Goal: Task Accomplishment & Management: Use online tool/utility

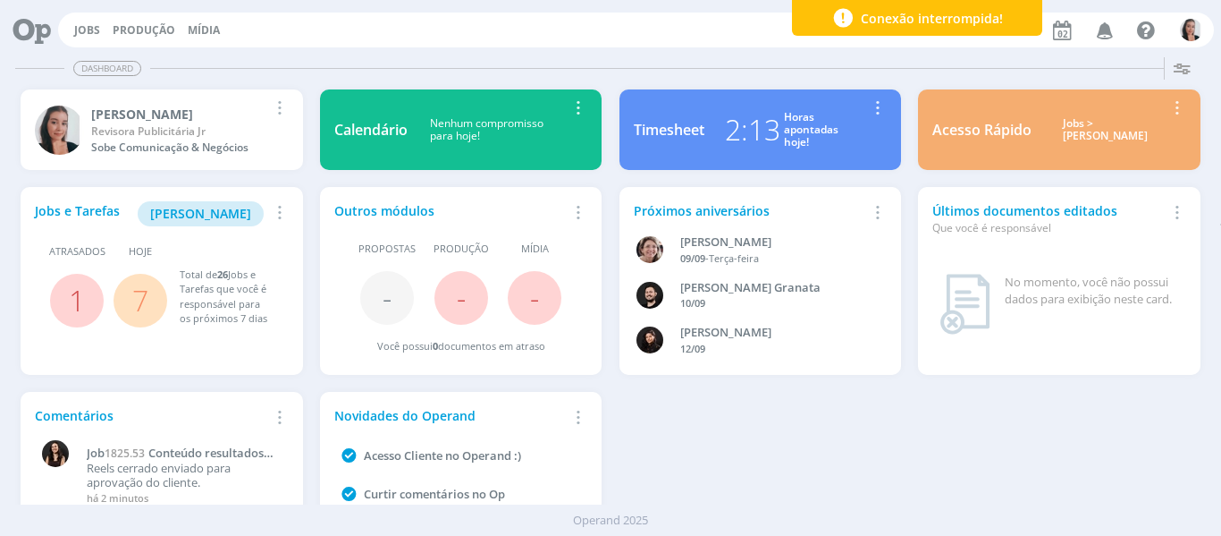
scroll to position [97, 0]
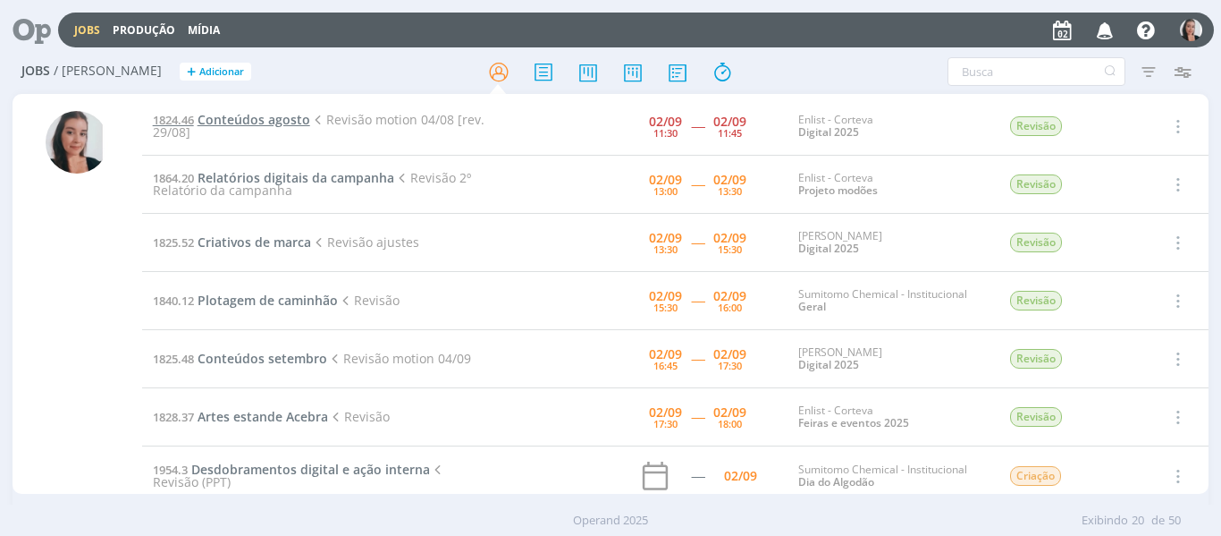
click at [227, 111] on span "Conteúdos agosto" at bounding box center [254, 119] width 113 height 17
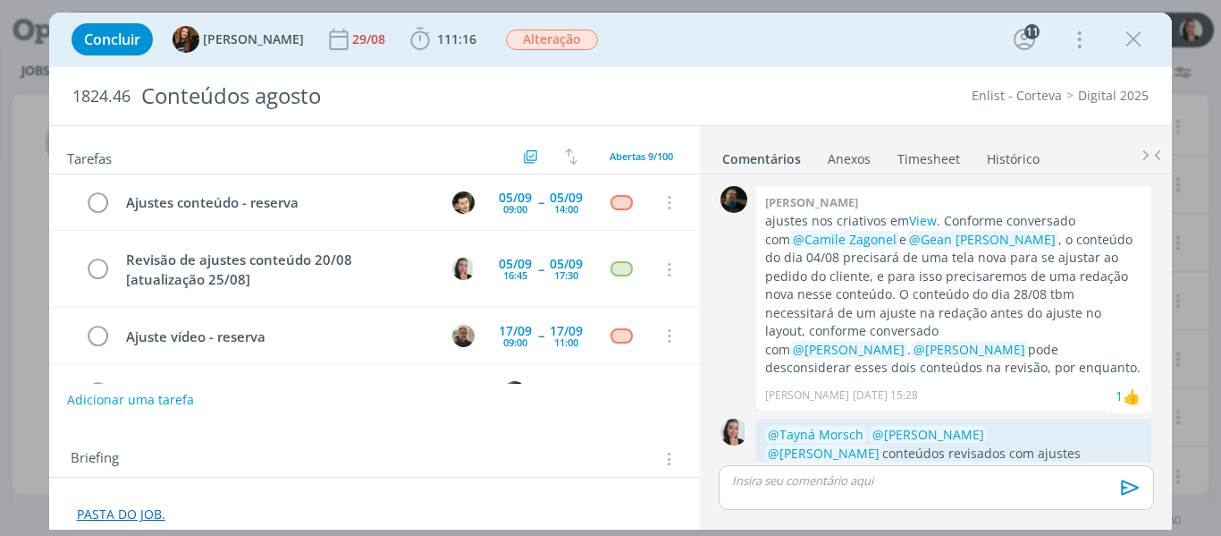
scroll to position [334, 0]
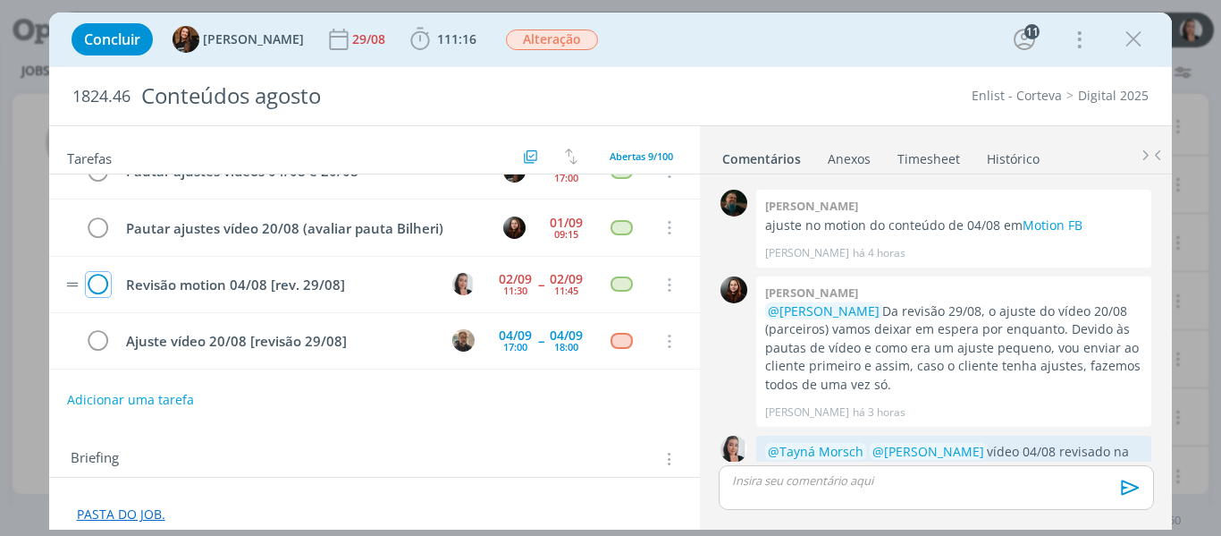
click at [96, 280] on icon "dialog" at bounding box center [98, 285] width 25 height 27
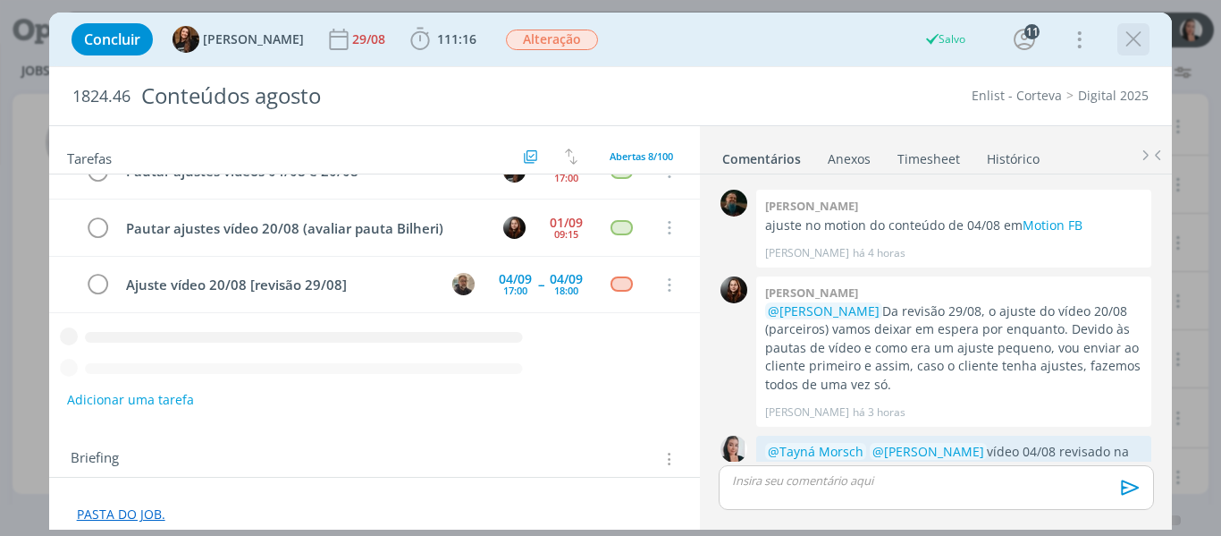
click at [1129, 38] on icon "dialog" at bounding box center [1133, 39] width 27 height 27
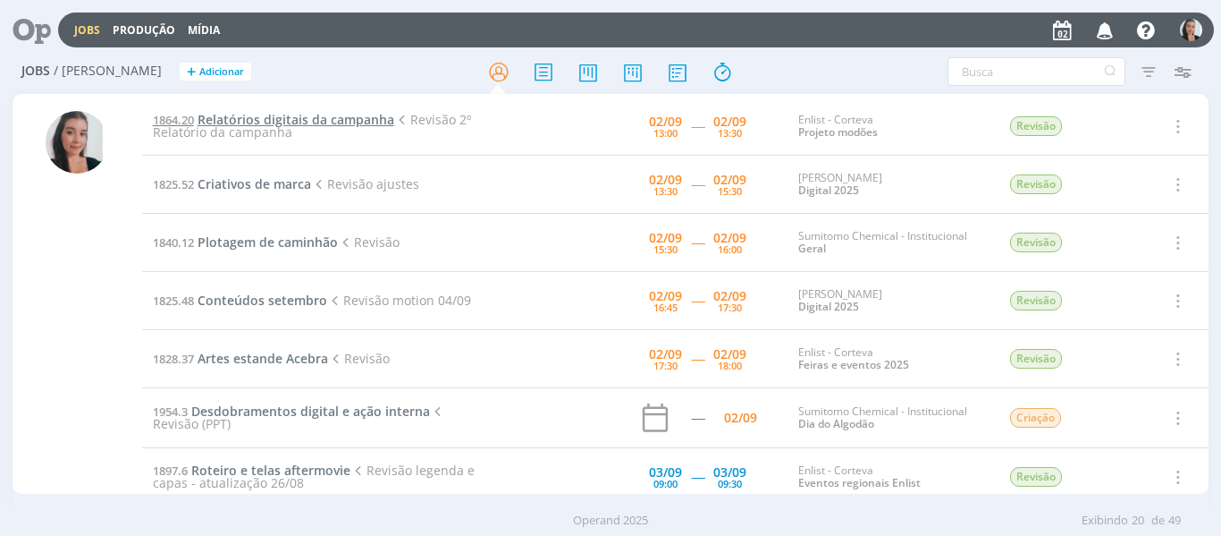
click at [312, 114] on span "Relatórios digitais da campanha" at bounding box center [296, 119] width 197 height 17
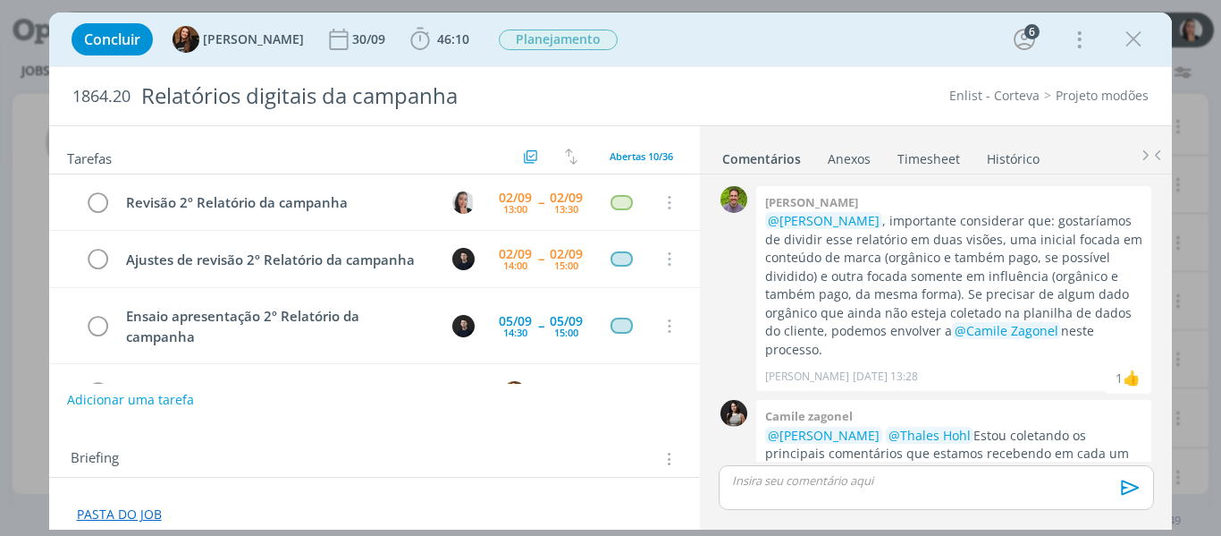
scroll to position [737, 0]
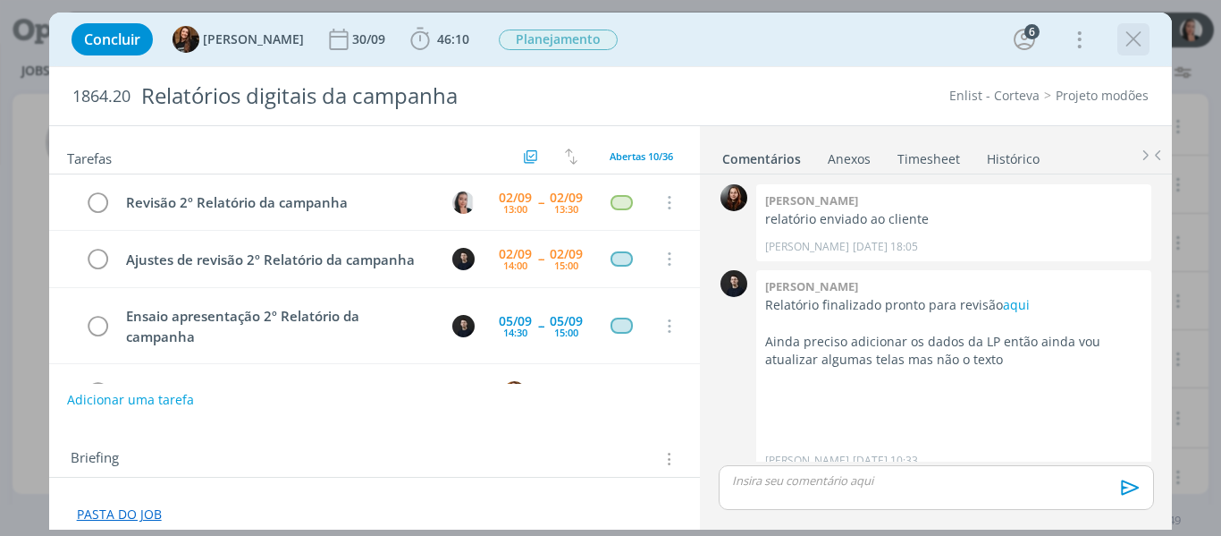
click at [1135, 48] on icon "dialog" at bounding box center [1133, 39] width 27 height 27
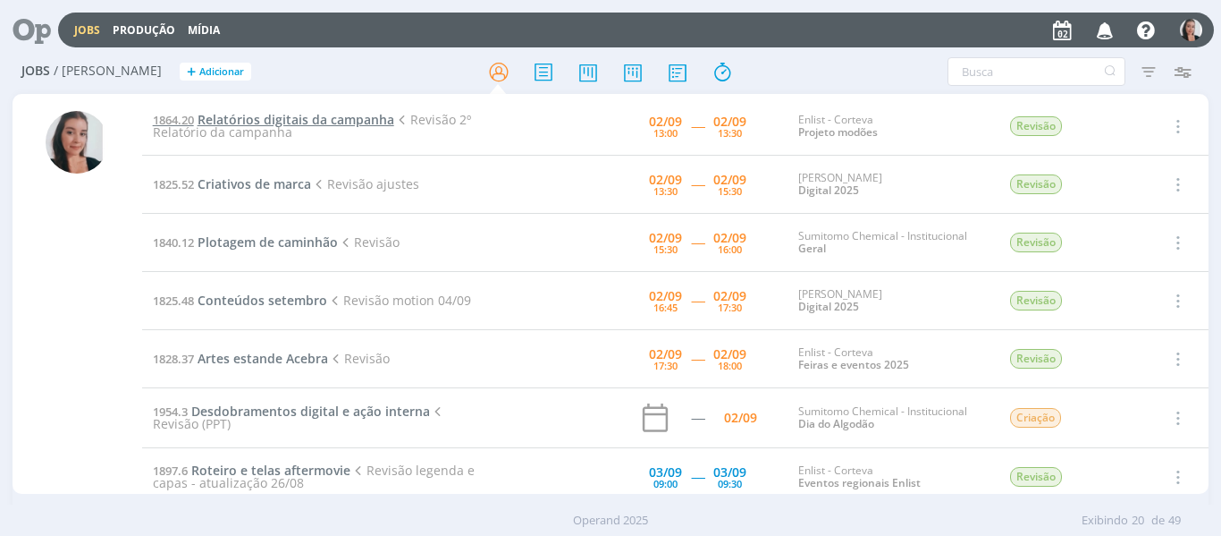
click at [249, 119] on span "Relatórios digitais da campanha" at bounding box center [296, 119] width 197 height 17
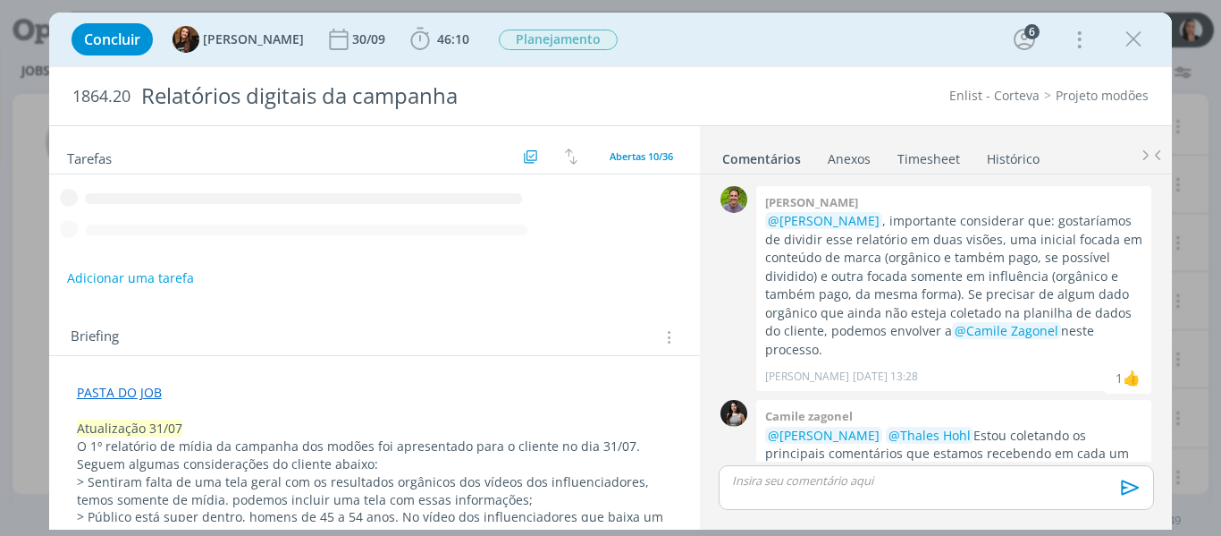
scroll to position [737, 0]
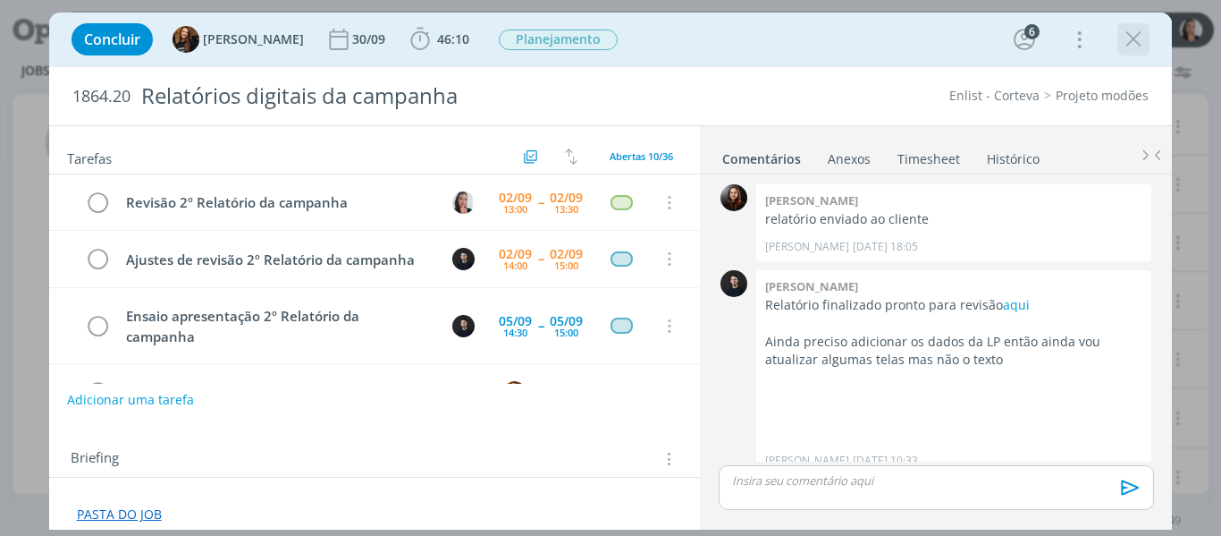
click at [1130, 30] on icon "dialog" at bounding box center [1133, 39] width 27 height 27
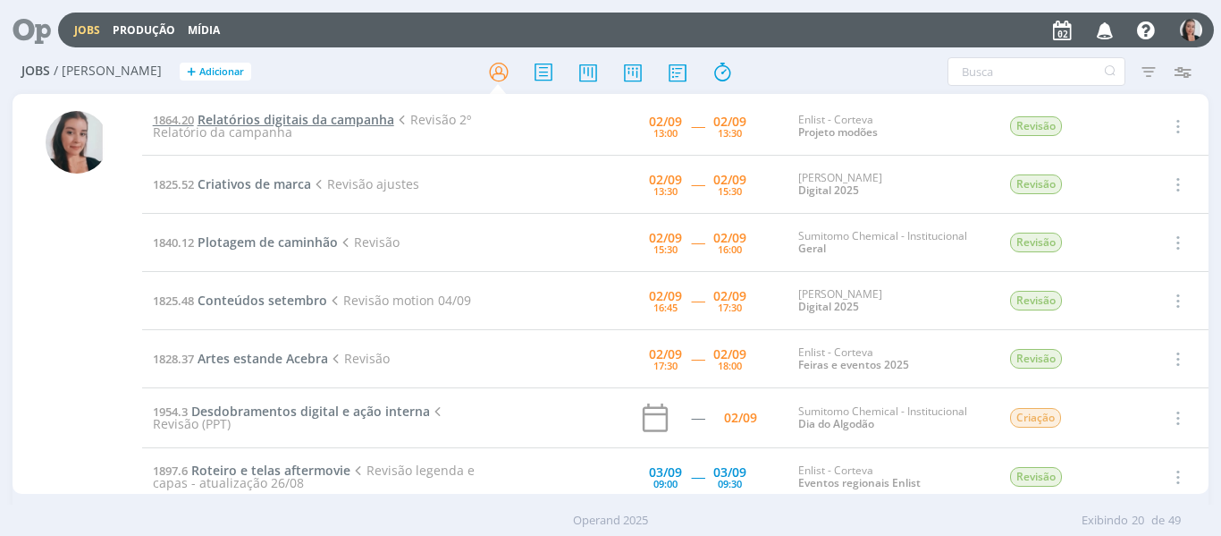
click at [270, 120] on span "Relatórios digitais da campanha" at bounding box center [296, 119] width 197 height 17
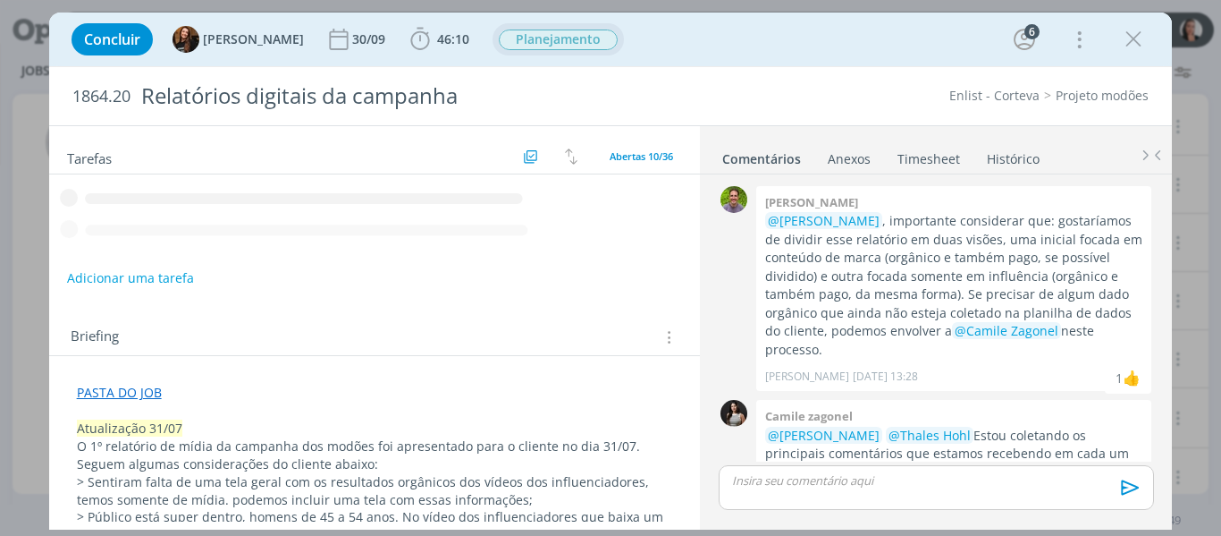
scroll to position [737, 0]
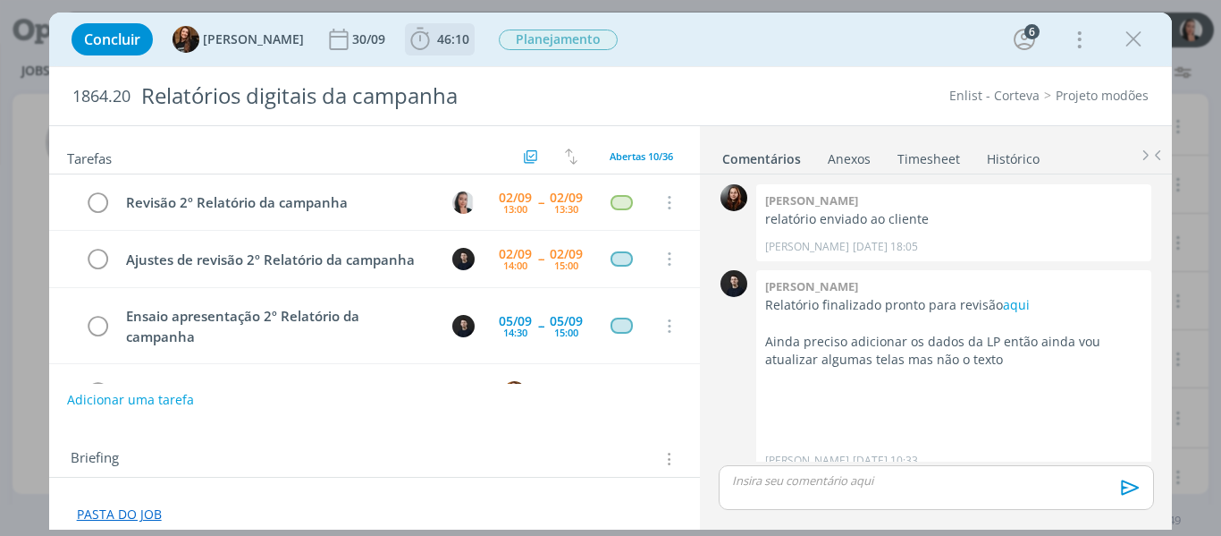
click at [407, 46] on icon "dialog" at bounding box center [420, 39] width 27 height 27
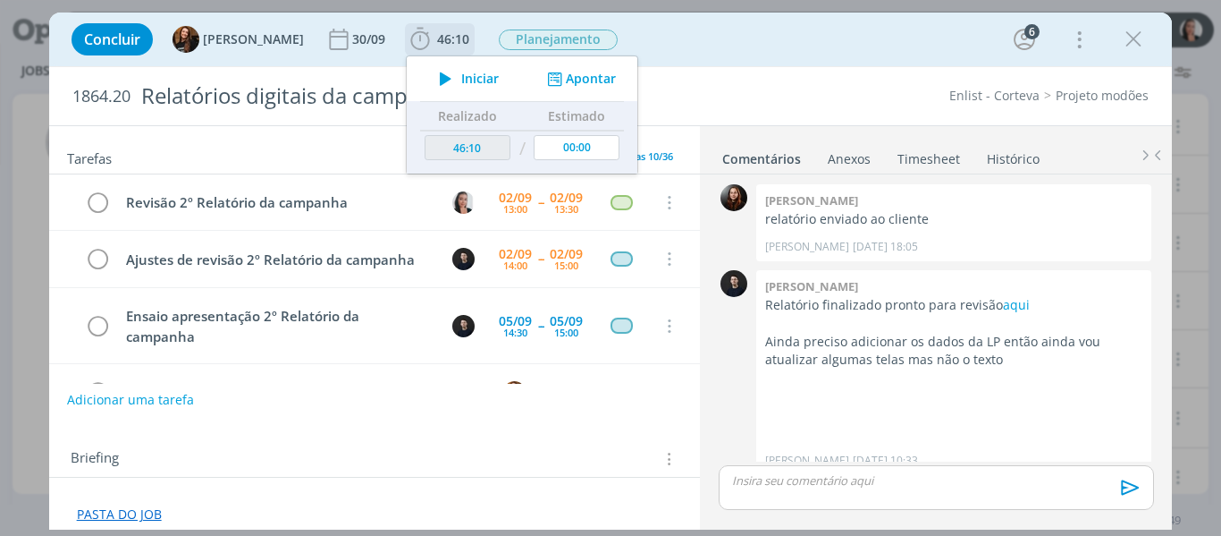
click at [435, 82] on icon "dialog" at bounding box center [445, 78] width 31 height 23
click at [704, 35] on div "Concluir Tayná Morsch 30/09 46:10 Iniciar Apontar Data * [DATE] Horas * 00:00 T…" at bounding box center [611, 39] width 1097 height 43
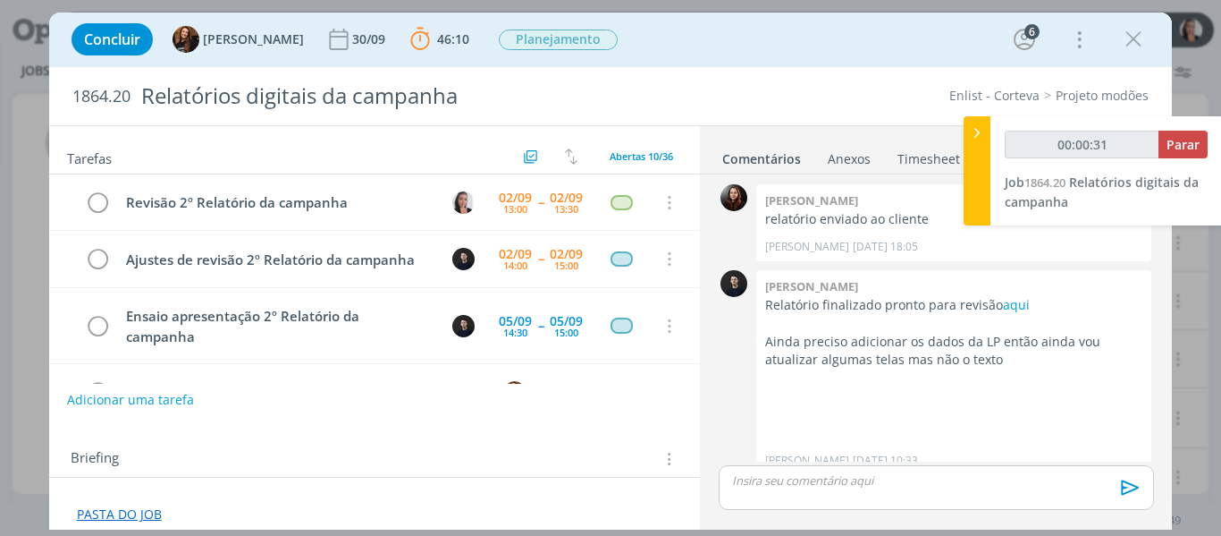
type input "00:00:32"
click at [974, 161] on div at bounding box center [977, 170] width 27 height 109
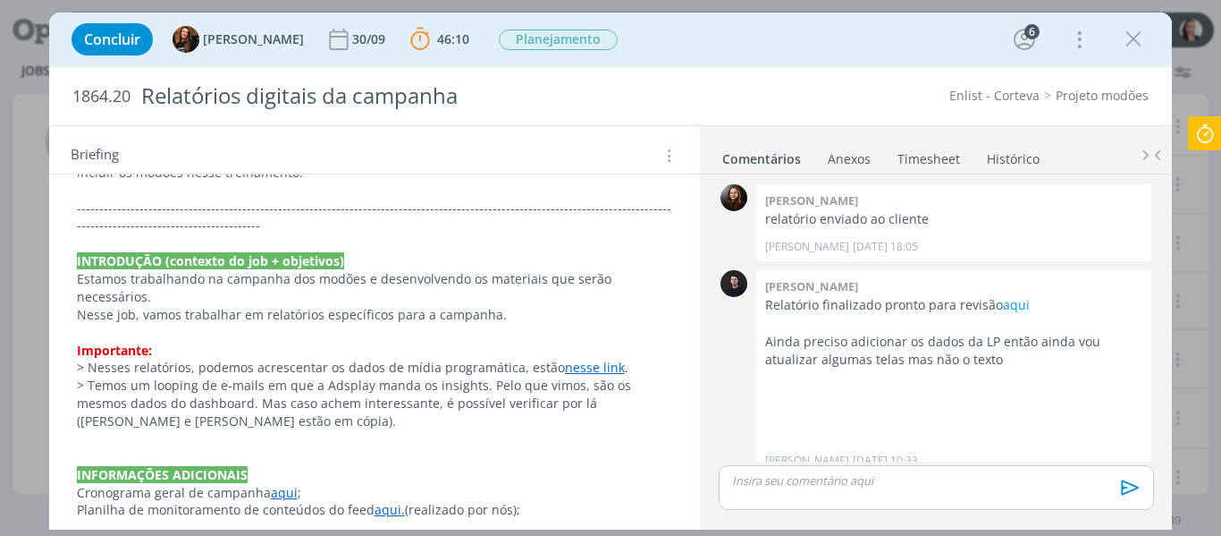
scroll to position [780, 0]
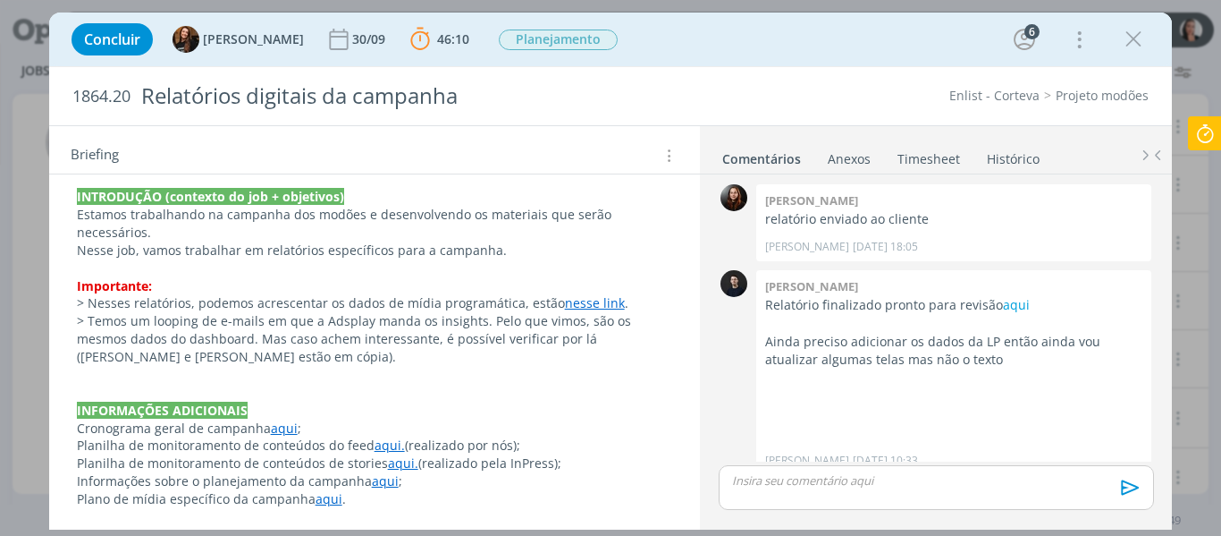
click at [385, 441] on link "aqui." at bounding box center [390, 444] width 30 height 17
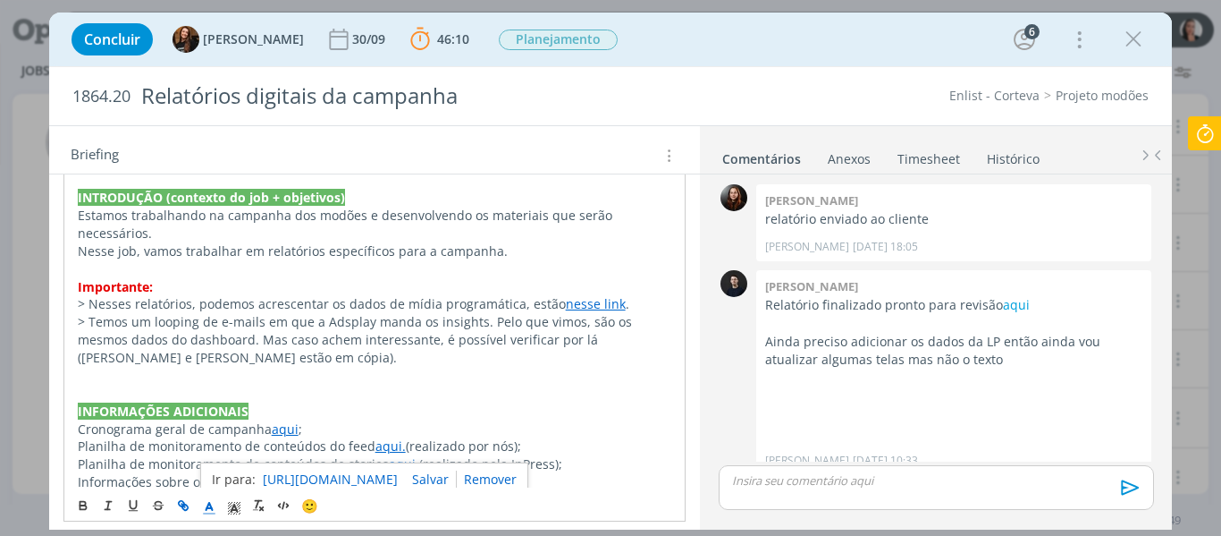
click at [359, 474] on link "[URL][DOMAIN_NAME]" at bounding box center [330, 479] width 135 height 23
click at [575, 361] on p "> Temos um looping de e-mails em que a Adsplay manda os insights. Pelo que vimo…" at bounding box center [375, 340] width 595 height 54
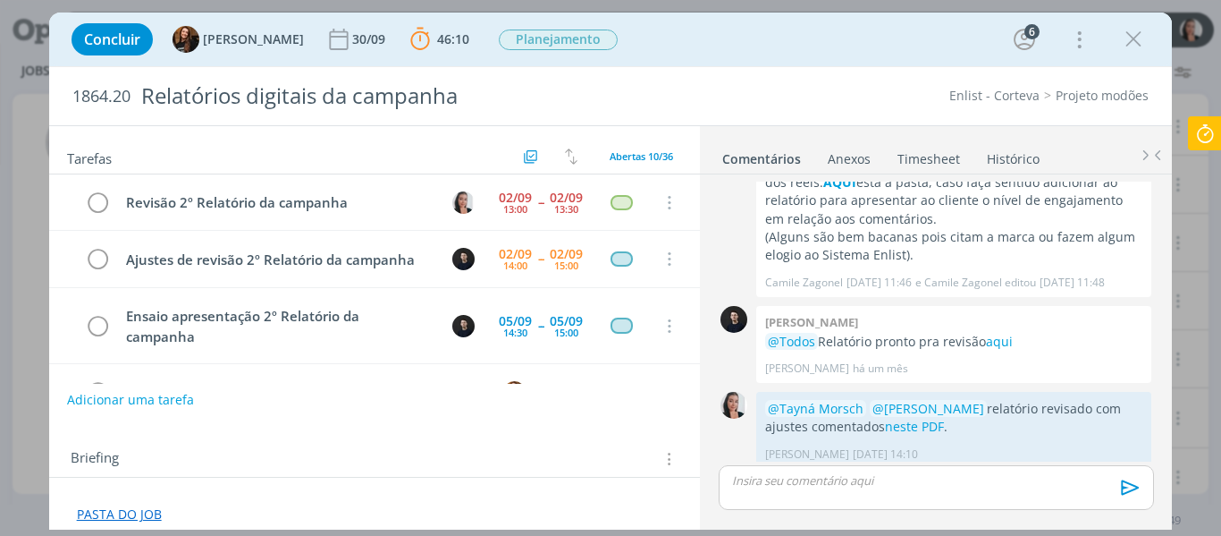
scroll to position [737, 0]
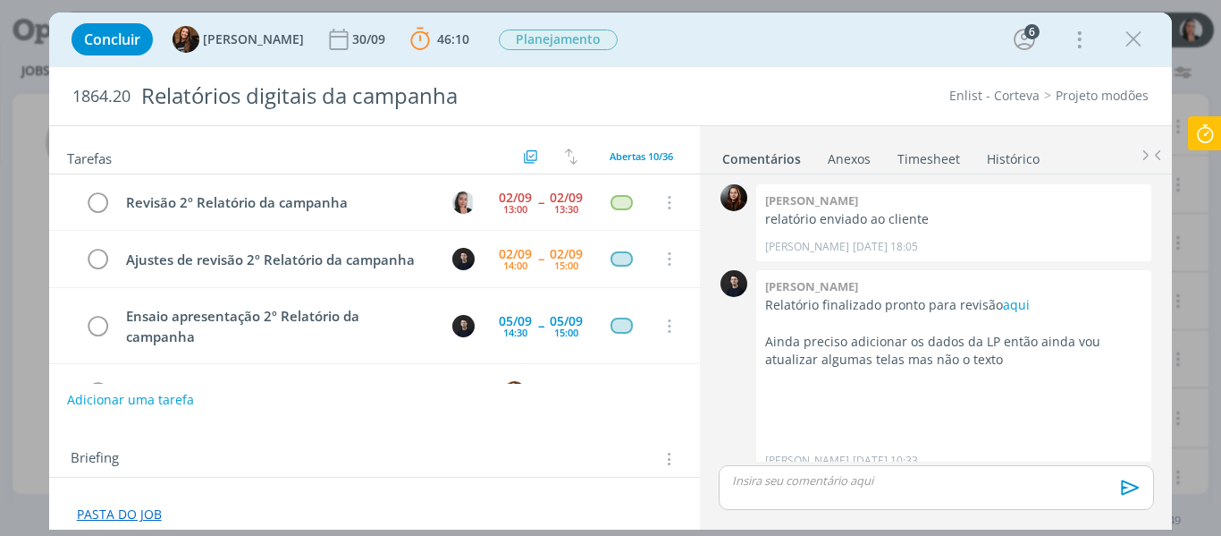
click at [816, 489] on div "dialog" at bounding box center [936, 487] width 434 height 45
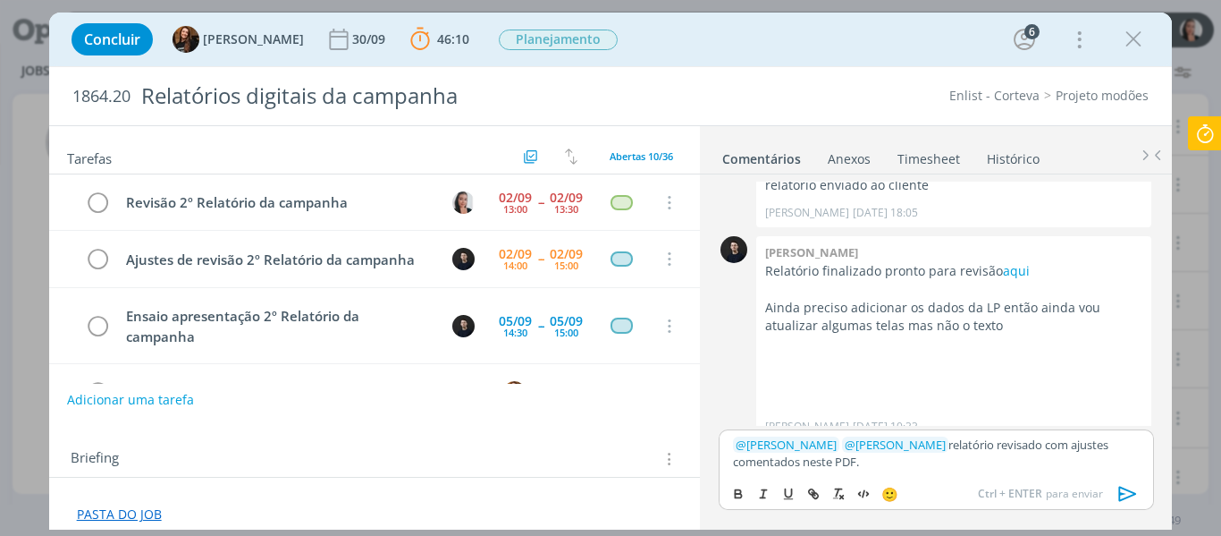
click at [805, 460] on p "﻿ @ [PERSON_NAME] ﻿ ﻿ @ [PERSON_NAME] ﻿ relatório revisado com ajustes comentad…" at bounding box center [936, 452] width 406 height 33
click at [812, 461] on p "﻿ @ [PERSON_NAME] ﻿ ﻿ @ [PERSON_NAME] ﻿ relatório revisado com ajustes comentad…" at bounding box center [936, 452] width 406 height 33
drag, startPoint x: 809, startPoint y: 460, endPoint x: 759, endPoint y: 459, distance: 50.1
click at [759, 459] on p "﻿ @ [PERSON_NAME] ﻿ ﻿ @ [PERSON_NAME] ﻿ relatório revisado com ajustes comentad…" at bounding box center [936, 452] width 406 height 33
click at [820, 499] on icon "dialog" at bounding box center [813, 493] width 14 height 14
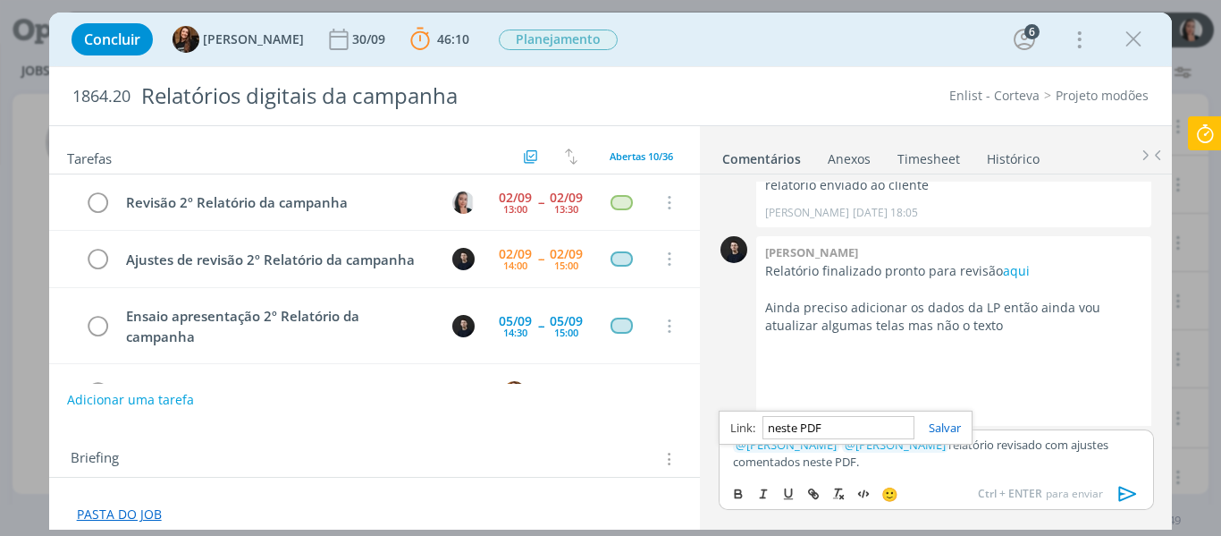
paste input "[URL][DOMAIN_NAME]"
type input "[URL][DOMAIN_NAME]"
click at [947, 429] on link "dialog" at bounding box center [938, 427] width 46 height 16
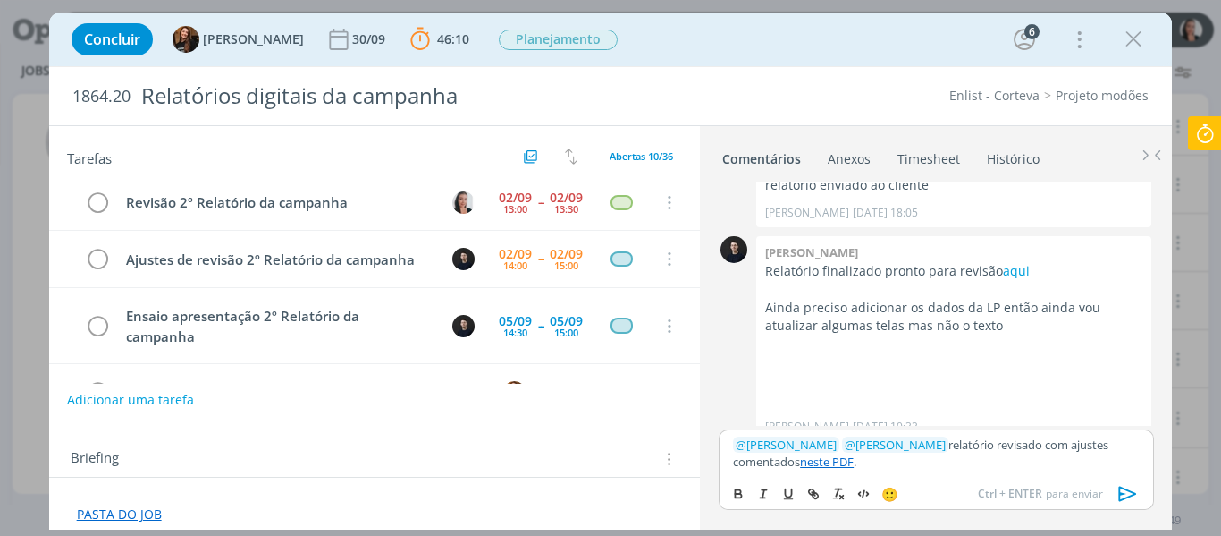
click at [1129, 494] on icon "dialog" at bounding box center [1128, 493] width 27 height 27
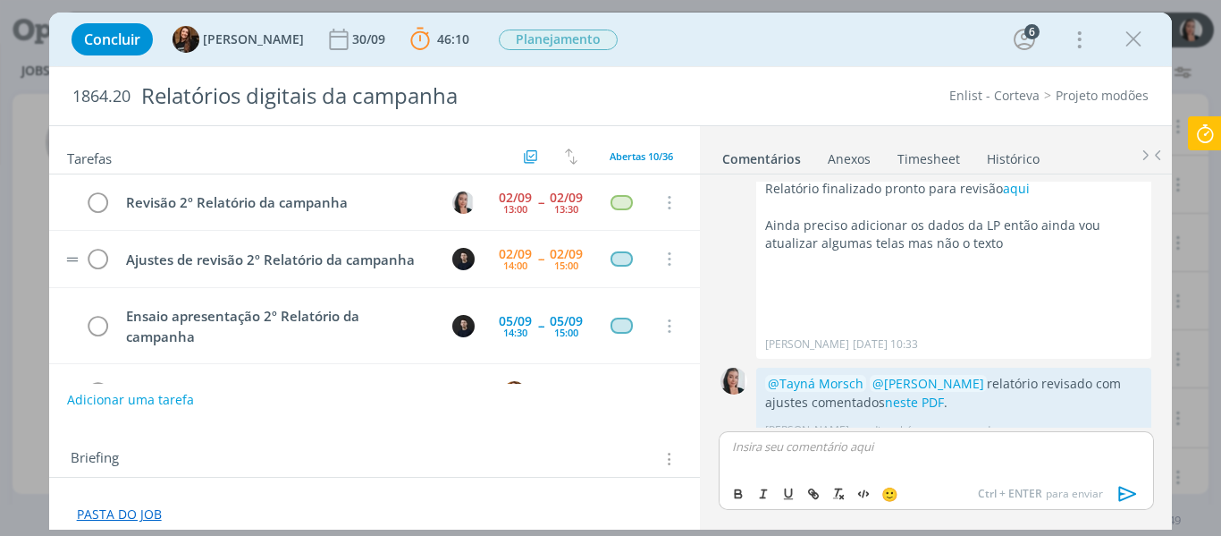
scroll to position [856, 0]
click at [99, 205] on icon "dialog" at bounding box center [98, 203] width 25 height 27
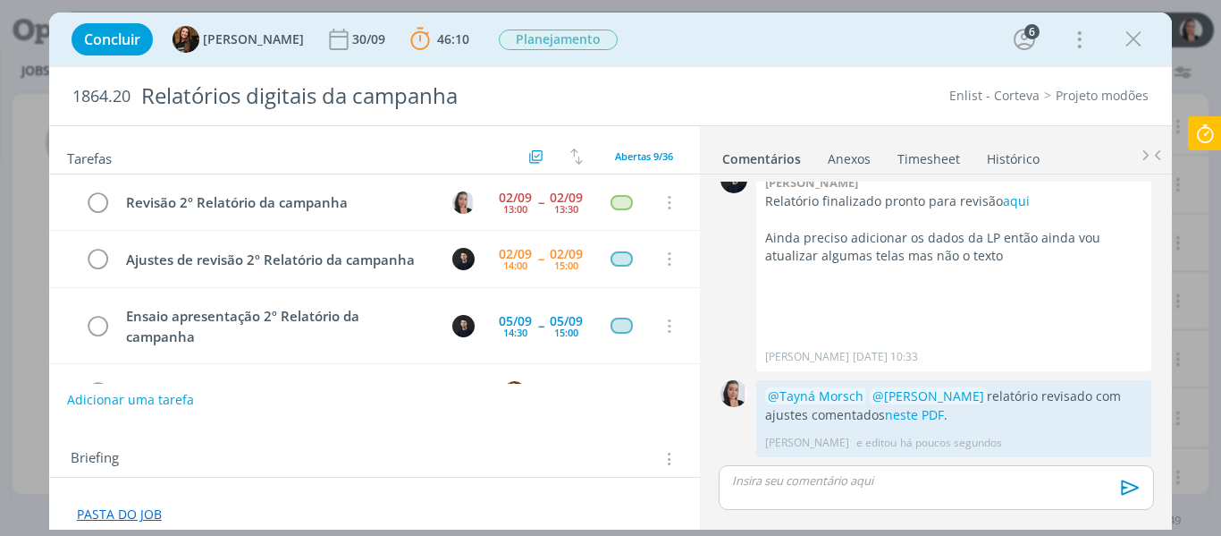
scroll to position [822, 0]
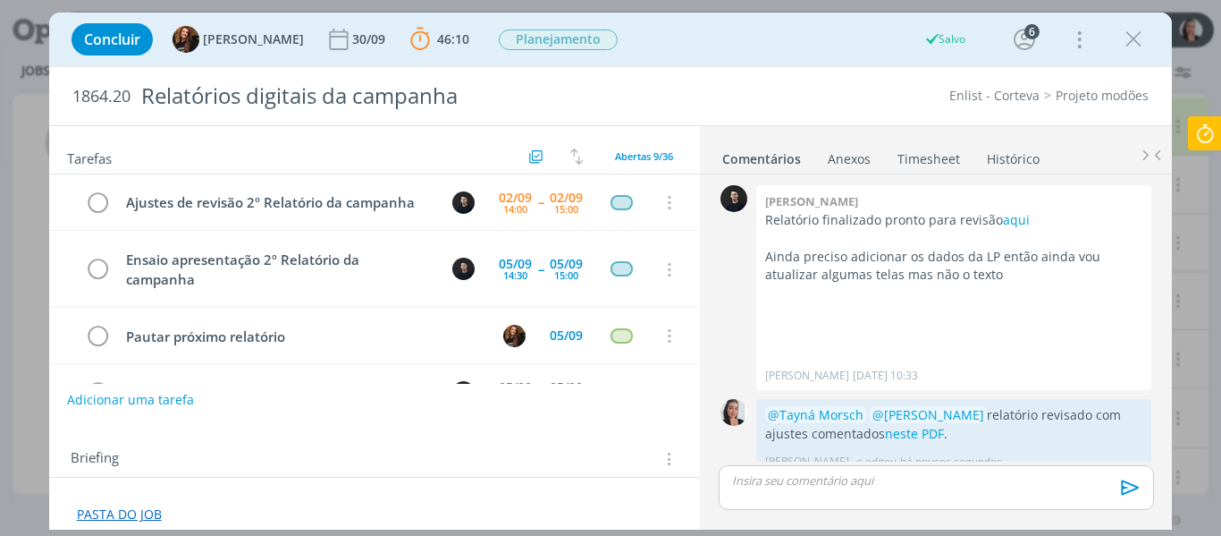
click at [1196, 131] on icon at bounding box center [1205, 133] width 32 height 35
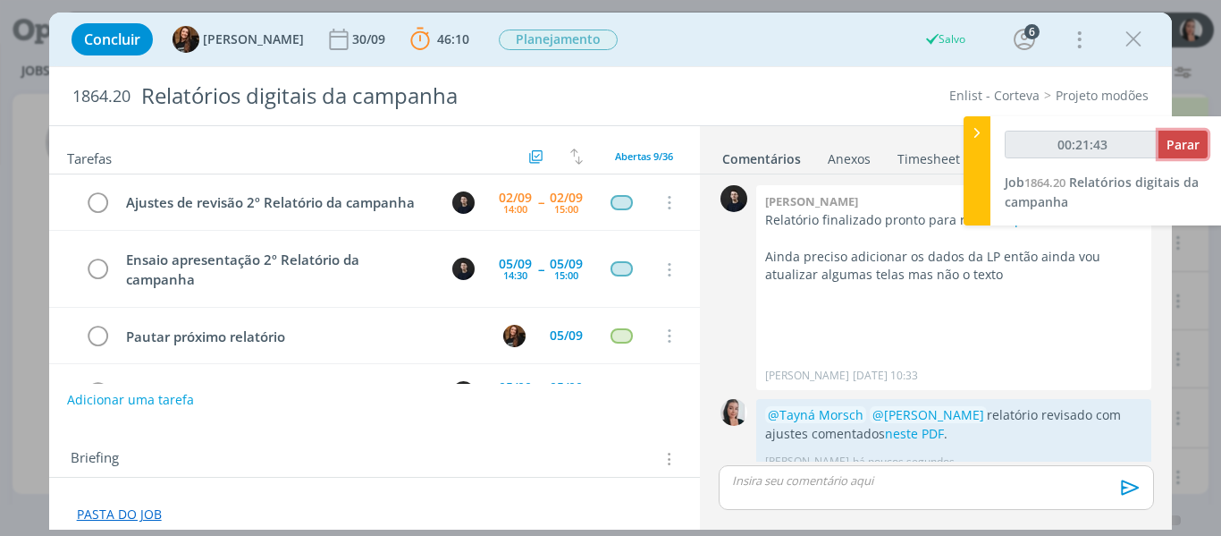
click at [1182, 148] on span "Parar" at bounding box center [1183, 144] width 33 height 17
click at [1184, 148] on span "Parar" at bounding box center [1183, 144] width 33 height 17
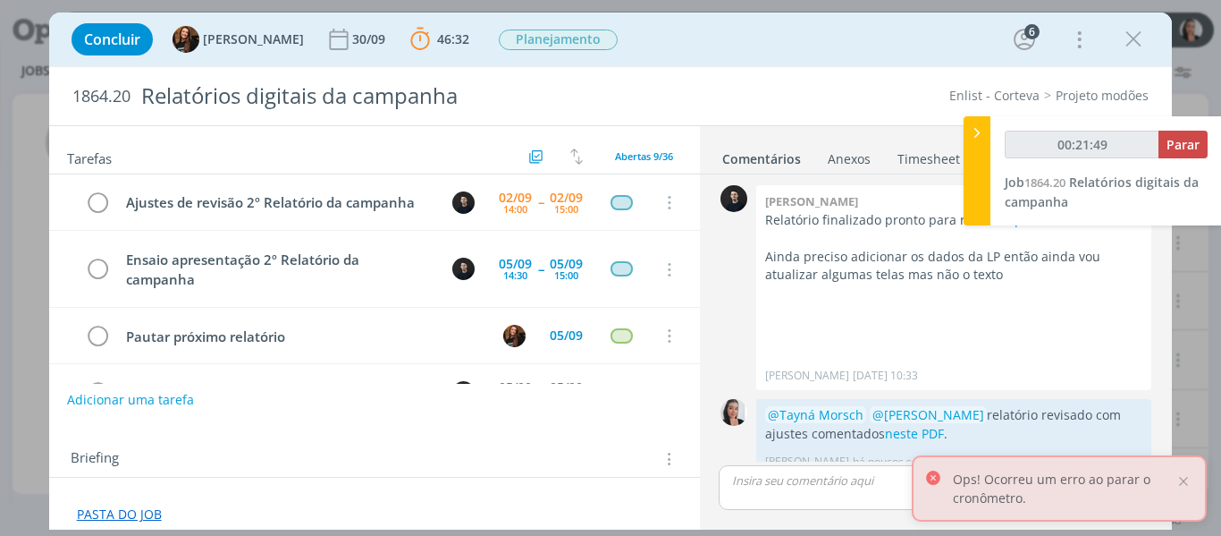
type input "00:22:00"
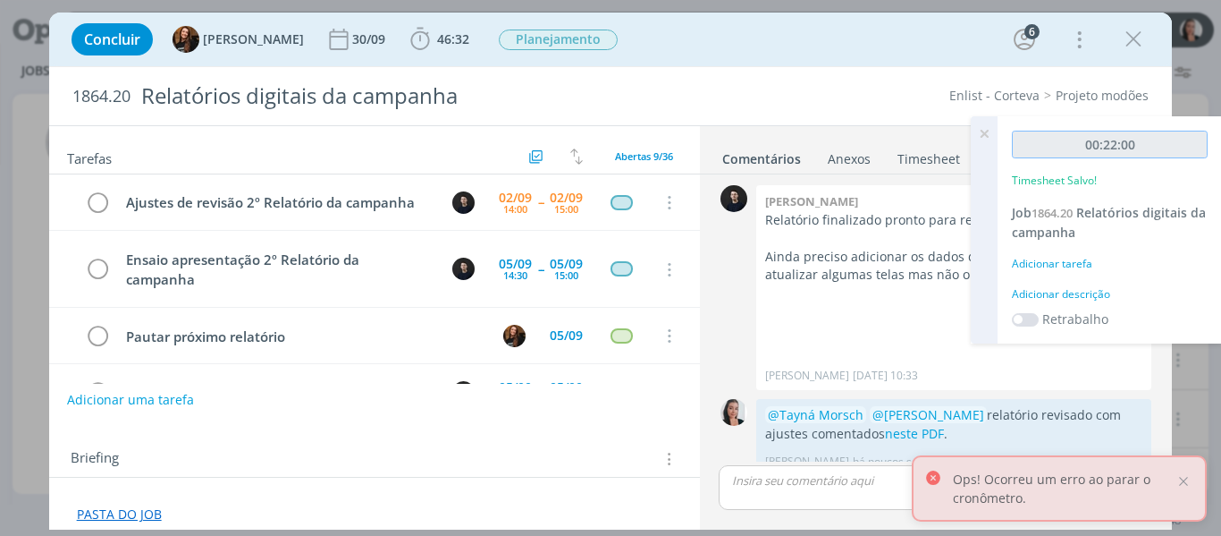
click at [1184, 148] on input "00:22:00" at bounding box center [1110, 145] width 196 height 28
click at [1094, 298] on div "Adicionar descrição" at bounding box center [1110, 294] width 196 height 16
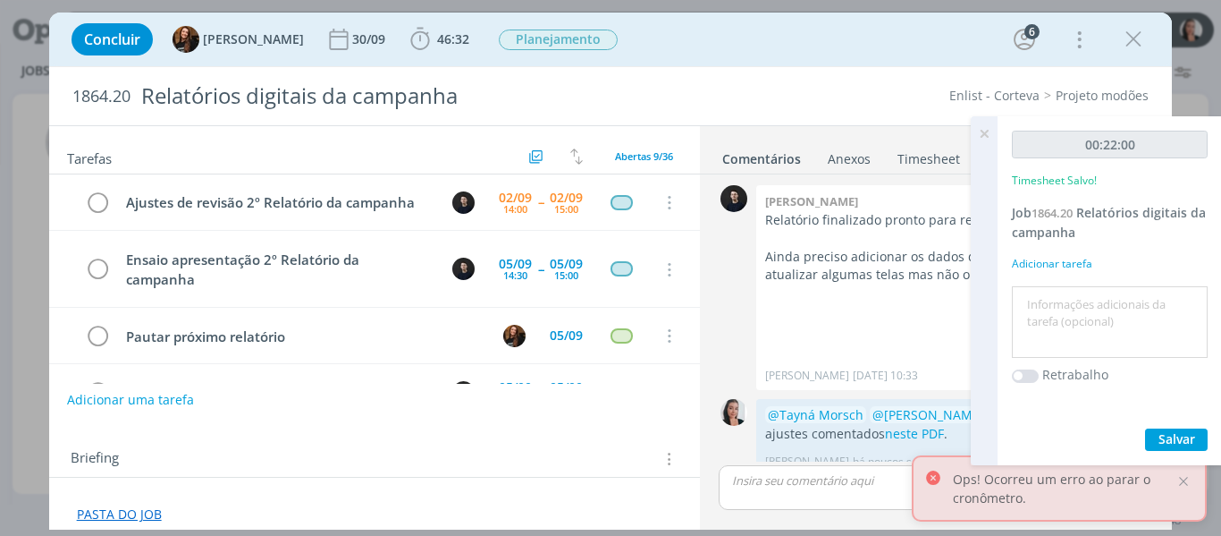
click at [1095, 303] on textarea at bounding box center [1109, 322] width 187 height 63
type textarea "revisão relatório"
click at [1163, 438] on span "Salvar" at bounding box center [1177, 438] width 37 height 17
click at [1142, 44] on icon "dialog" at bounding box center [1133, 39] width 27 height 27
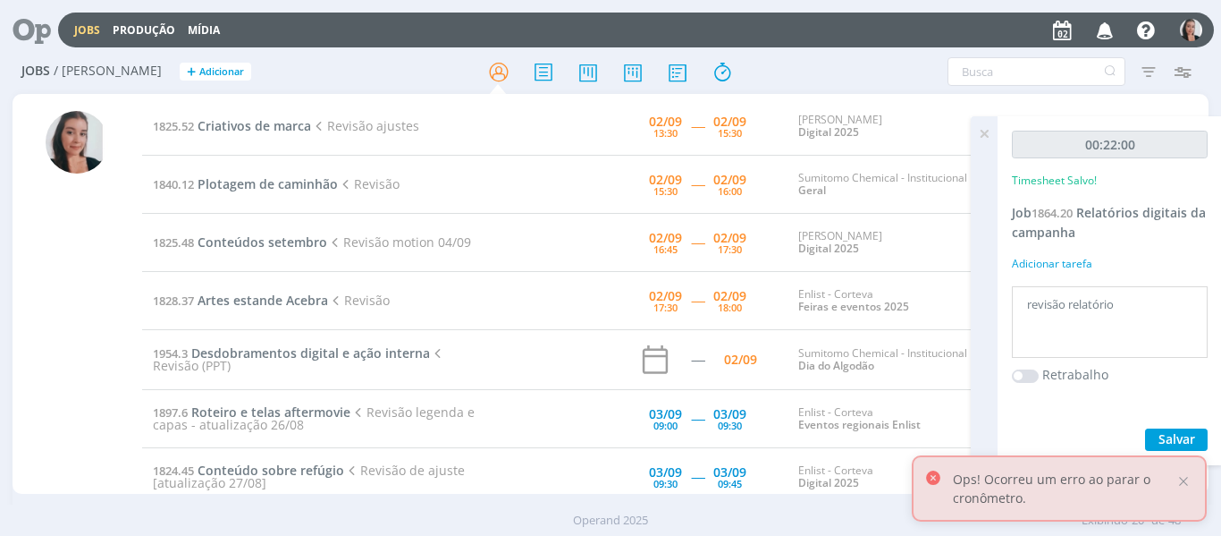
click at [986, 139] on icon at bounding box center [984, 133] width 32 height 35
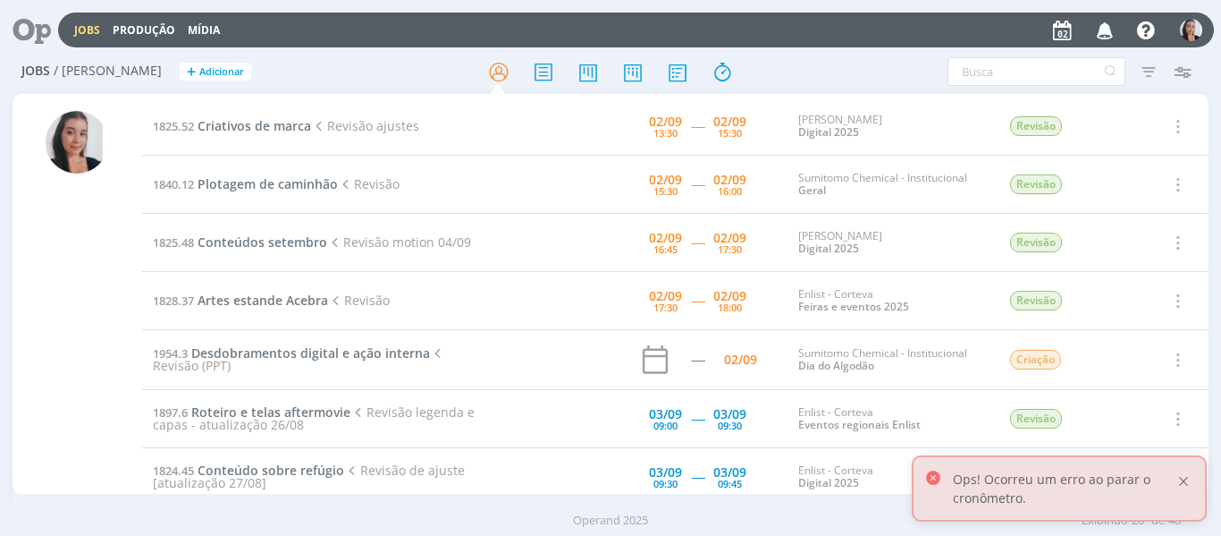
click at [1187, 485] on div at bounding box center [1184, 481] width 16 height 16
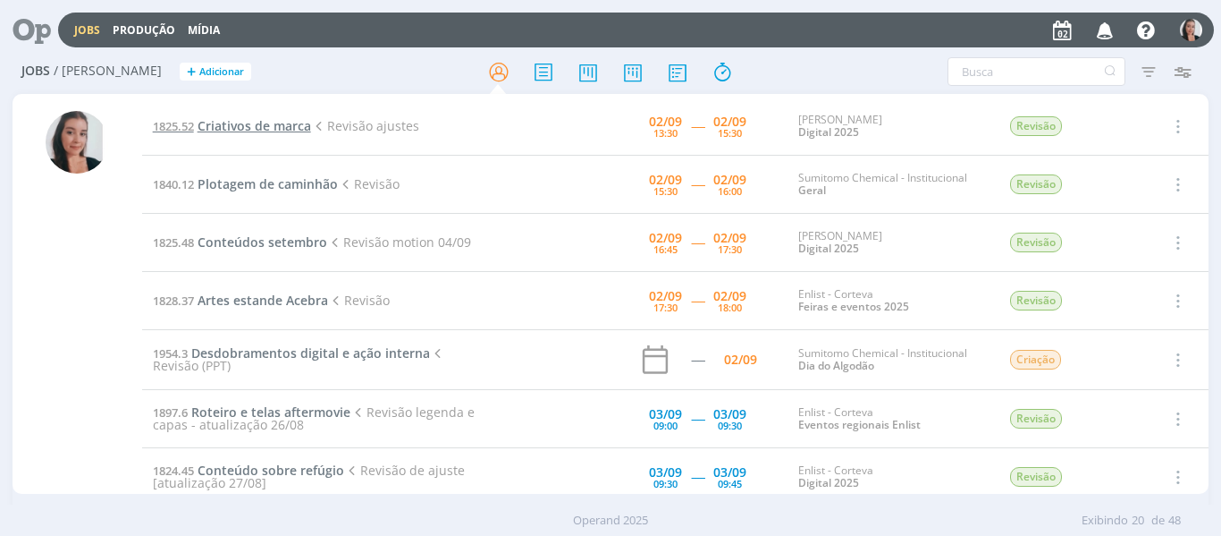
click at [262, 122] on span "Criativos de marca" at bounding box center [255, 125] width 114 height 17
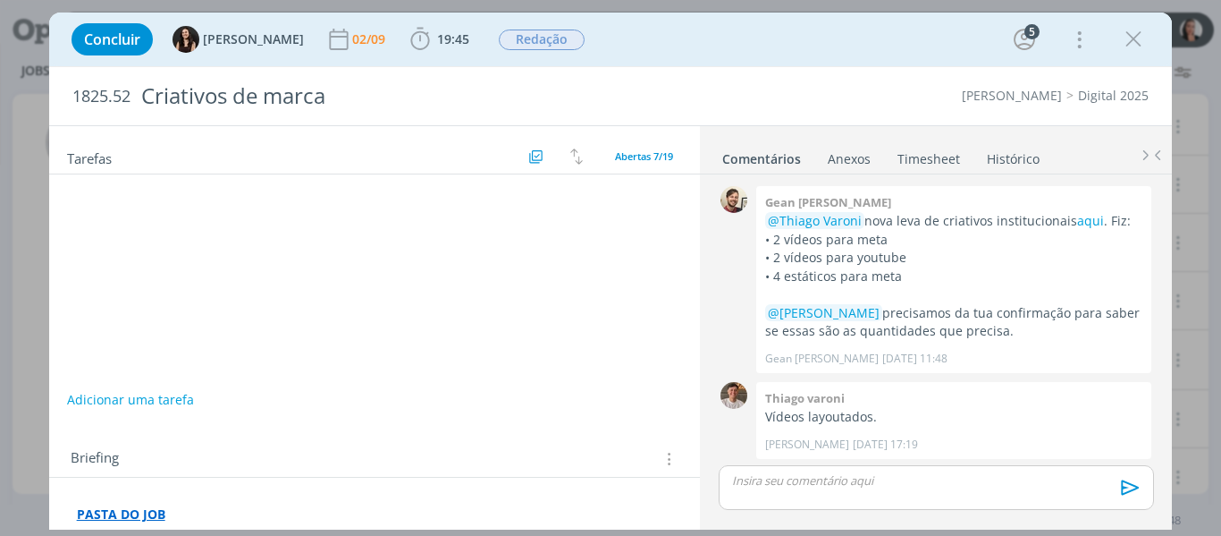
scroll to position [210, 0]
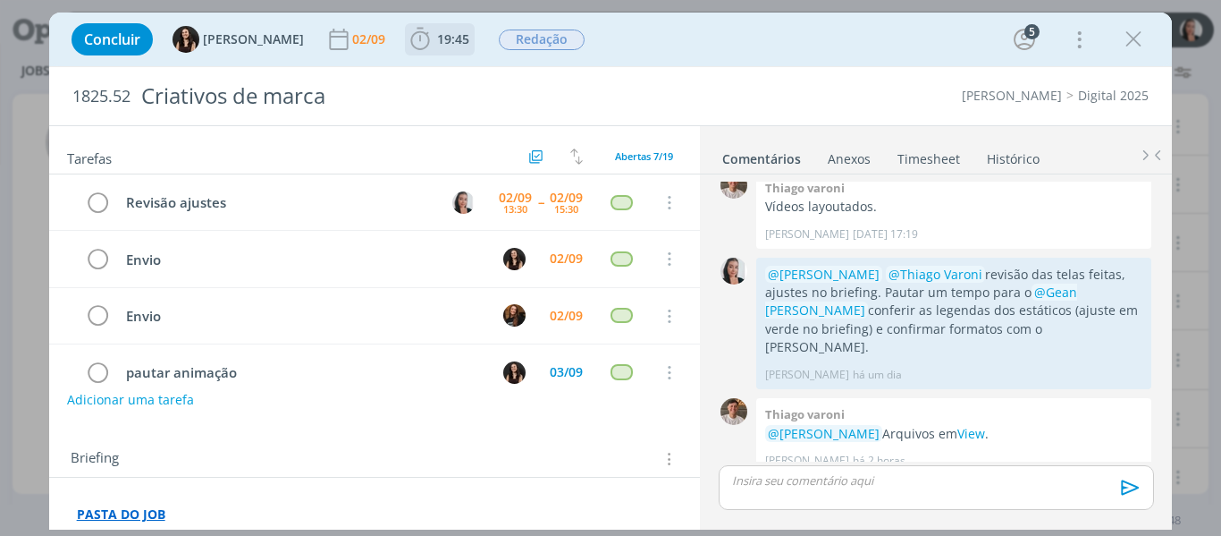
click at [407, 45] on icon "dialog" at bounding box center [420, 39] width 27 height 27
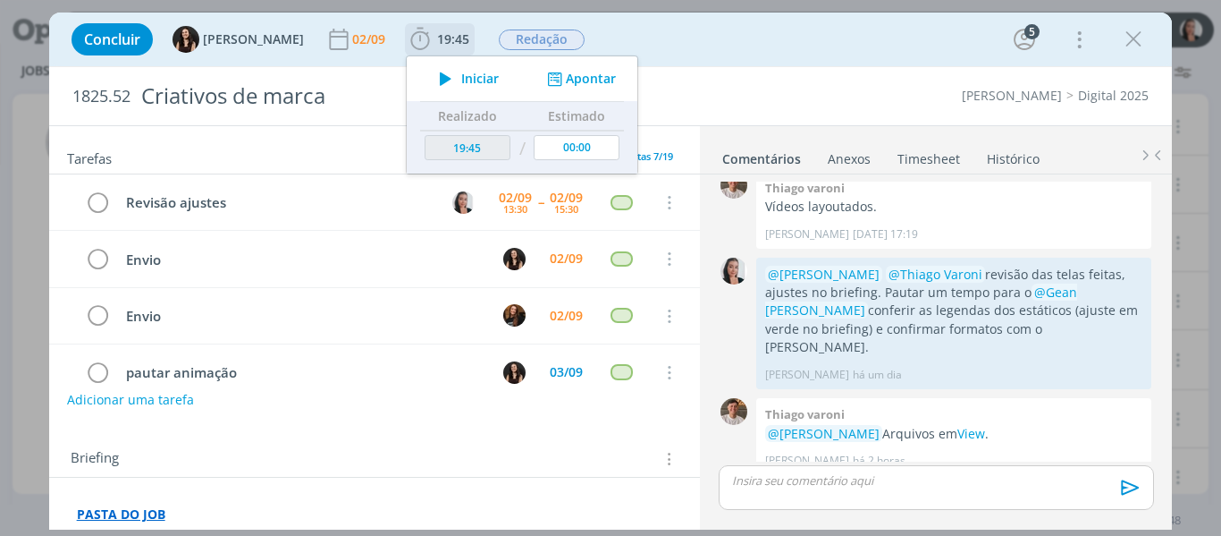
click at [434, 80] on icon "dialog" at bounding box center [445, 78] width 31 height 23
click at [716, 54] on div "Concluir [PERSON_NAME] [DATE] 19:45 Iniciar Apontar Data * [DATE] Horas * 00:00…" at bounding box center [611, 39] width 1097 height 43
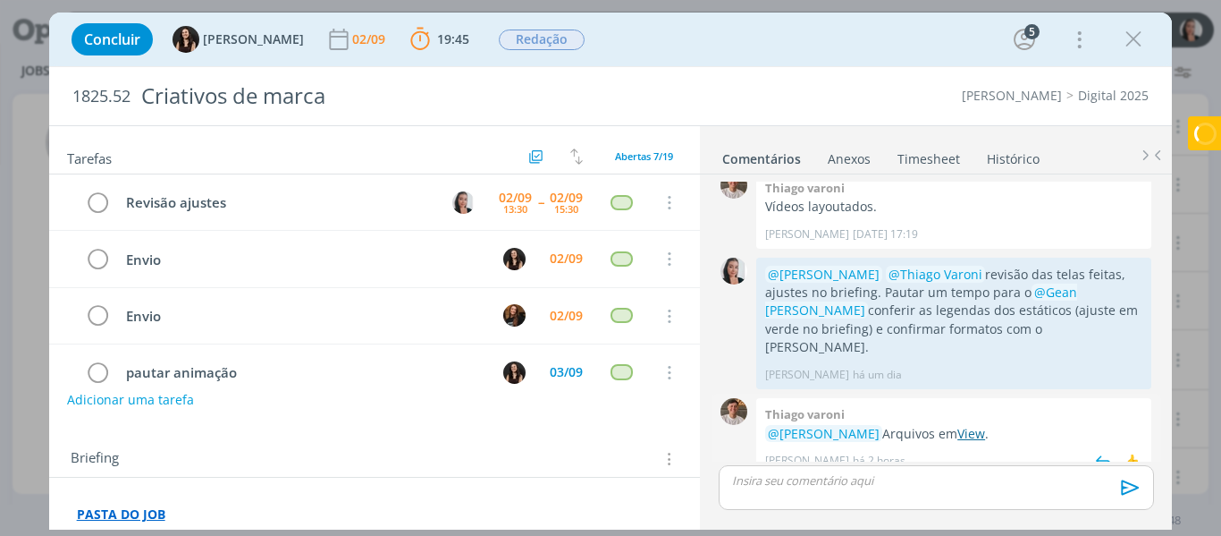
click at [985, 425] on link "View" at bounding box center [971, 433] width 28 height 17
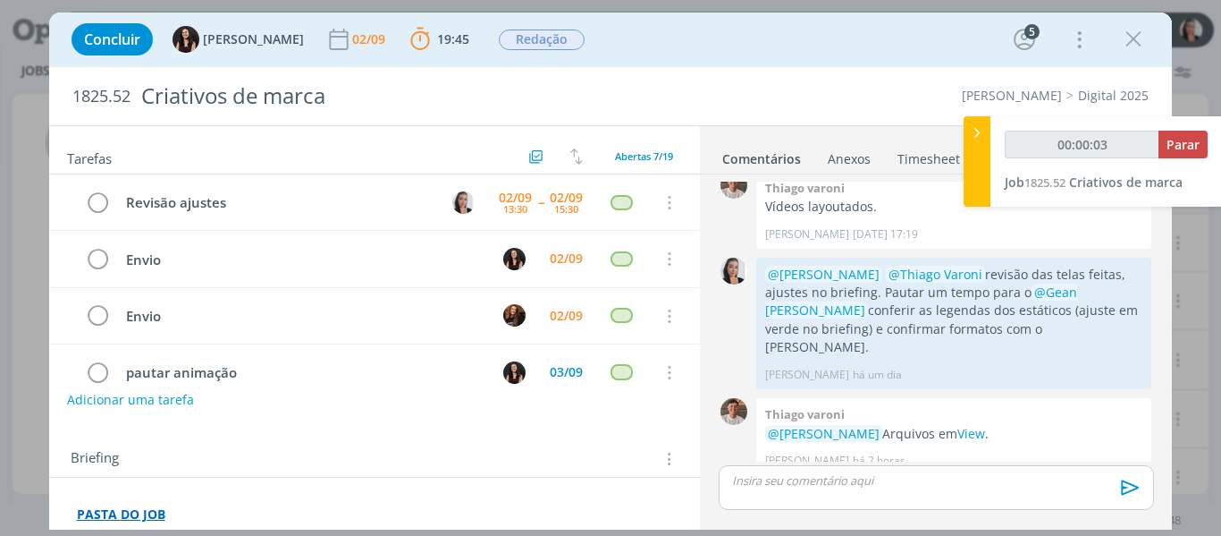
type input "00:00:04"
click at [973, 141] on icon at bounding box center [977, 132] width 18 height 19
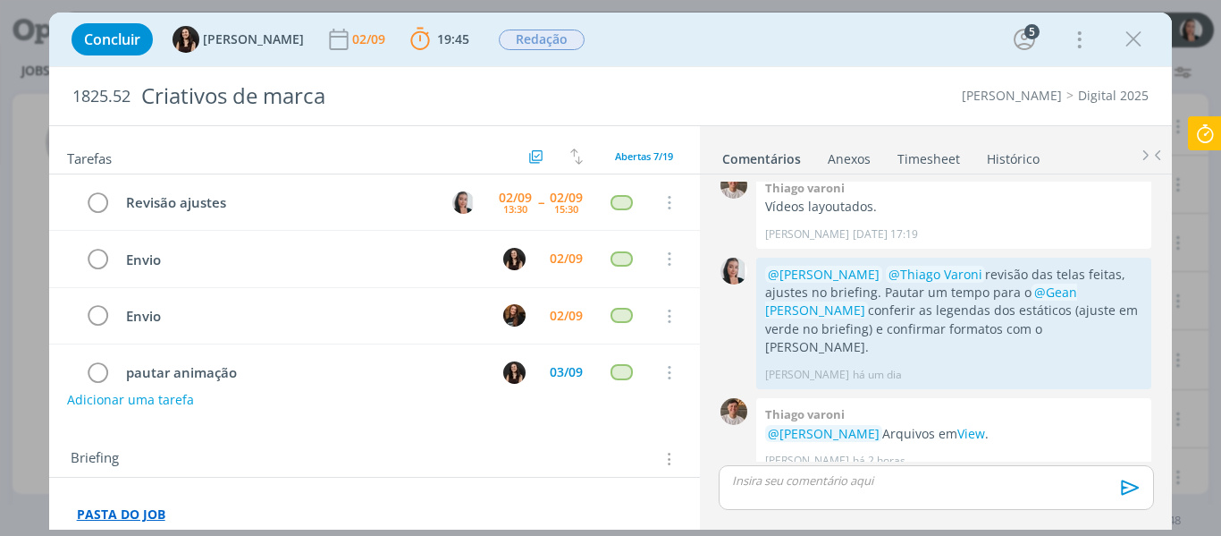
click at [745, 70] on div "1825.52 Criativos de marca Cordius - Corteva Digital 2025" at bounding box center [611, 96] width 1124 height 58
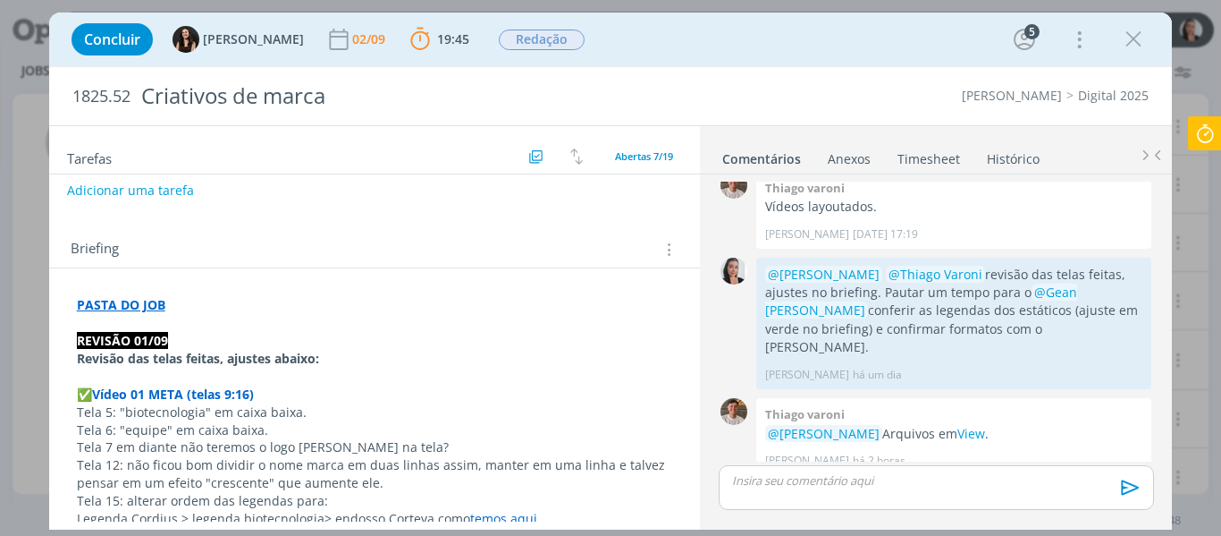
scroll to position [268, 0]
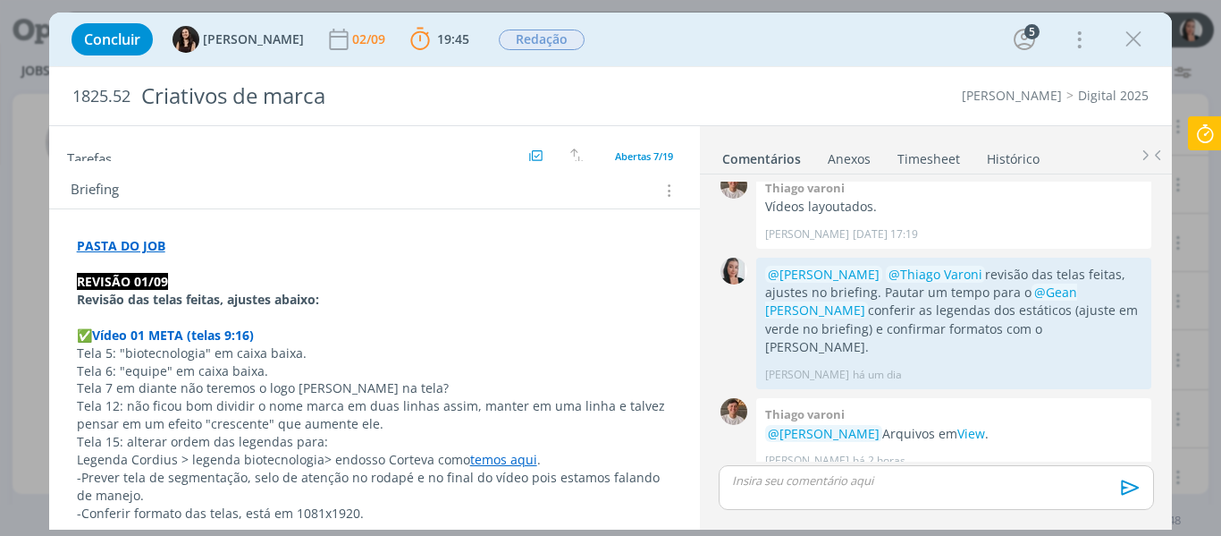
click at [672, 48] on div "Concluir [PERSON_NAME] [DATE] 19:45 Parar Apontar Data * [DATE] Horas * 00:00 T…" at bounding box center [611, 39] width 1097 height 43
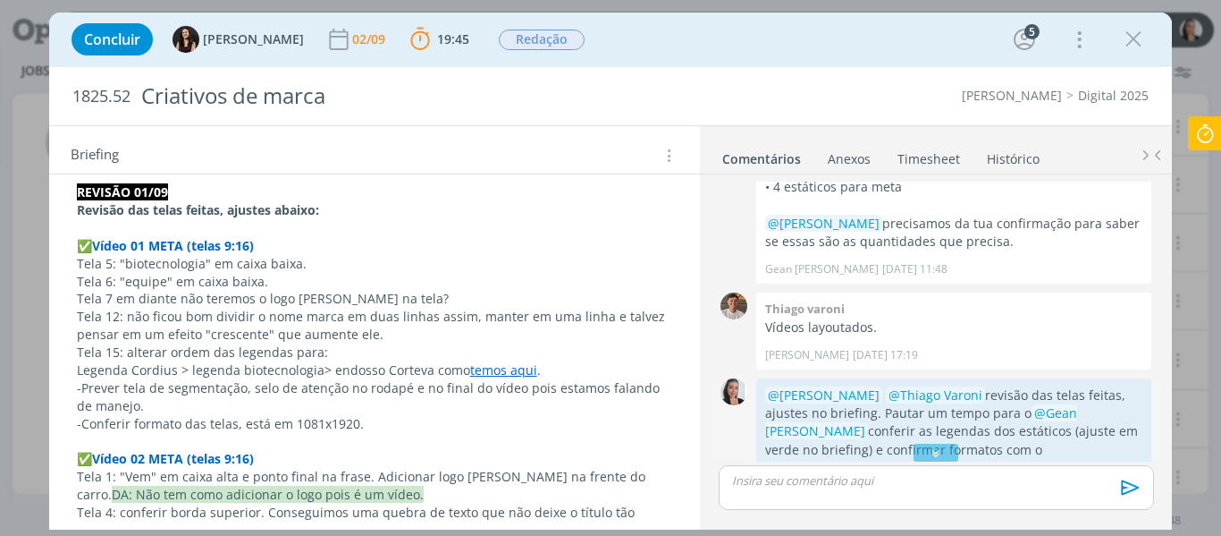
scroll to position [0, 0]
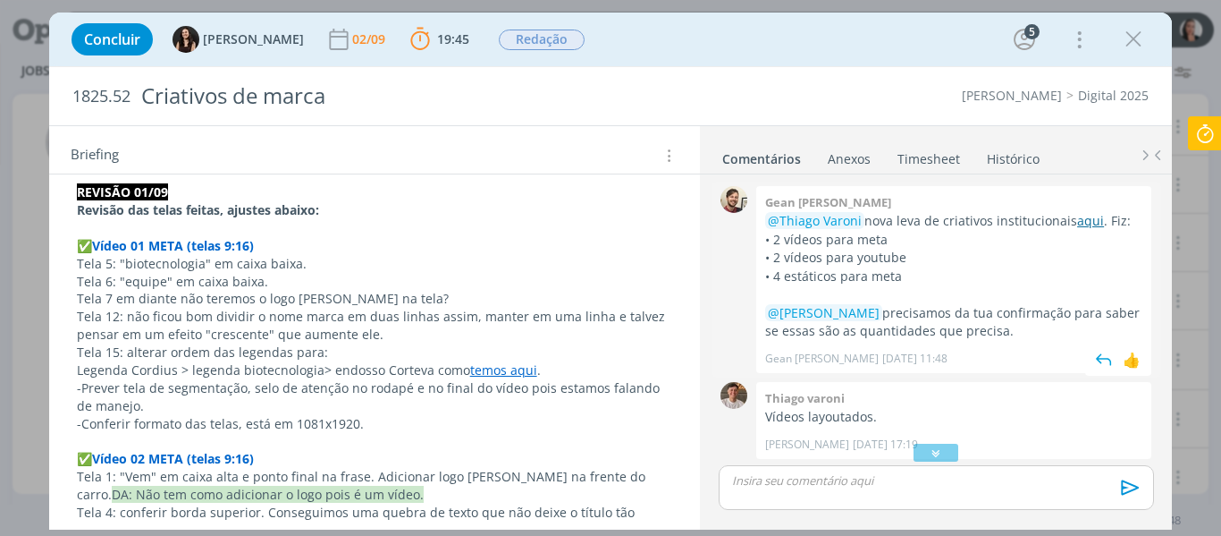
click at [1094, 217] on link "aqui" at bounding box center [1090, 220] width 27 height 17
click at [781, 67] on div "1825.52 Criativos de marca Cordius - Corteva Digital 2025" at bounding box center [611, 96] width 1124 height 58
click at [935, 459] on icon "dialog" at bounding box center [936, 452] width 19 height 18
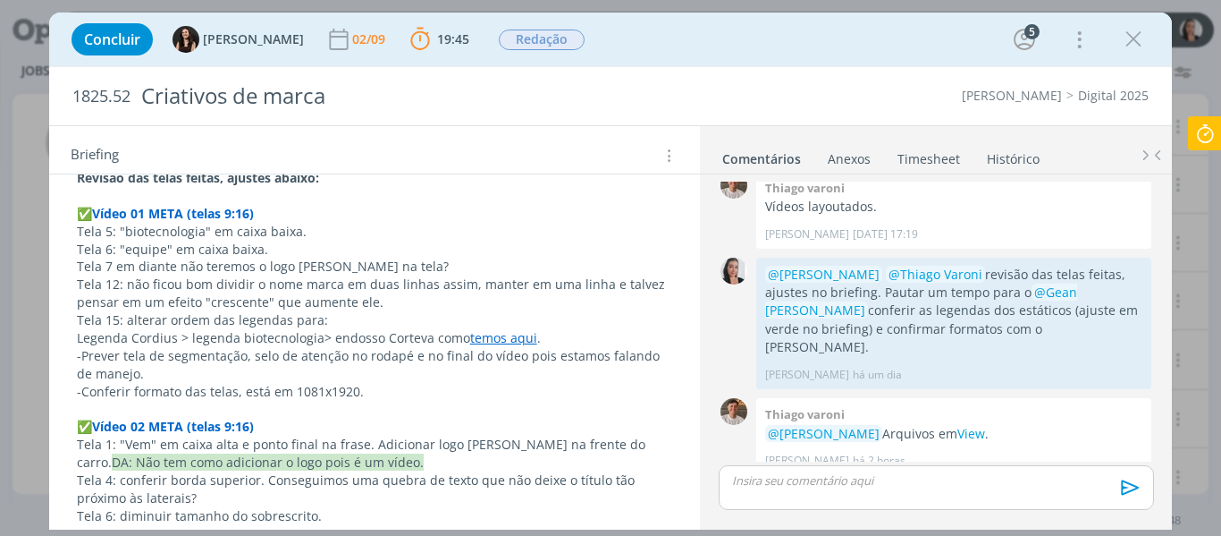
scroll to position [358, 0]
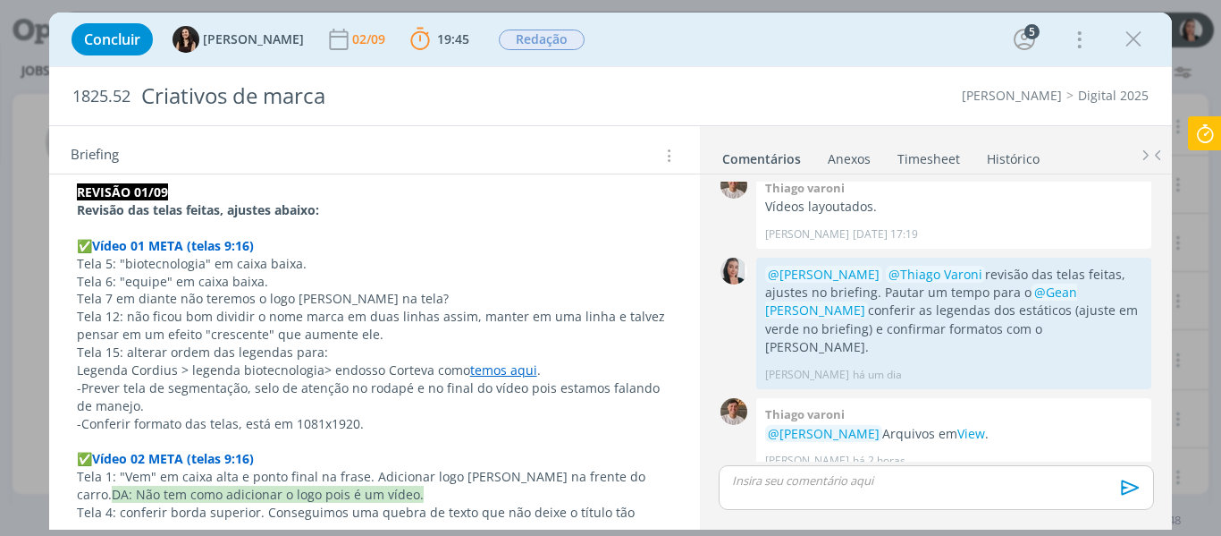
click at [482, 367] on link "temos aqui" at bounding box center [503, 369] width 67 height 17
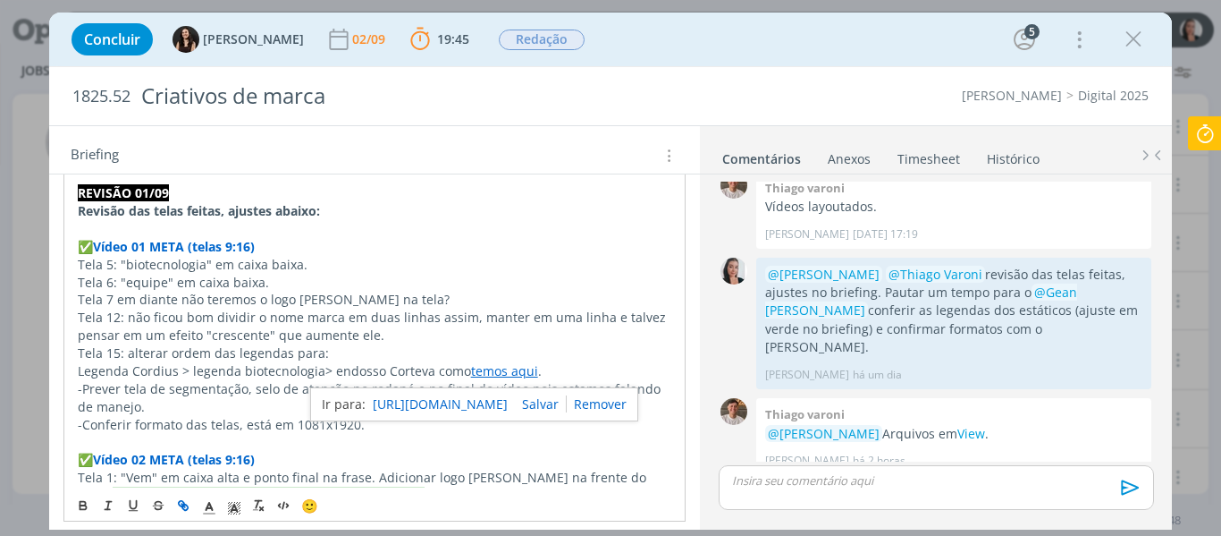
click at [484, 414] on link "[URL][DOMAIN_NAME]" at bounding box center [440, 403] width 135 height 23
click at [266, 339] on p "Tela 12: não ficou bom dividir o nome marca em duas linhas assim, manter em uma…" at bounding box center [375, 326] width 595 height 36
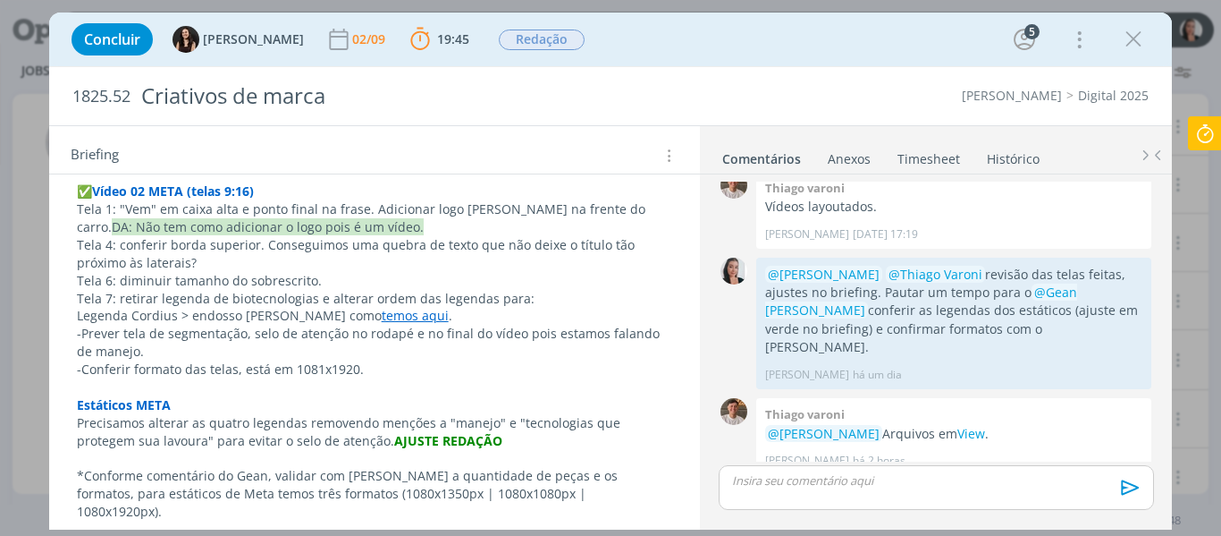
scroll to position [626, 0]
click at [1201, 132] on icon at bounding box center [1205, 133] width 32 height 35
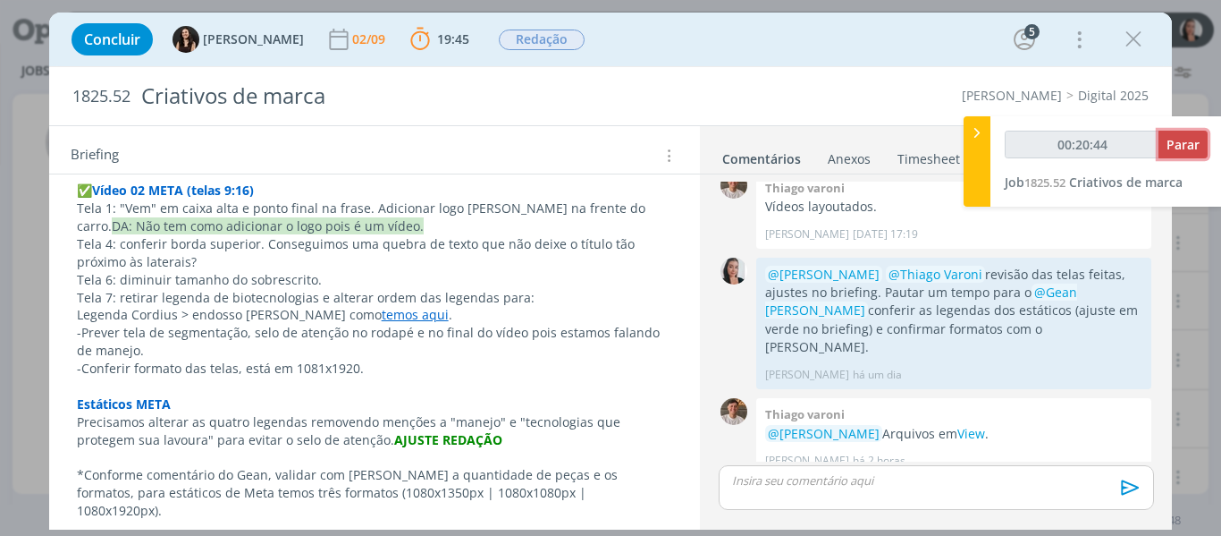
click at [1188, 141] on span "Parar" at bounding box center [1183, 144] width 33 height 17
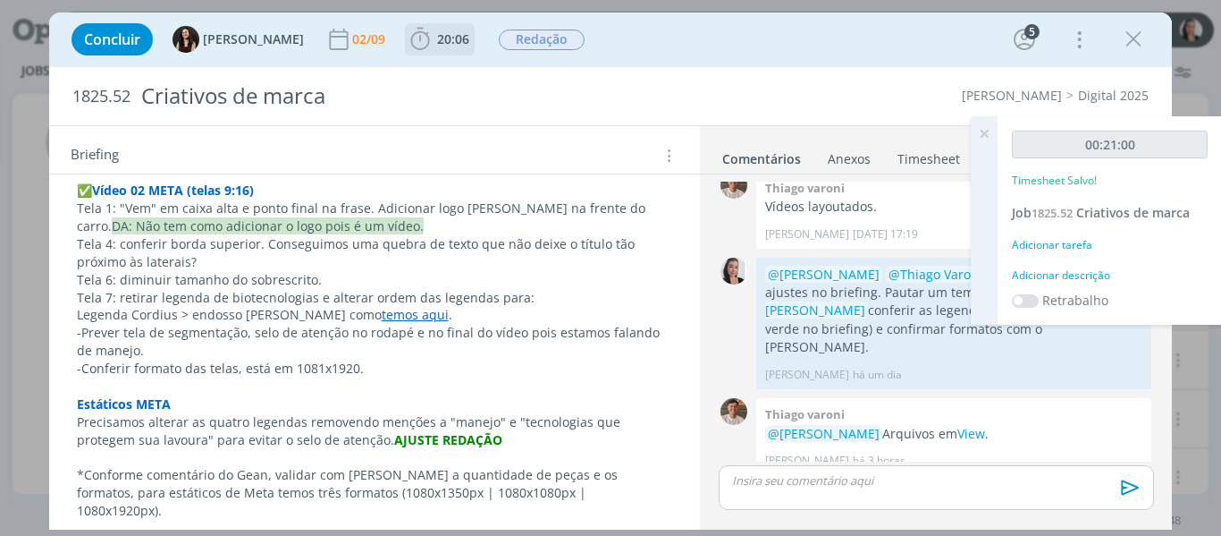
click at [407, 38] on icon "dialog" at bounding box center [420, 39] width 27 height 27
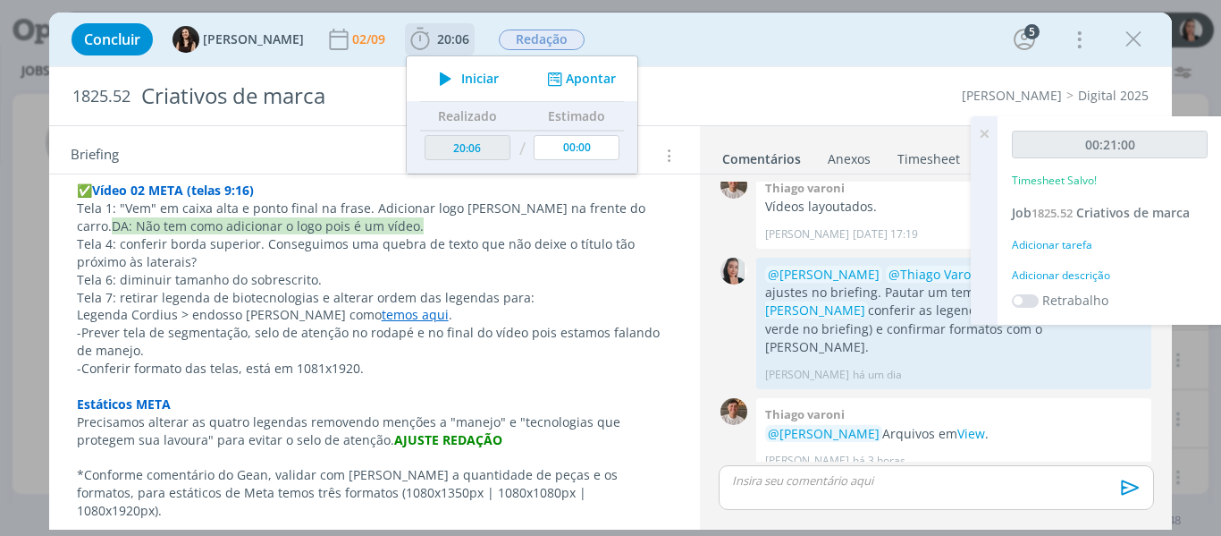
click at [461, 79] on span "Iniciar" at bounding box center [480, 78] width 38 height 13
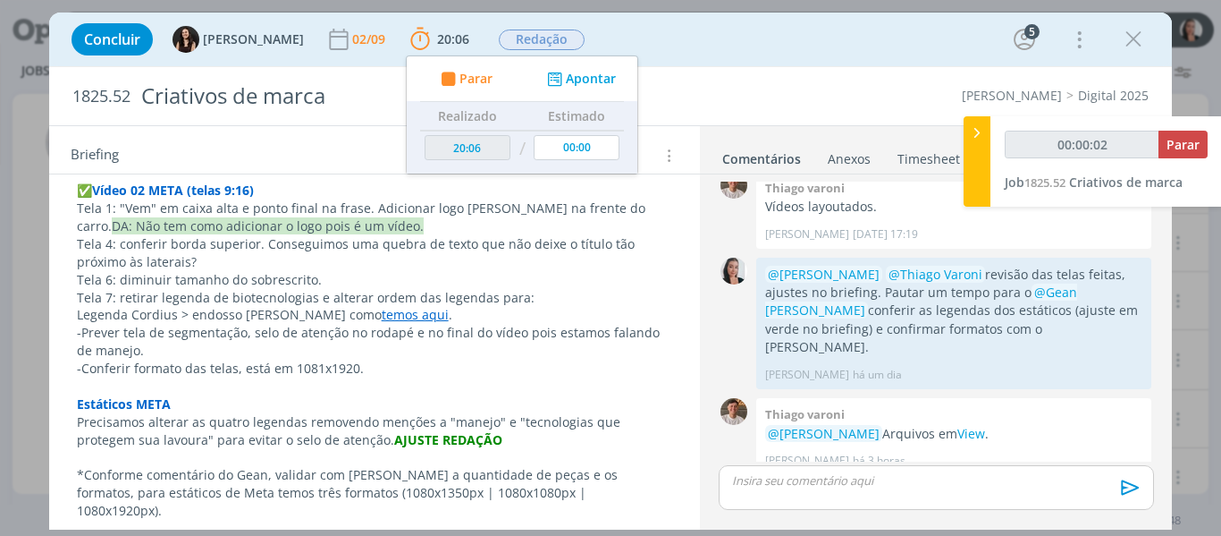
click at [701, 38] on div "Concluir [PERSON_NAME] [DATE] 20:06 Parar Apontar Data * [DATE] Horas * 00:00 […" at bounding box center [611, 39] width 1097 height 43
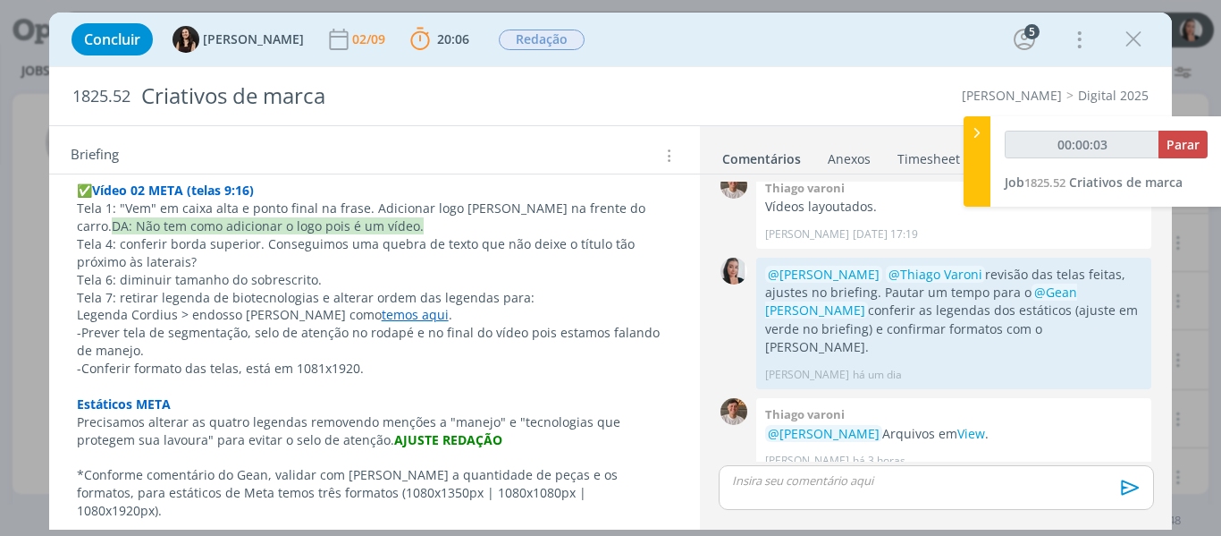
type input "00:00:04"
click at [974, 139] on icon at bounding box center [977, 132] width 18 height 19
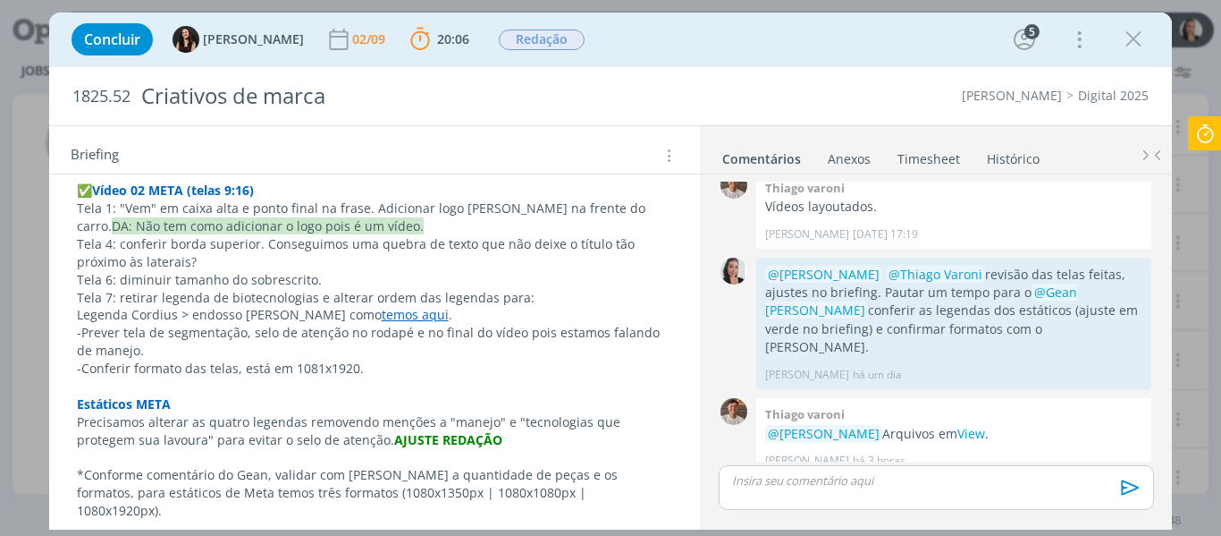
click at [898, 19] on div "Concluir [PERSON_NAME] [DATE] 20:06 Parar Apontar Data * [DATE] Horas * 00:00 […" at bounding box center [611, 39] width 1097 height 43
click at [848, 42] on div "Concluir [PERSON_NAME] [DATE] 20:06 Parar Apontar Data * [DATE] Horas * 00:00 […" at bounding box center [611, 39] width 1097 height 43
click at [813, 45] on div "Concluir [PERSON_NAME] [DATE] 20:06 Parar Apontar Data * [DATE] Horas * 00:00 […" at bounding box center [611, 39] width 1097 height 43
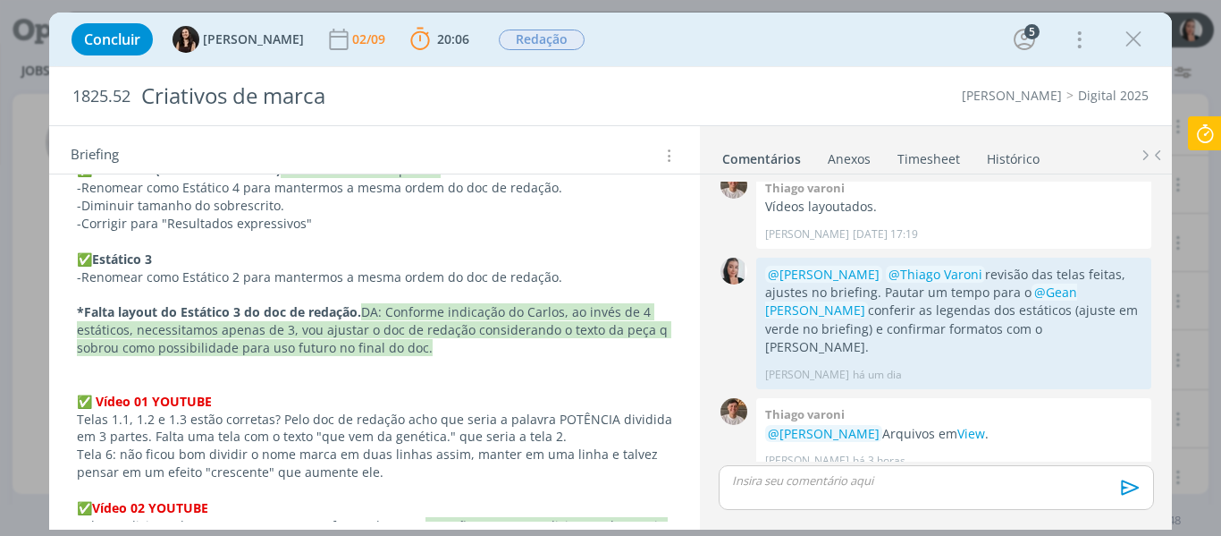
scroll to position [1162, 0]
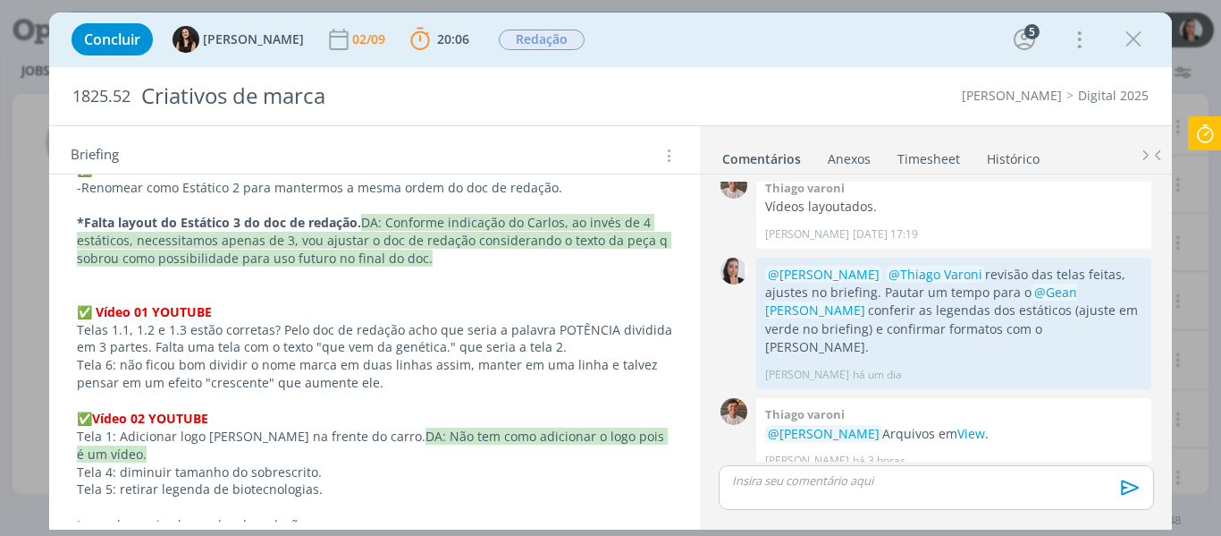
click at [527, 356] on p "Tela 6: não ficou bom dividir o nome marca em duas linhas assim, manter em uma …" at bounding box center [375, 374] width 596 height 36
click at [527, 357] on p "Tela 6: não ficou bom dividir o nome marca em duas linhas assim, manter em uma …" at bounding box center [375, 375] width 595 height 36
click at [783, 491] on div "dialog" at bounding box center [936, 487] width 434 height 45
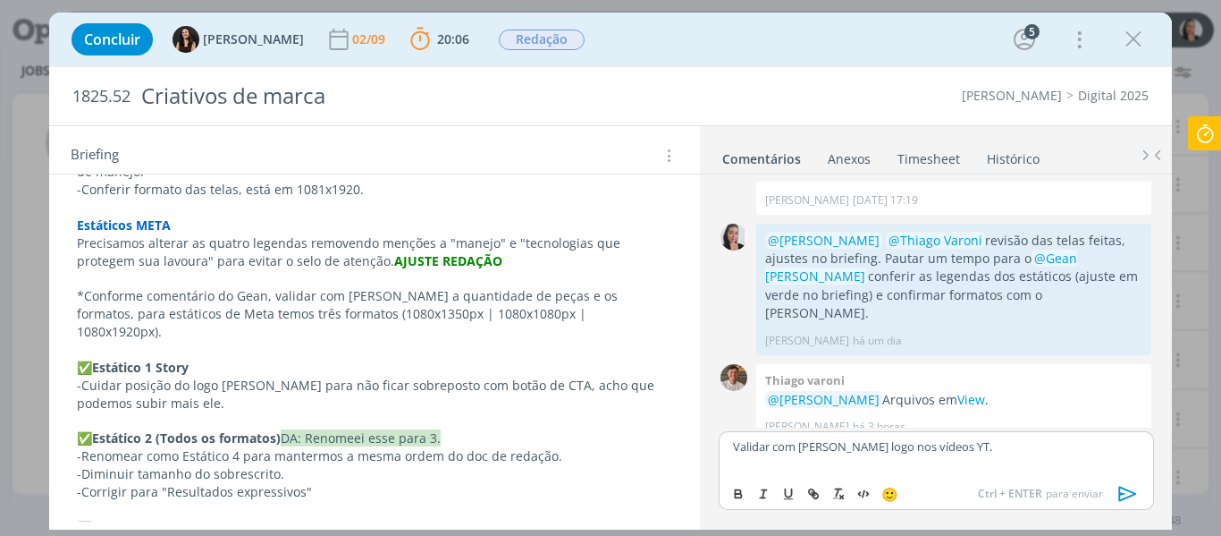
scroll to position [715, 0]
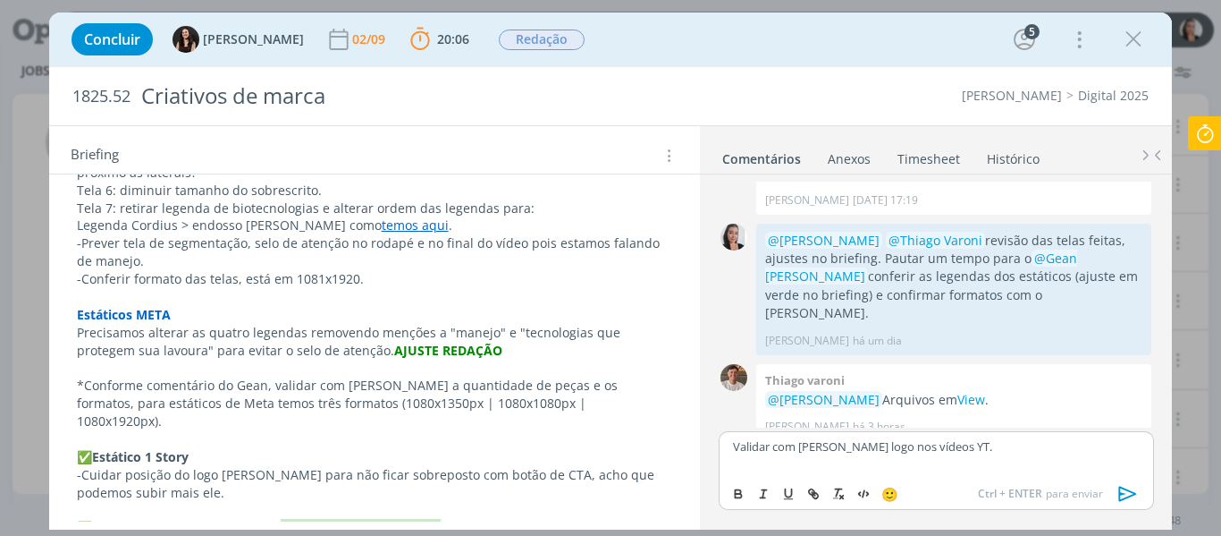
click at [793, 443] on p "Validar com [PERSON_NAME] logo nos vídeos YT." at bounding box center [936, 446] width 406 height 16
click at [814, 441] on p "Validar com [PERSON_NAME] logo nos vídeos YT." at bounding box center [936, 446] width 406 height 16
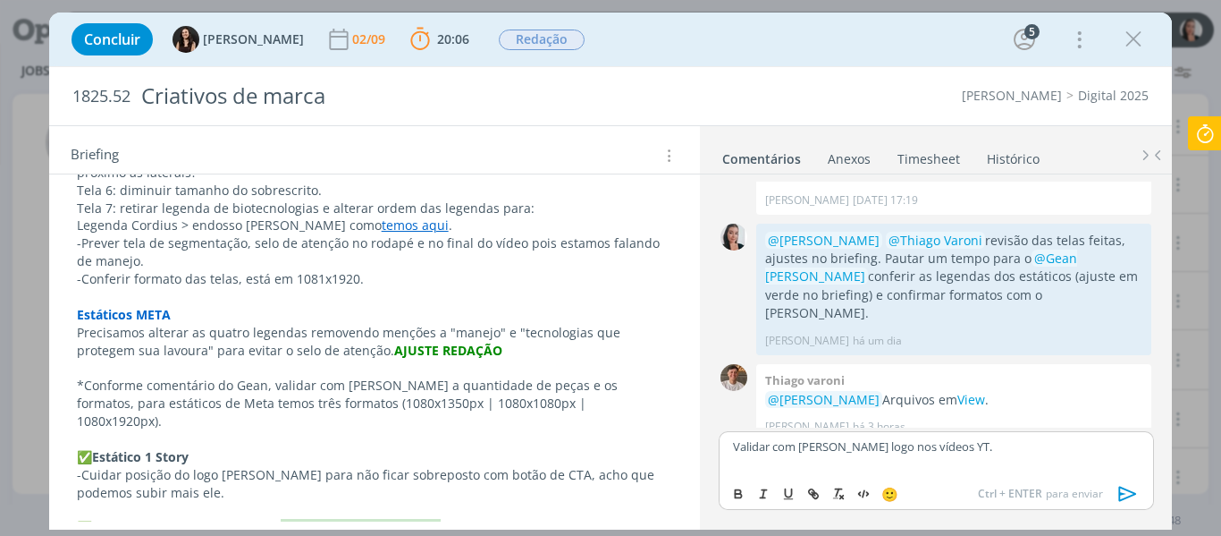
click at [841, 452] on p "Validar com [PERSON_NAME] logo nos vídeos YT." at bounding box center [936, 446] width 406 height 16
click at [839, 442] on p "Validar com [PERSON_NAME] logo nos vídeos YT." at bounding box center [936, 446] width 406 height 16
click at [834, 442] on p "Validar com [PERSON_NAME] logo nos vídeos YT." at bounding box center [936, 446] width 406 height 16
click at [839, 445] on p "Validar com [PERSON_NAME] logo nos vídeos YT." at bounding box center [936, 446] width 406 height 16
click at [946, 446] on p "Validar com [PERSON_NAME] logo nos vídeos YT." at bounding box center [936, 446] width 406 height 16
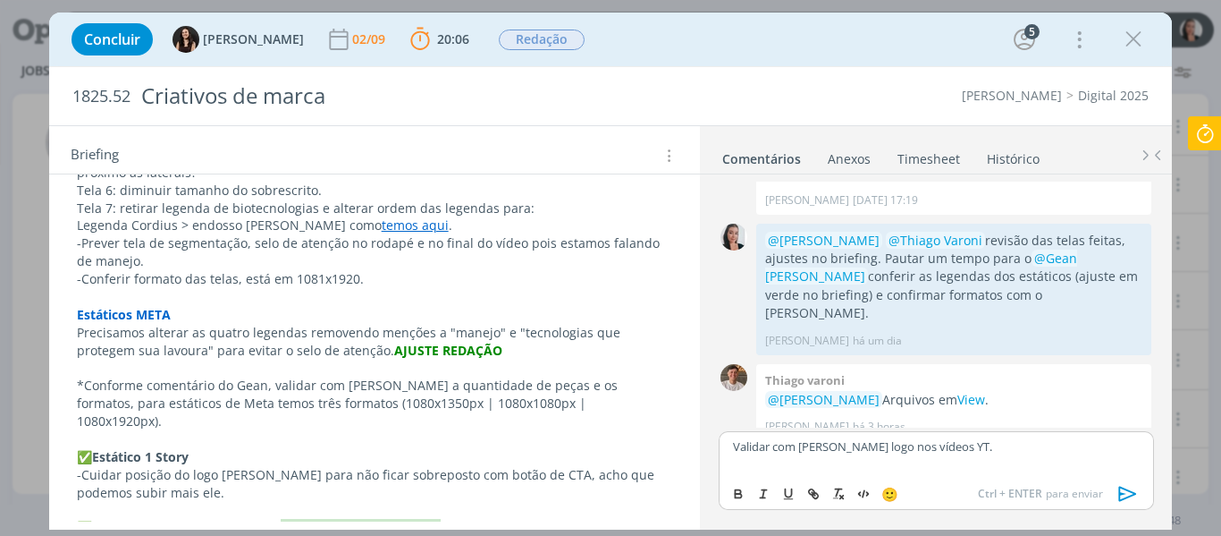
click at [925, 443] on p "Validar com [PERSON_NAME] logo nos vídeos YT." at bounding box center [936, 446] width 406 height 16
click at [837, 443] on p "Validar com [PERSON_NAME] logo nos vídeos YT." at bounding box center [936, 446] width 406 height 16
click at [817, 458] on p "Validar com [PERSON_NAME] se os formatos de estáticos estão corretos e se podem…" at bounding box center [936, 452] width 406 height 33
click at [921, 453] on p "Validar com [PERSON_NAME] se os formatos de estáticos estão corretos e se podem…" at bounding box center [936, 452] width 406 height 33
click at [948, 455] on p "Validar com [PERSON_NAME] se os formatos de estáticos estão corretos e se podem…" at bounding box center [936, 452] width 406 height 33
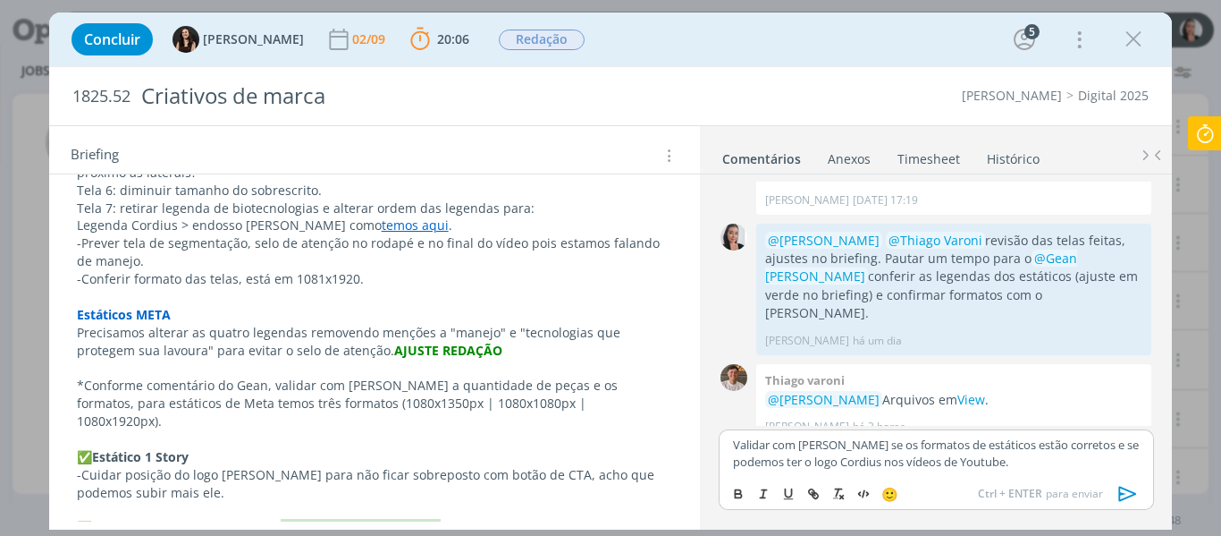
click at [1002, 469] on p "Validar com [PERSON_NAME] se os formatos de estáticos estão corretos e se podem…" at bounding box center [936, 452] width 406 height 33
click at [998, 463] on p "Validar com [PERSON_NAME] se os formatos de estáticos estão corretos e se podem…" at bounding box center [936, 452] width 406 height 33
click at [796, 44] on div "Concluir [PERSON_NAME] [DATE] 20:06 Parar Apontar Data * [DATE] Horas * 00:00 […" at bounding box center [611, 39] width 1097 height 43
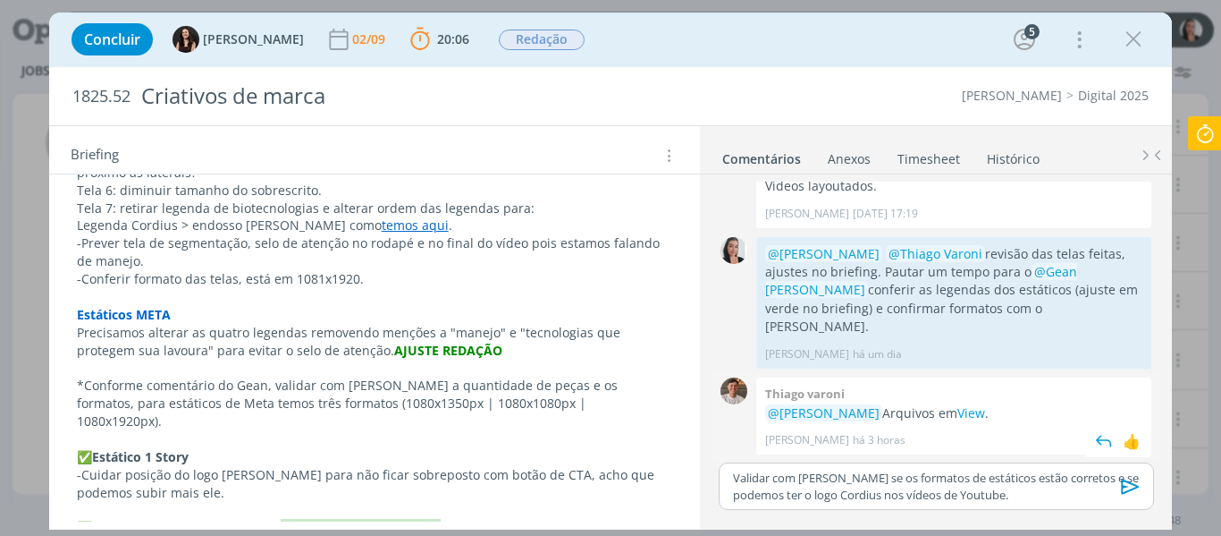
scroll to position [213, 0]
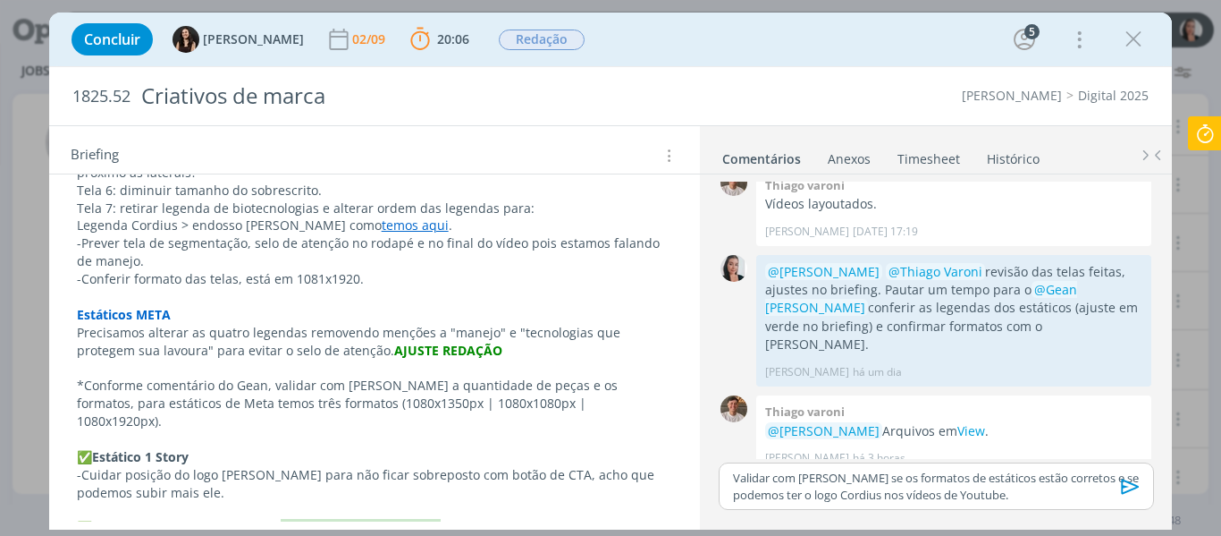
click at [1030, 496] on p "Validar com [PERSON_NAME] se os formatos de estáticos estão corretos e se podem…" at bounding box center [936, 485] width 406 height 33
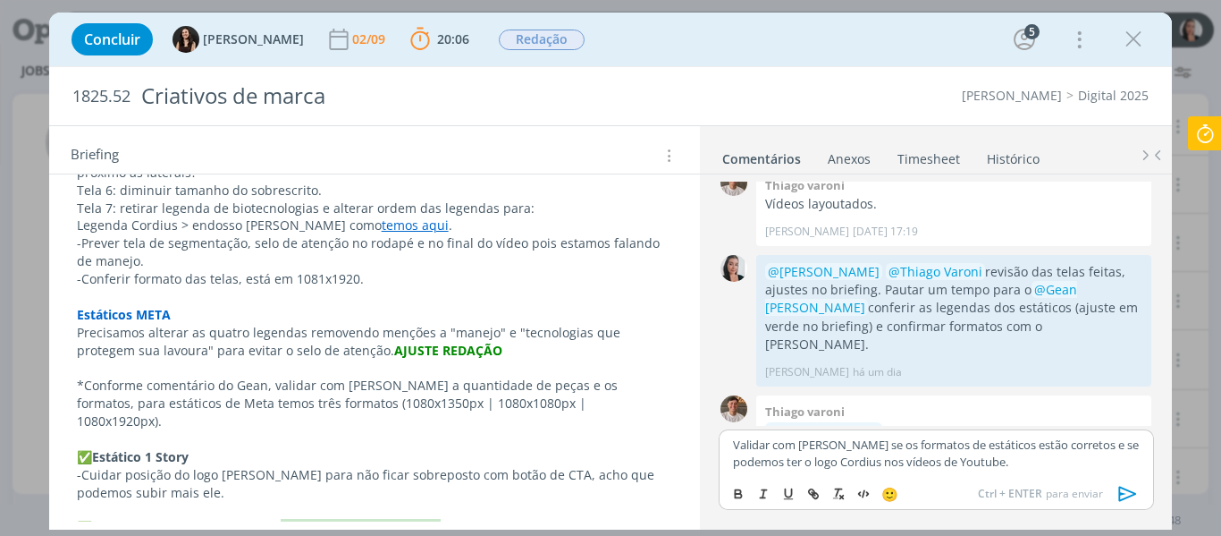
scroll to position [246, 0]
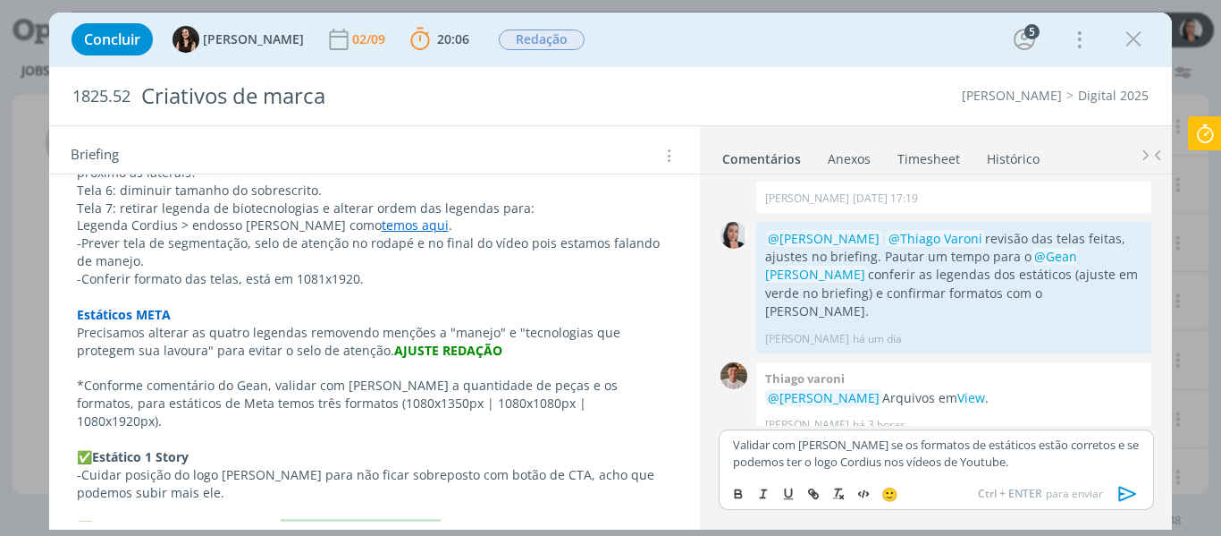
click at [1007, 459] on p "Validar com [PERSON_NAME] se os formatos de estáticos estão corretos e se podem…" at bounding box center [936, 452] width 406 height 33
click at [1005, 467] on p "Validar com [PERSON_NAME] se os formatos de estáticos estão corretos e se podem…" at bounding box center [936, 452] width 406 height 33
click at [999, 465] on p "Validar com [PERSON_NAME] se os formatos de estáticos estão corretos e se podem…" at bounding box center [936, 452] width 406 height 33
click at [1002, 465] on p "Validar com [PERSON_NAME] se os formatos de estáticos estão corretos e se podem…" at bounding box center [936, 452] width 406 height 33
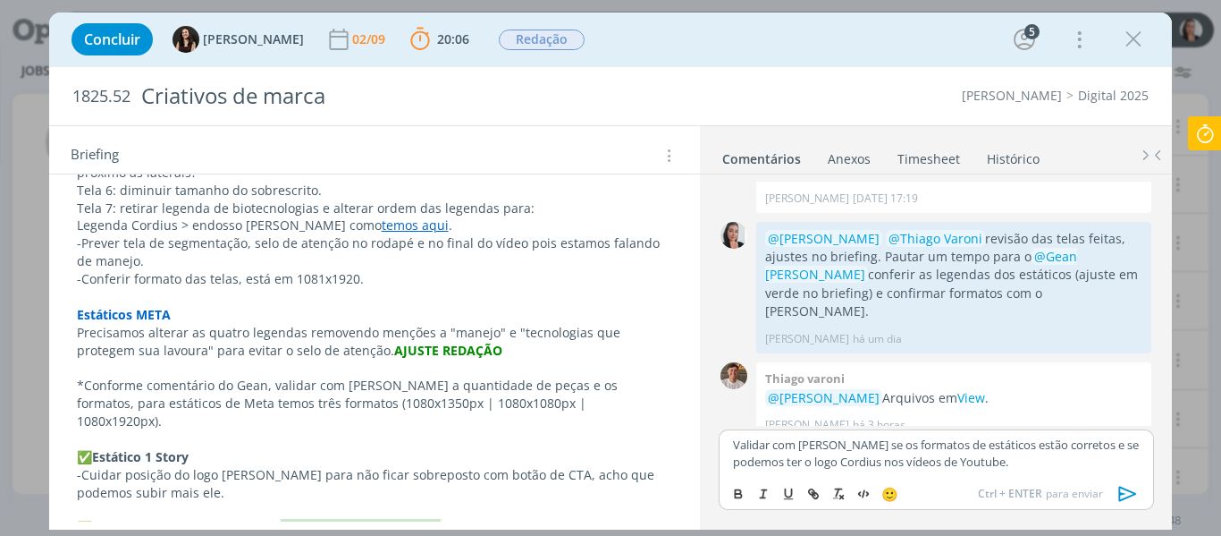
click at [1002, 465] on p "Validar com [PERSON_NAME] se os formatos de estáticos estão corretos e se podem…" at bounding box center [936, 452] width 406 height 33
click at [839, 443] on p "Validar com [PERSON_NAME] se os formatos de estáticos estão corretos e se podem…" at bounding box center [936, 452] width 406 height 33
click at [764, 462] on p "Validar com [PERSON_NAME] e registrar no job se os formatos de estáticos estão …" at bounding box center [936, 452] width 406 height 33
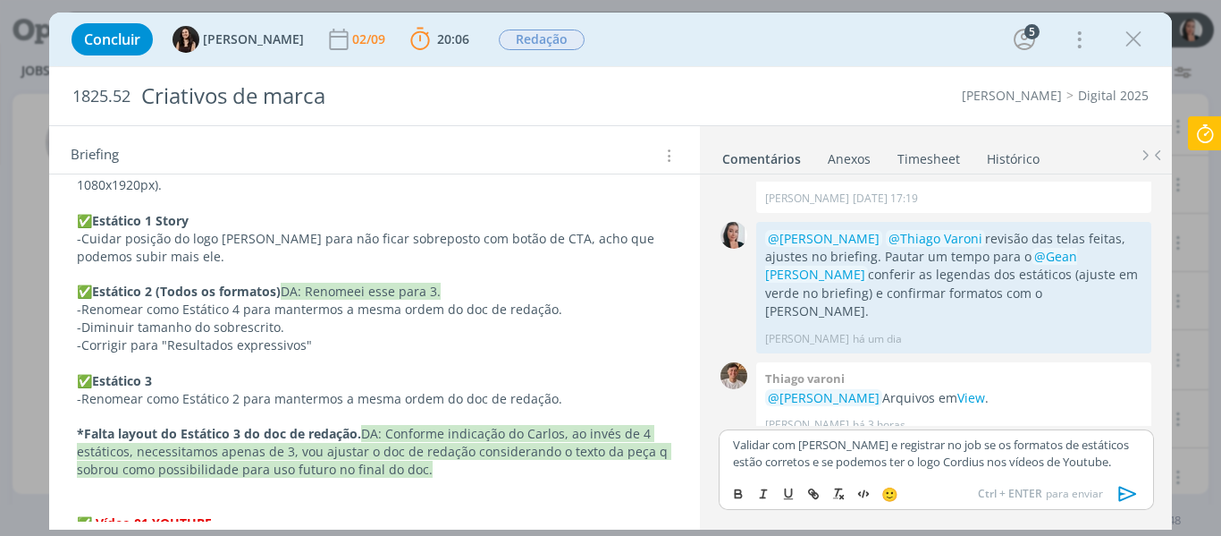
scroll to position [983, 0]
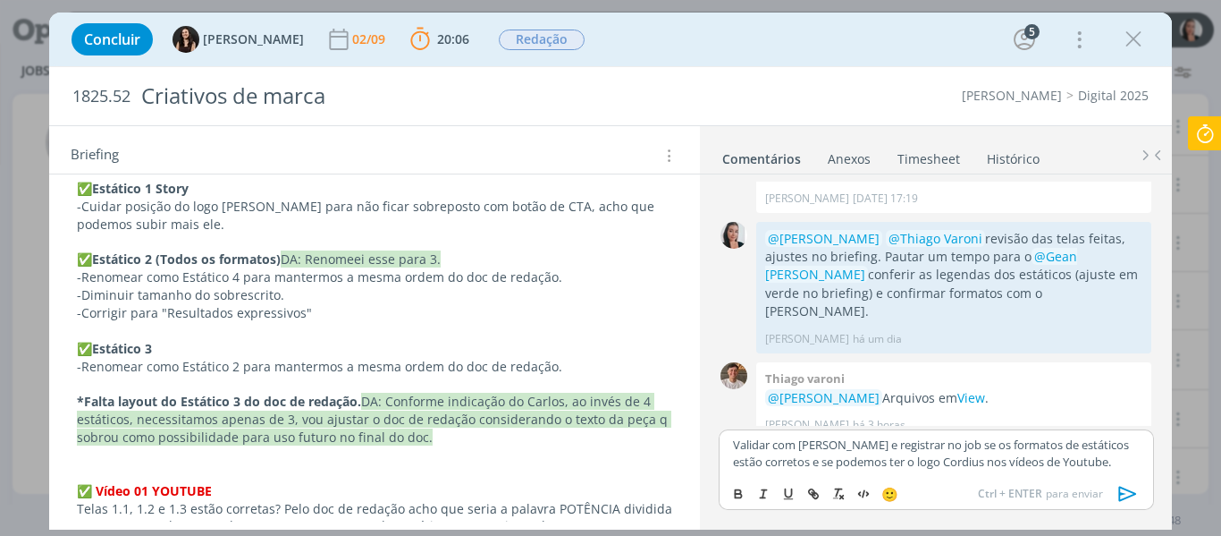
click at [828, 443] on p "Validar com [PERSON_NAME] e registrar no job se os formatos de estáticos estão …" at bounding box center [936, 452] width 406 height 33
click at [732, 441] on div "Validar com [PERSON_NAME] e registrar no job se os formatos de estáticos estão …" at bounding box center [936, 452] width 434 height 46
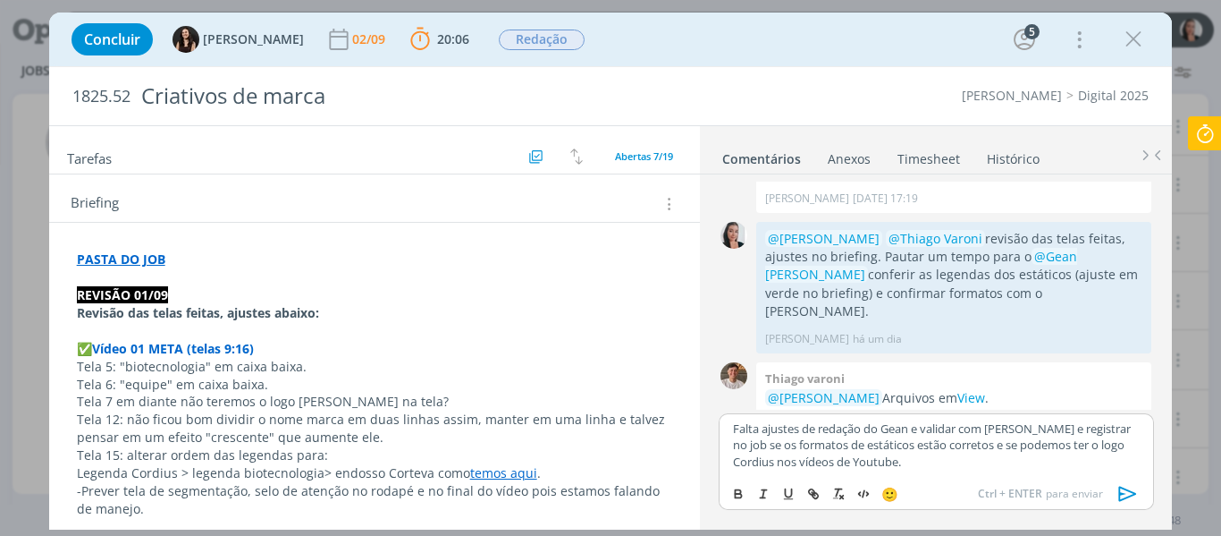
scroll to position [0, 0]
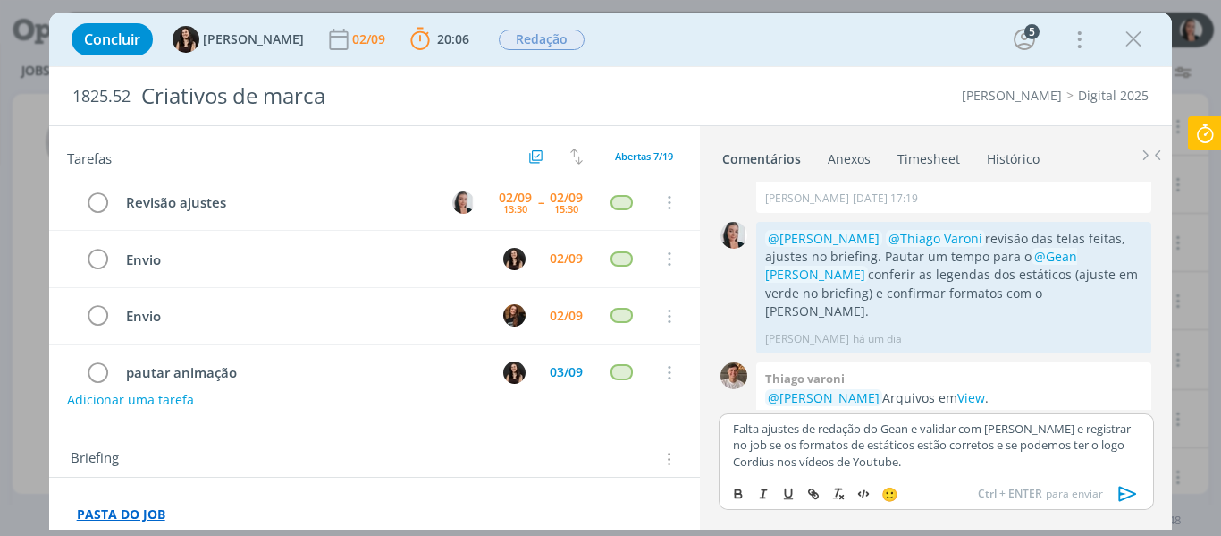
click at [734, 431] on p "Falta ajustes de redação do Gean e validar com [PERSON_NAME] e registrar no job…" at bounding box center [936, 444] width 406 height 49
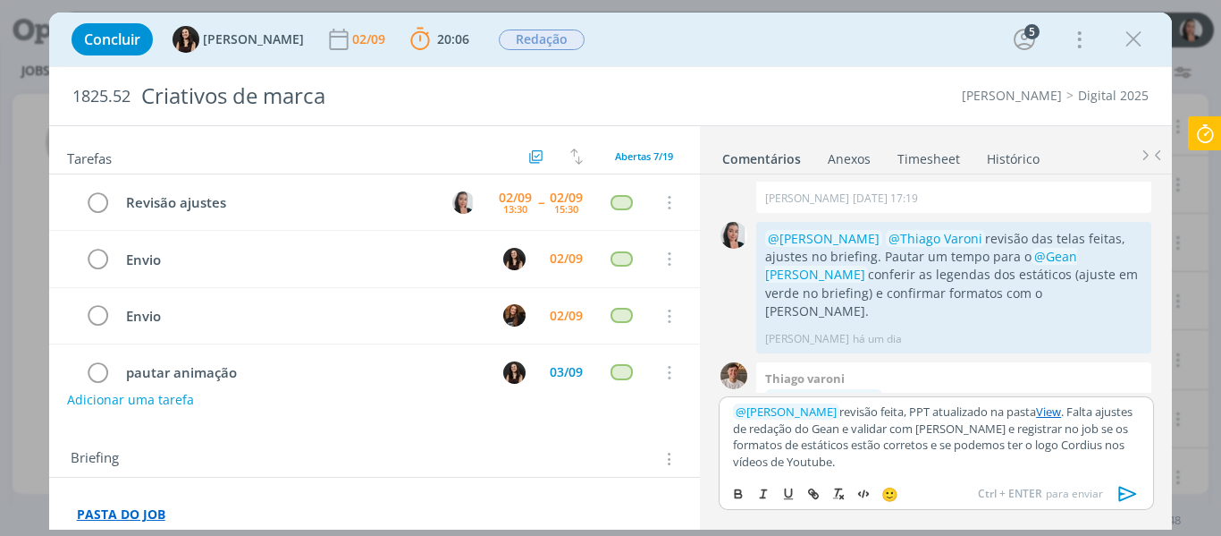
click at [1088, 436] on p "﻿ @ [PERSON_NAME] ﻿ revisão feita, PPT atualizado na pasta View . Falta ajustes…" at bounding box center [936, 436] width 406 height 66
click at [1087, 433] on p "﻿ @ [PERSON_NAME] ﻿ revisão feita, PPT atualizado na pasta View . Falta ajustes…" at bounding box center [936, 436] width 406 height 66
click at [966, 441] on p "﻿ @ [PERSON_NAME] ﻿ revisão feita, PPT atualizado na pasta View . Falta ajustes…" at bounding box center [936, 436] width 406 height 66
click at [958, 443] on p "﻿ @ [PERSON_NAME] ﻿ revisão feita, PPT atualizado na pasta View . Falta ajustes…" at bounding box center [936, 436] width 406 height 66
click at [1052, 434] on p "﻿ @ [PERSON_NAME] ﻿ revisão feita, PPT atualizado na pasta View . Falta ajustes…" at bounding box center [936, 436] width 406 height 66
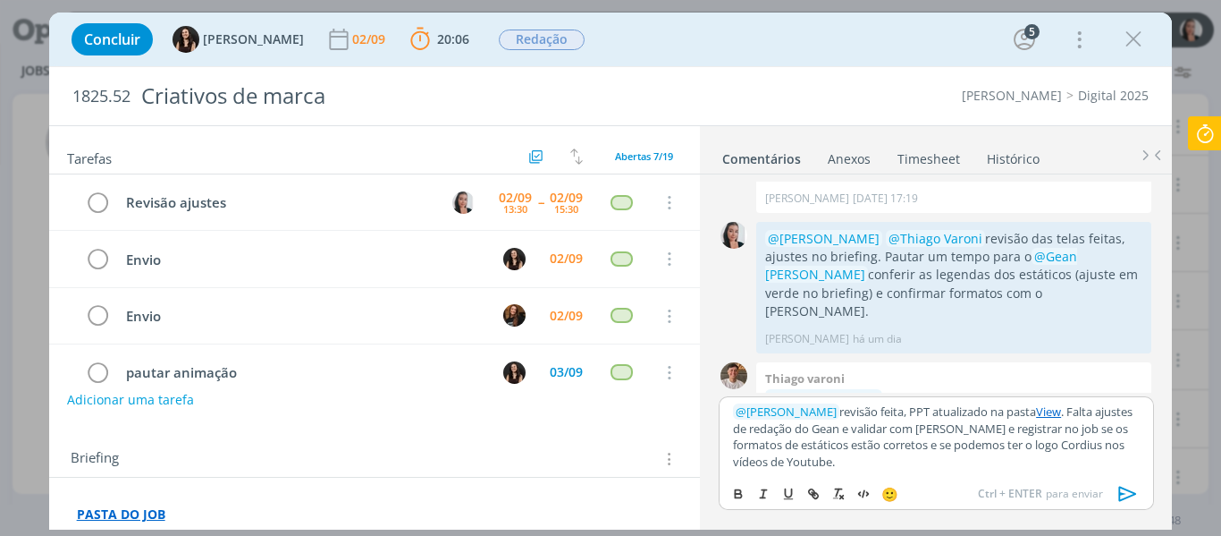
click at [1055, 436] on p "﻿ @ [PERSON_NAME] ﻿ revisão feita, PPT atualizado na pasta View . Falta ajustes…" at bounding box center [936, 436] width 406 height 66
click at [1036, 440] on p "﻿ @ [PERSON_NAME] ﻿ revisão feita, PPT atualizado na pasta View . Falta ajustes…" at bounding box center [936, 436] width 406 height 66
click at [961, 423] on p "﻿ @ [PERSON_NAME] ﻿ revisão feita, PPT atualizado na pasta View . Falta ajustes…" at bounding box center [936, 436] width 406 height 66
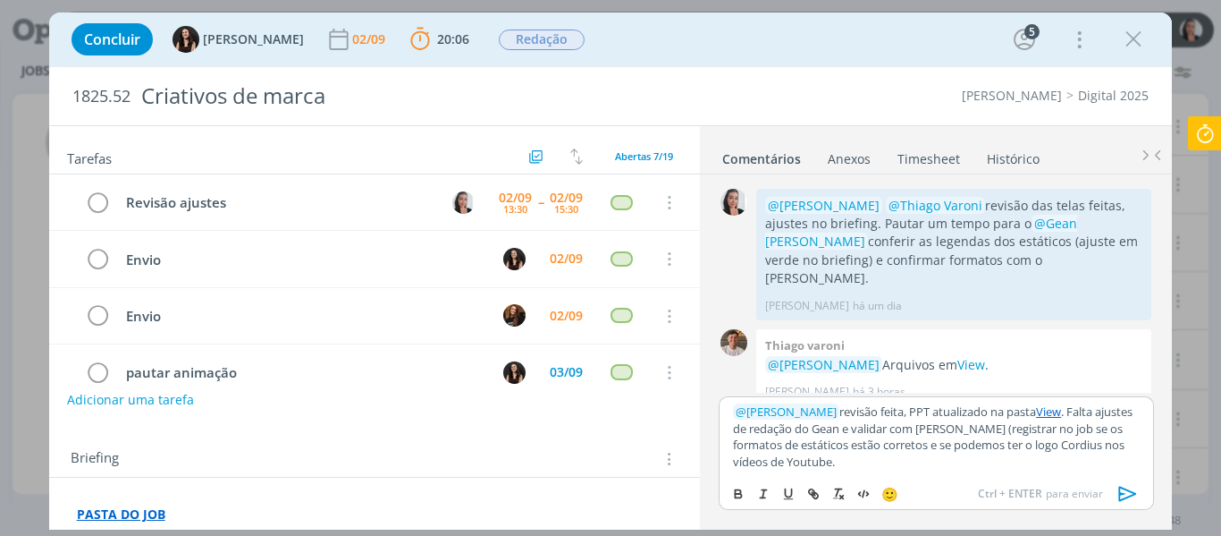
click at [1045, 424] on p "﻿ @ [PERSON_NAME] ﻿ revisão feita, PPT atualizado na pasta View . Falta ajustes…" at bounding box center [936, 436] width 406 height 66
drag, startPoint x: 1057, startPoint y: 436, endPoint x: 1070, endPoint y: 432, distance: 14.1
click at [1059, 434] on p "﻿ @ [PERSON_NAME] ﻿ revisão feita, PPT atualizado na pasta View . Falta ajustes…" at bounding box center [936, 436] width 406 height 66
click at [1108, 441] on p "﻿ @ [PERSON_NAME] ﻿ revisão feita, PPT atualizado na pasta View . Falta ajustes…" at bounding box center [936, 436] width 406 height 66
click at [978, 450] on p "﻿ @ [PERSON_NAME] ﻿ revisão feita, PPT atualizado na pasta View . Falta ajustes…" at bounding box center [936, 436] width 406 height 66
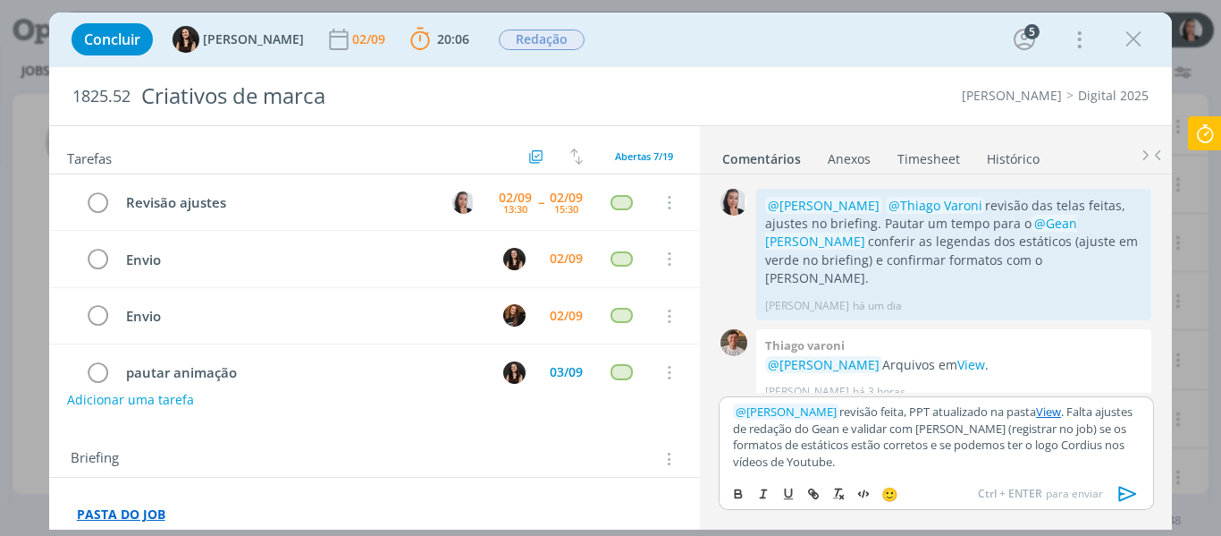
drag, startPoint x: 1007, startPoint y: 465, endPoint x: 1111, endPoint y: 461, distance: 104.7
click at [1008, 465] on p "﻿ @ [PERSON_NAME] ﻿ revisão feita, PPT atualizado na pasta View . Falta ajustes…" at bounding box center [936, 436] width 406 height 66
click at [1125, 494] on icon "dialog" at bounding box center [1128, 493] width 27 height 27
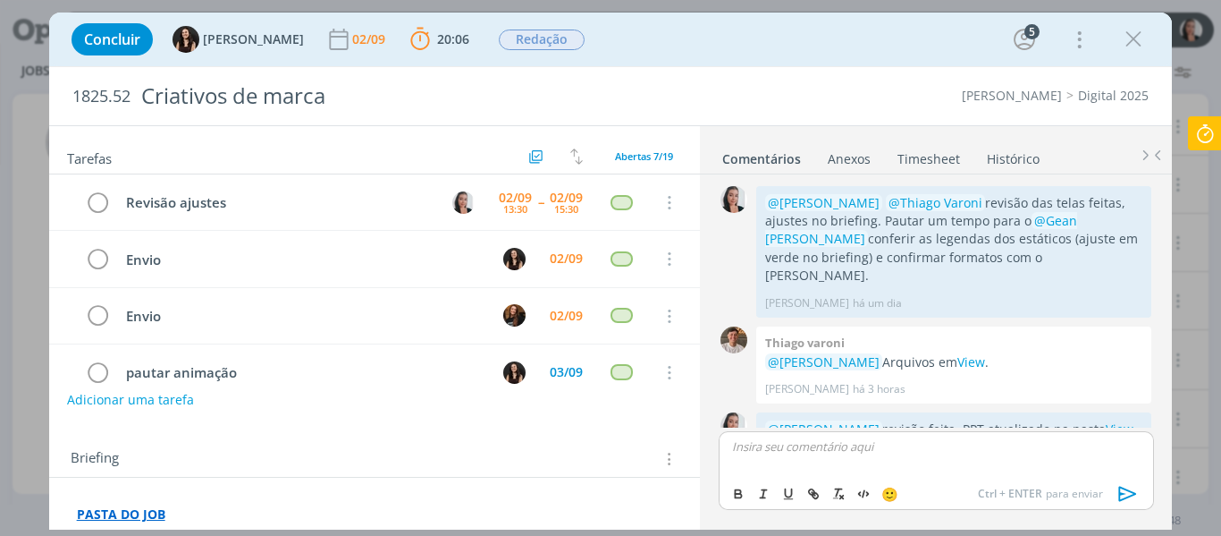
scroll to position [366, 0]
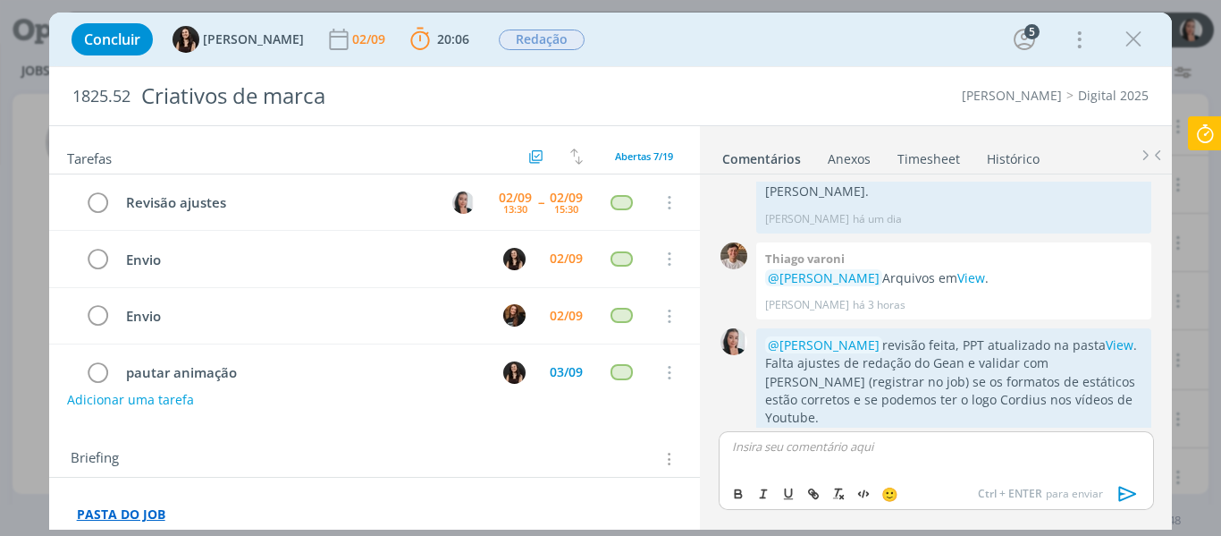
click at [1207, 134] on icon at bounding box center [1205, 133] width 32 height 35
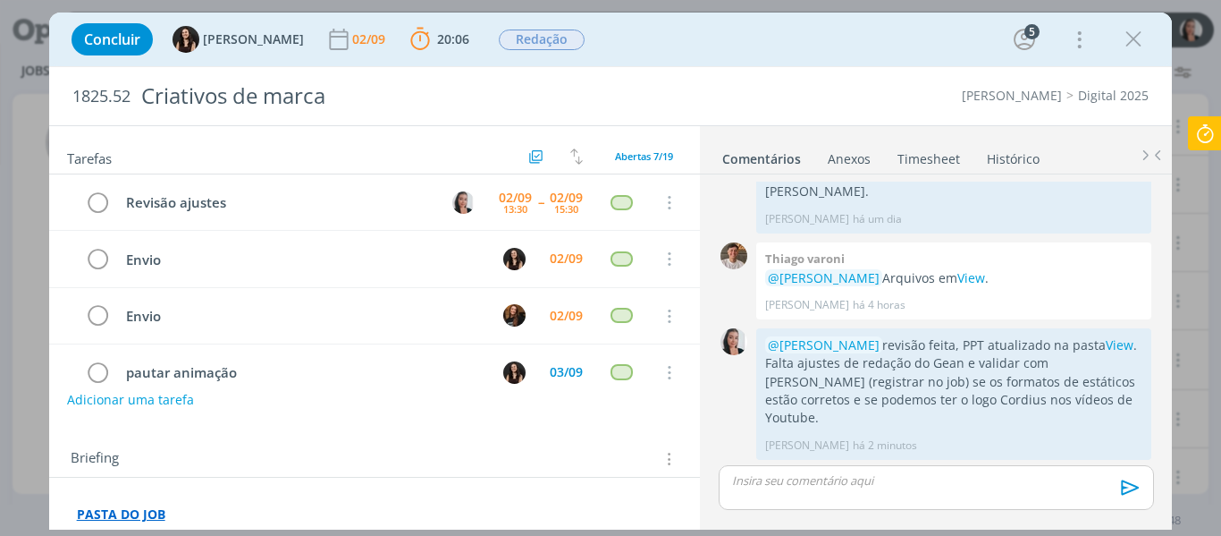
scroll to position [332, 0]
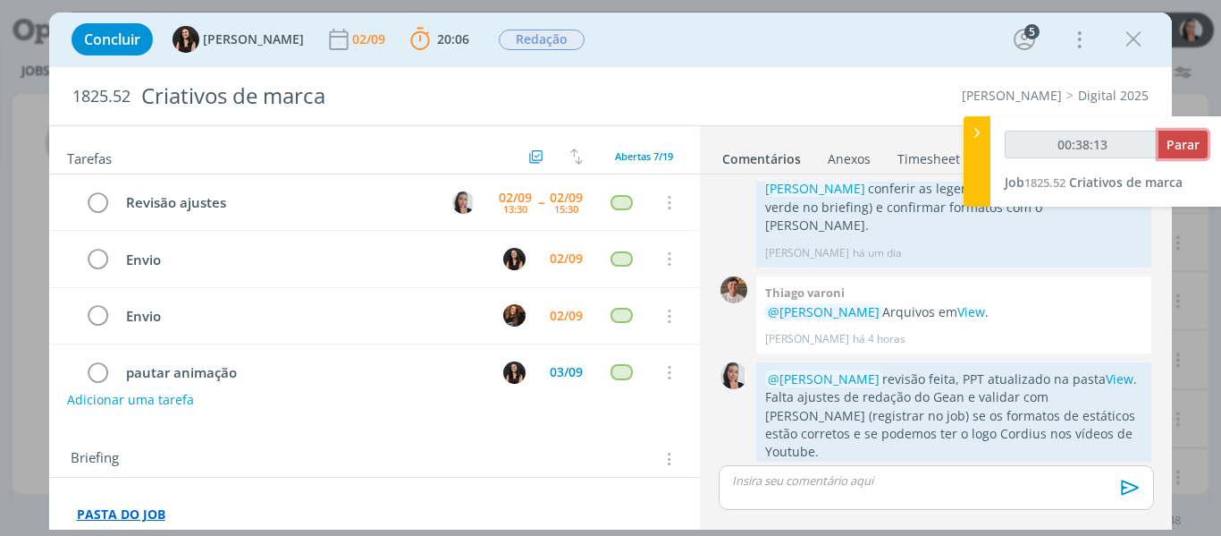
click at [1186, 137] on span "Parar" at bounding box center [1183, 144] width 33 height 17
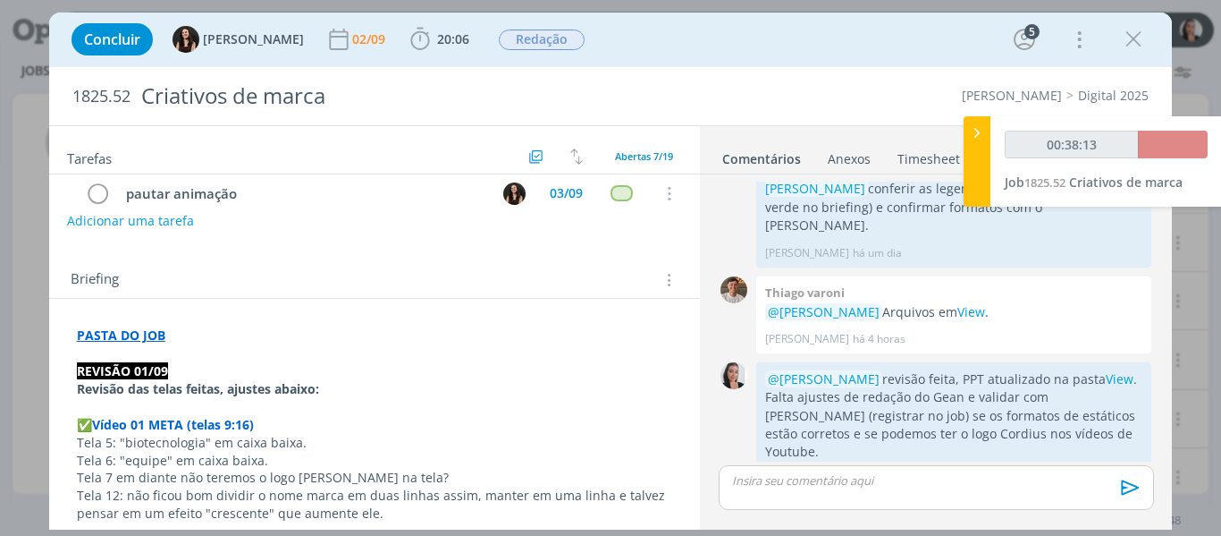
type input "00:39:00"
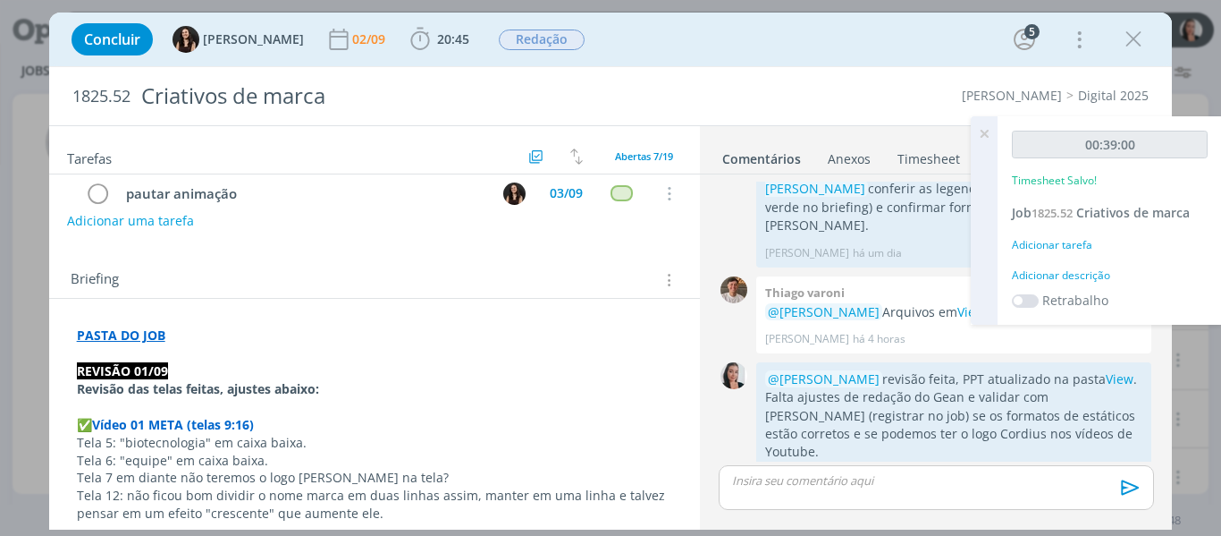
click at [1106, 268] on div "Adicionar descrição" at bounding box center [1110, 275] width 196 height 16
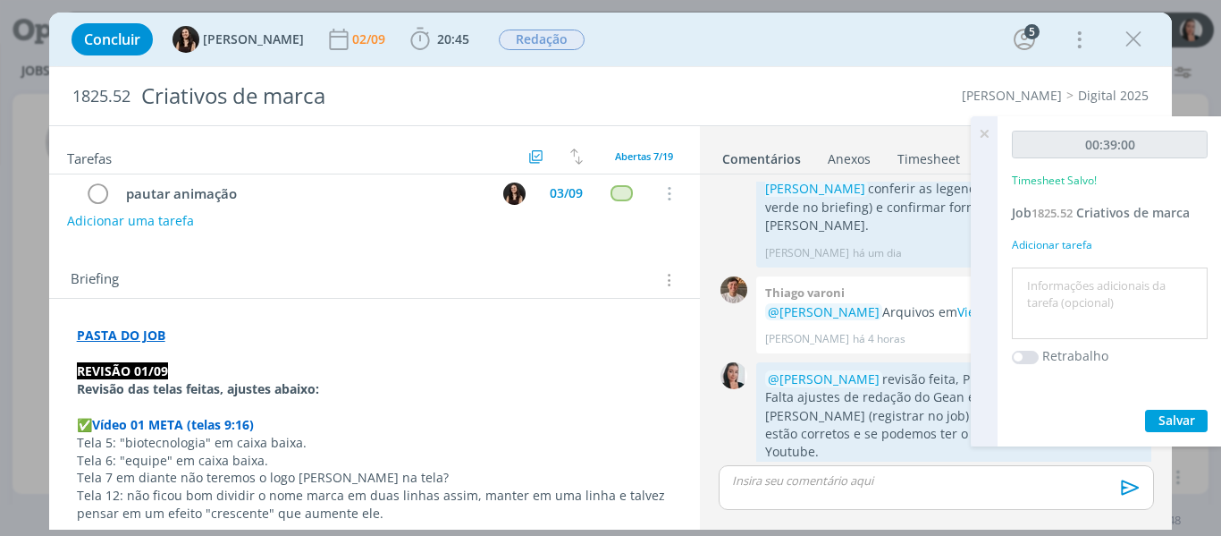
click at [1117, 292] on textarea at bounding box center [1109, 303] width 187 height 63
type textarea "revisão ajustes 01/09"
click at [1183, 411] on span "Salvar" at bounding box center [1177, 419] width 37 height 17
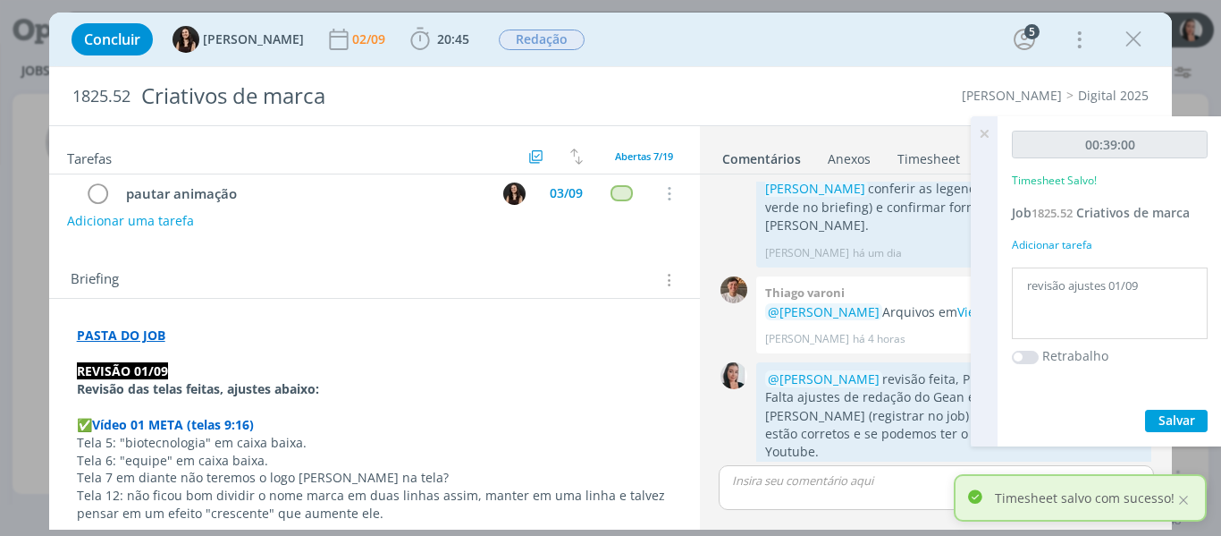
click at [983, 133] on icon at bounding box center [984, 133] width 32 height 35
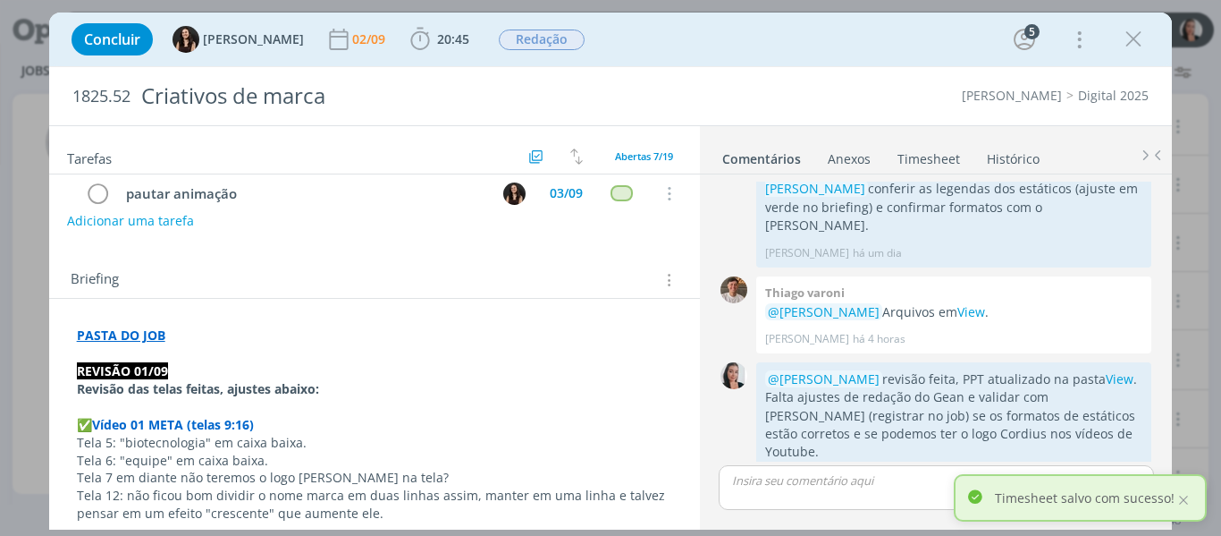
click at [957, 146] on link "Timesheet" at bounding box center [929, 155] width 64 height 26
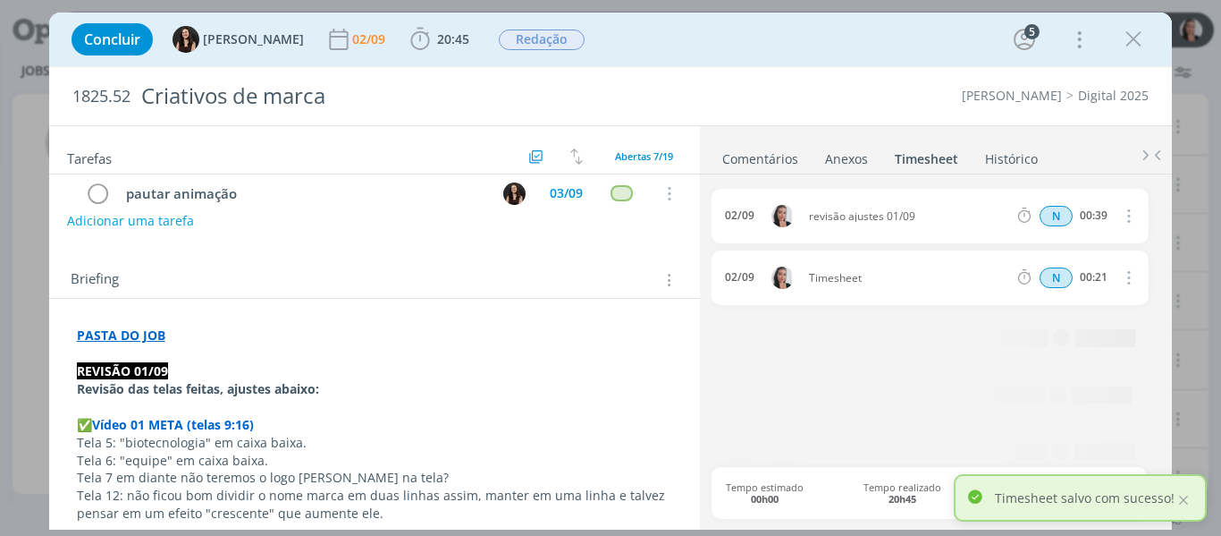
click at [952, 152] on link "Timesheet" at bounding box center [926, 155] width 65 height 26
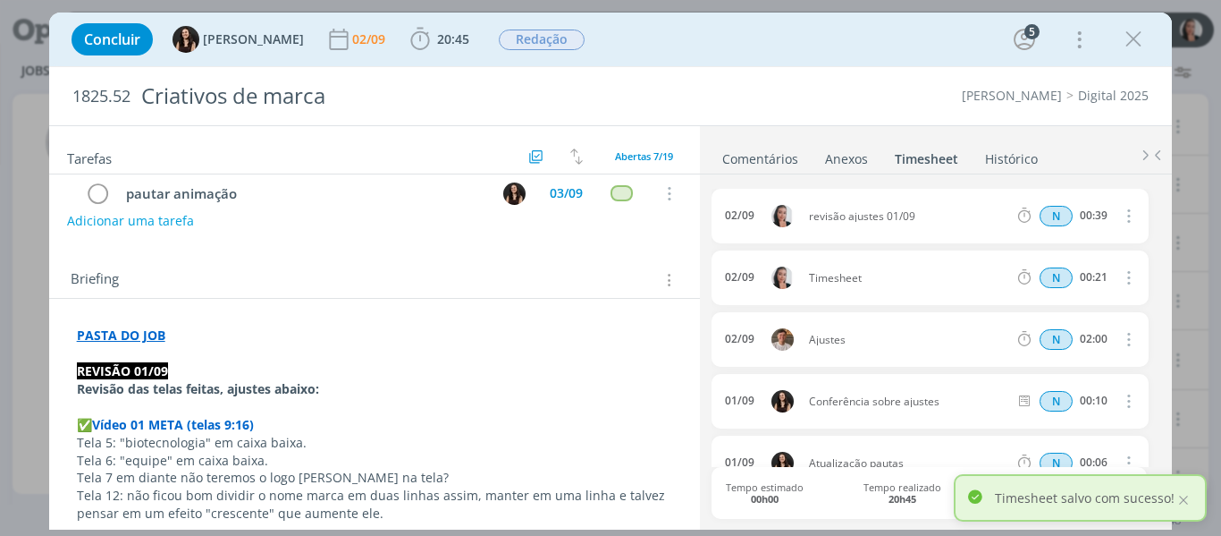
click at [1126, 279] on icon "dialog" at bounding box center [1128, 276] width 20 height 21
click at [1024, 342] on link "Editar" at bounding box center [1078, 338] width 141 height 29
click at [830, 278] on div "Timesheet" at bounding box center [857, 278] width 97 height 20
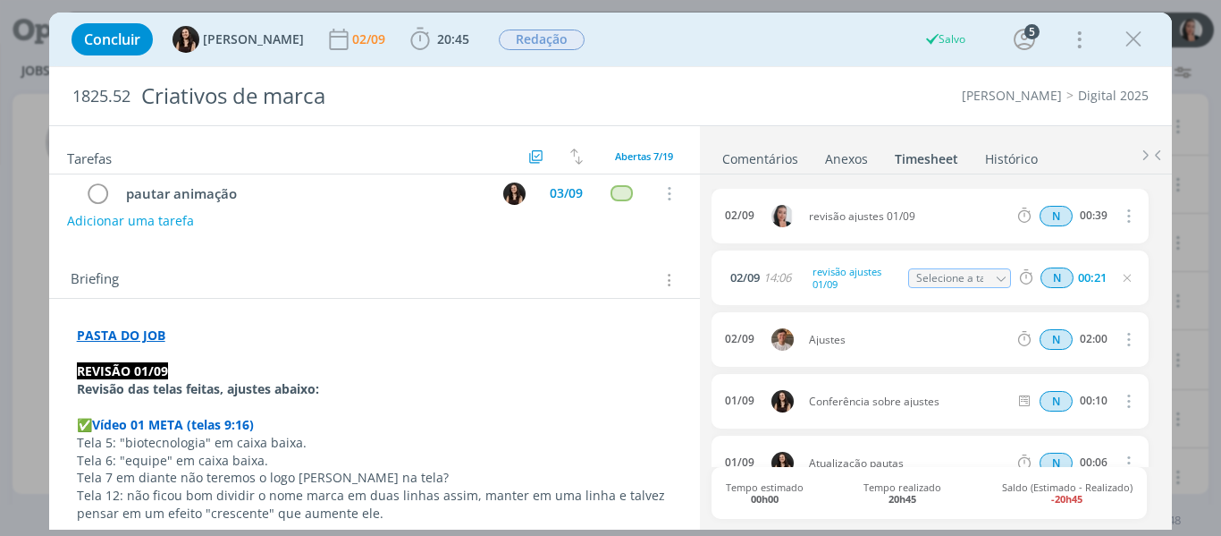
drag, startPoint x: 752, startPoint y: 156, endPoint x: 699, endPoint y: 179, distance: 57.6
click at [753, 156] on link "Comentários" at bounding box center [760, 155] width 78 height 26
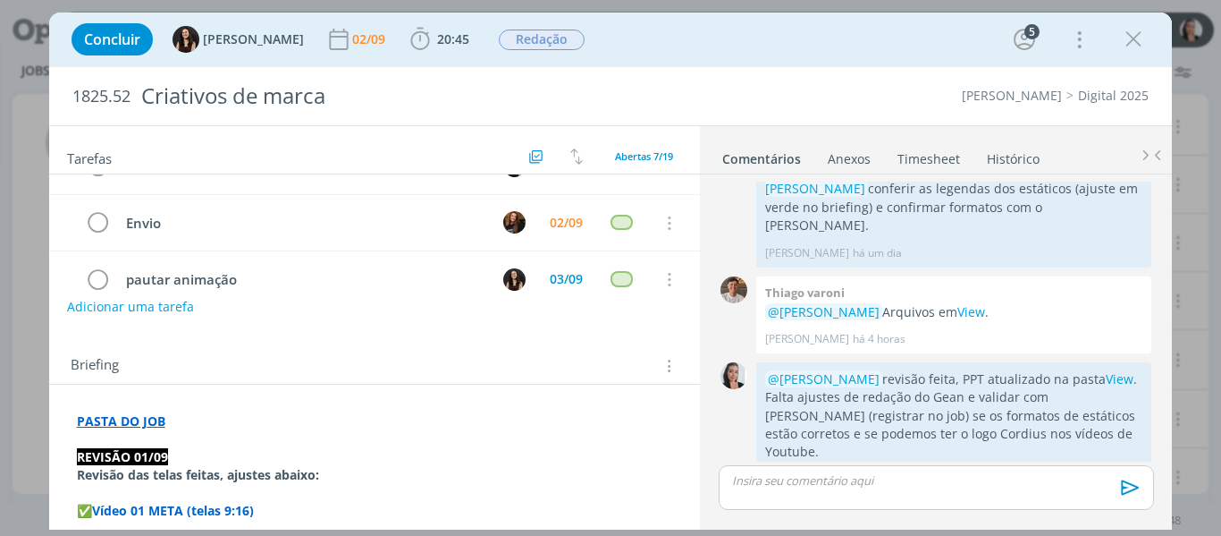
scroll to position [0, 0]
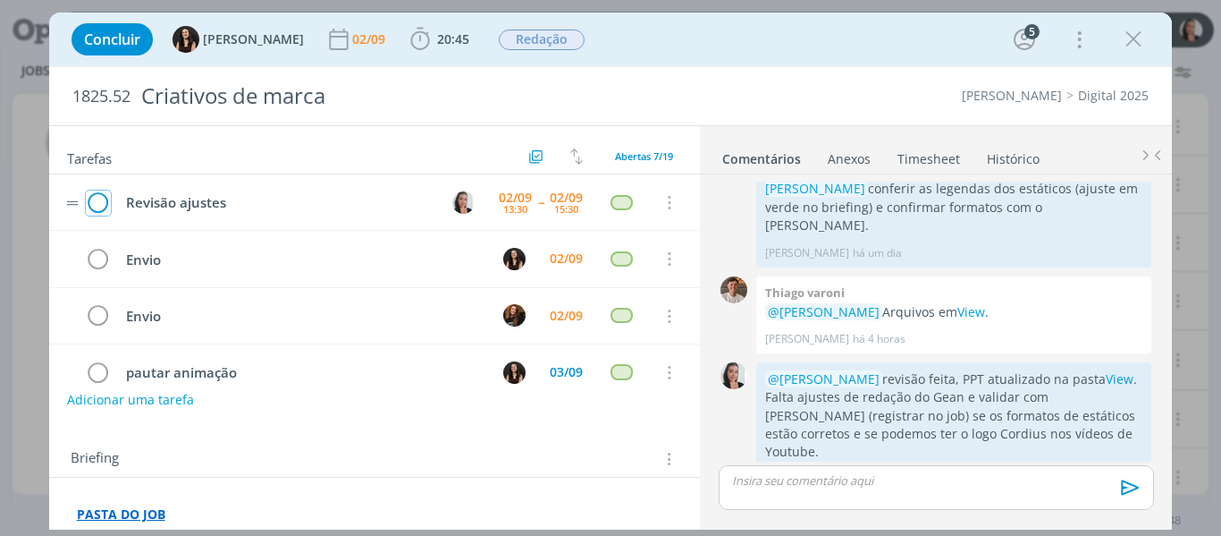
click at [100, 198] on icon "dialog" at bounding box center [98, 203] width 25 height 27
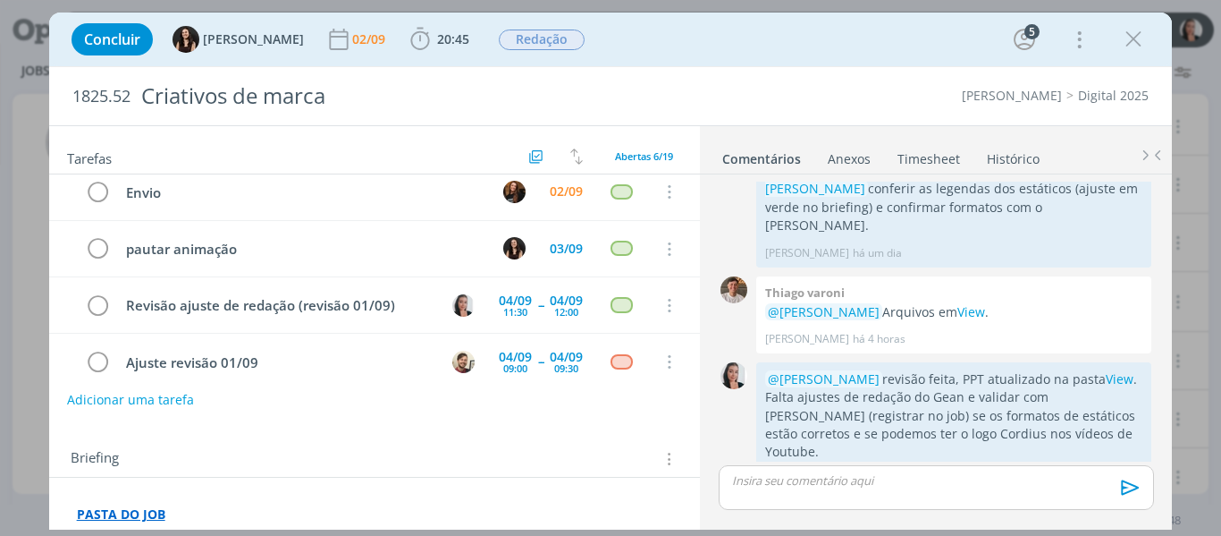
scroll to position [145, 0]
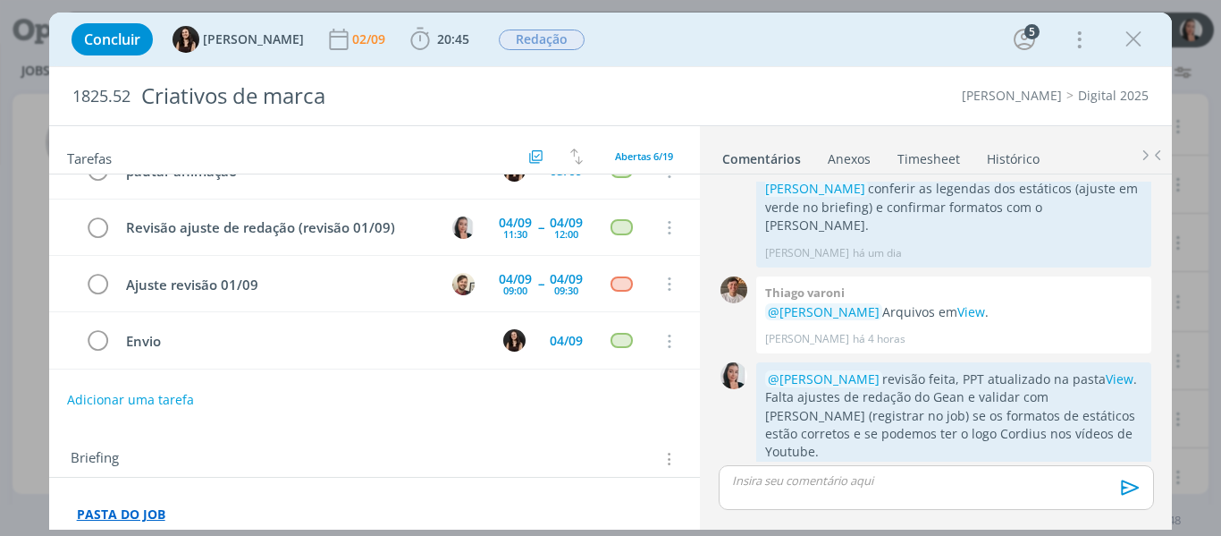
drag, startPoint x: 1136, startPoint y: 37, endPoint x: 707, endPoint y: 47, distance: 429.3
click at [1138, 36] on icon "dialog" at bounding box center [1133, 39] width 27 height 27
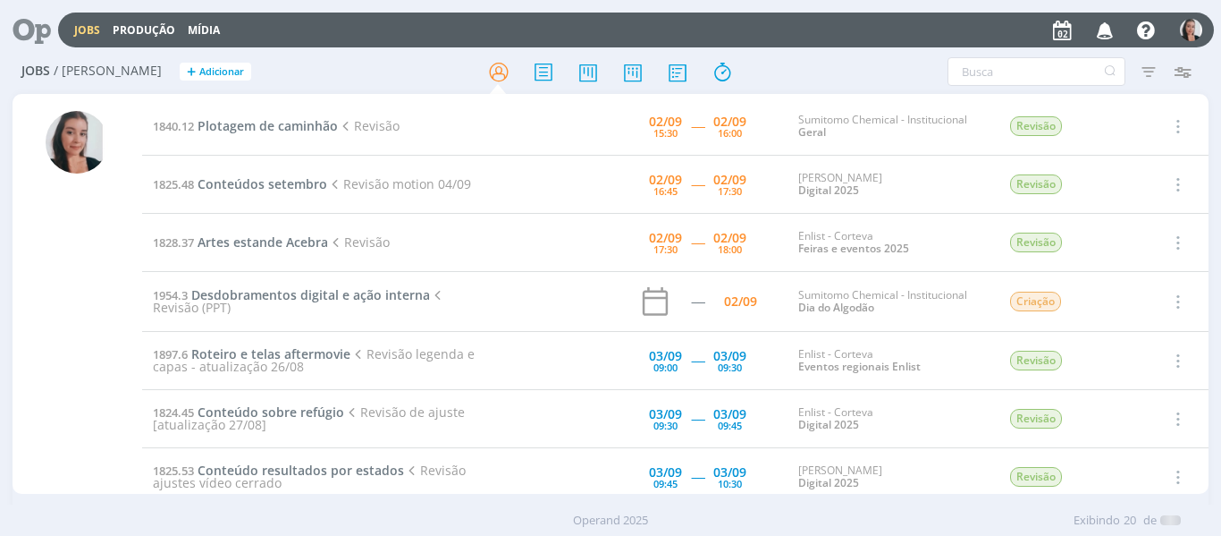
click at [857, 45] on div "Jobs Produção Mídia Notificações Central de Ajuda Área de Membros Implantação o…" at bounding box center [636, 30] width 1156 height 35
click at [254, 122] on span "Plotagem de caminhão" at bounding box center [268, 125] width 140 height 17
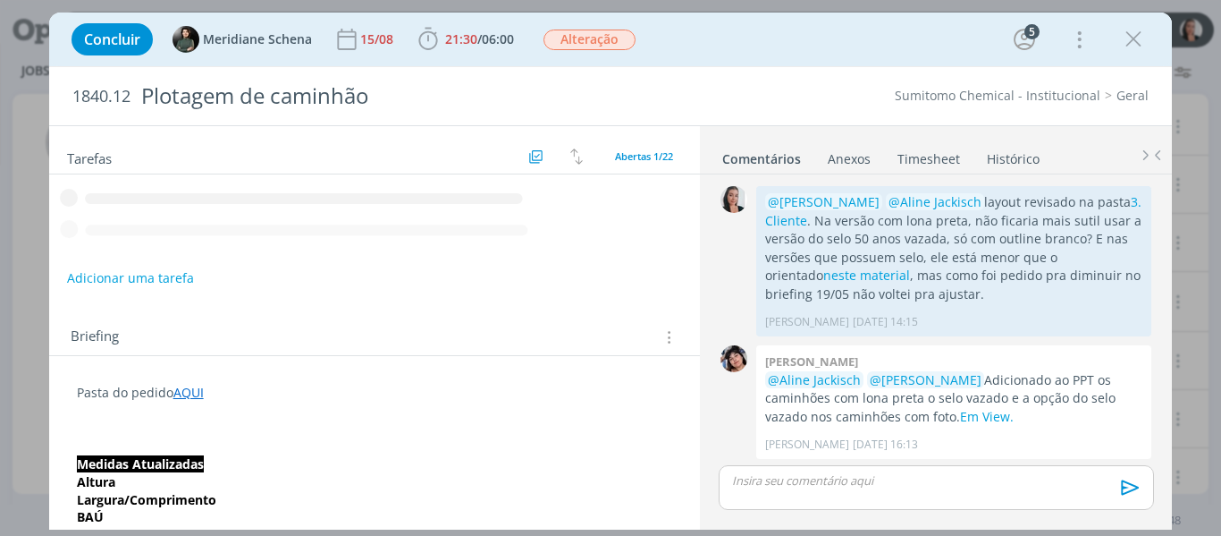
scroll to position [2005, 0]
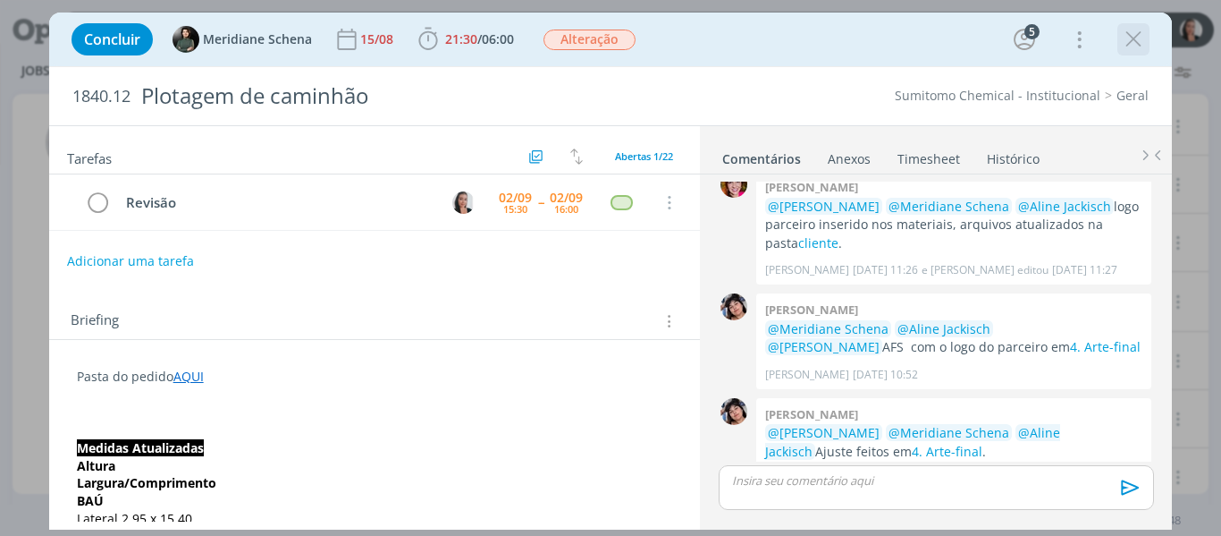
click at [1141, 39] on icon "dialog" at bounding box center [1133, 39] width 27 height 27
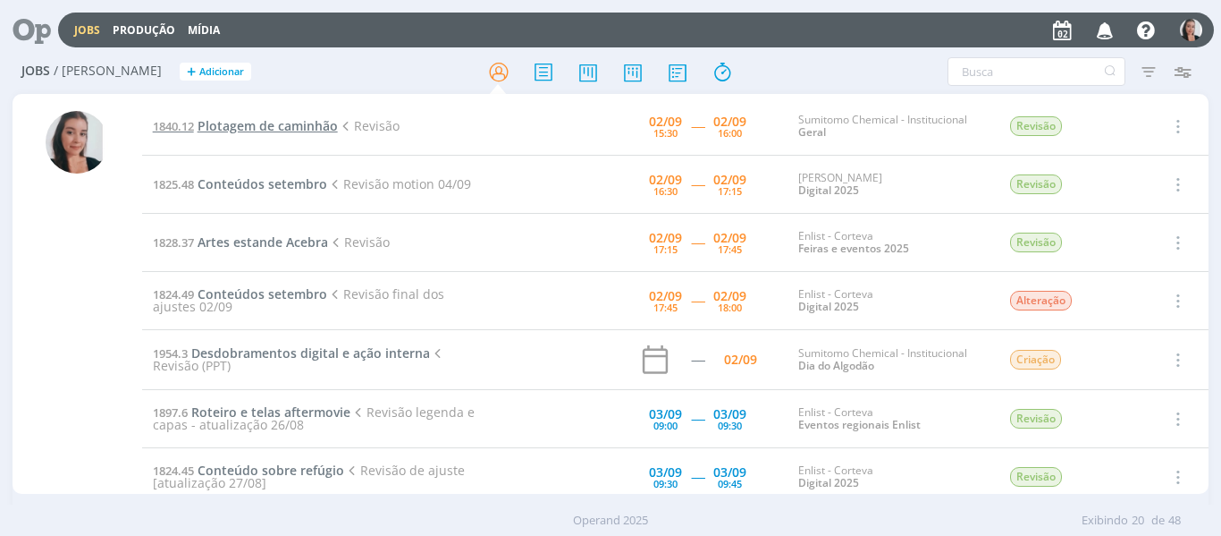
click at [289, 132] on span "Plotagem de caminhão" at bounding box center [268, 125] width 140 height 17
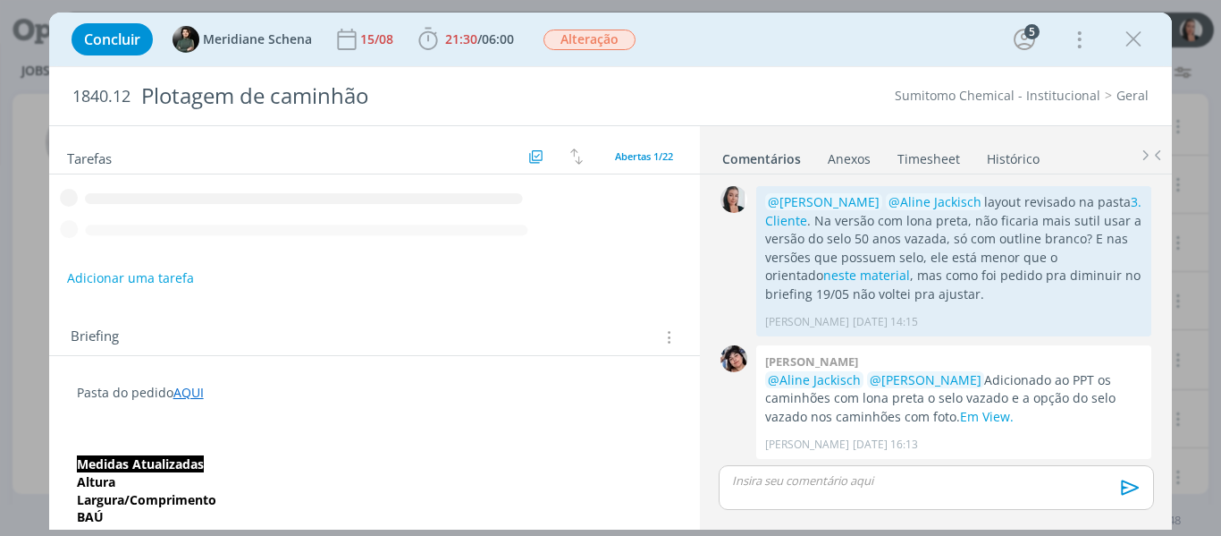
scroll to position [2005, 0]
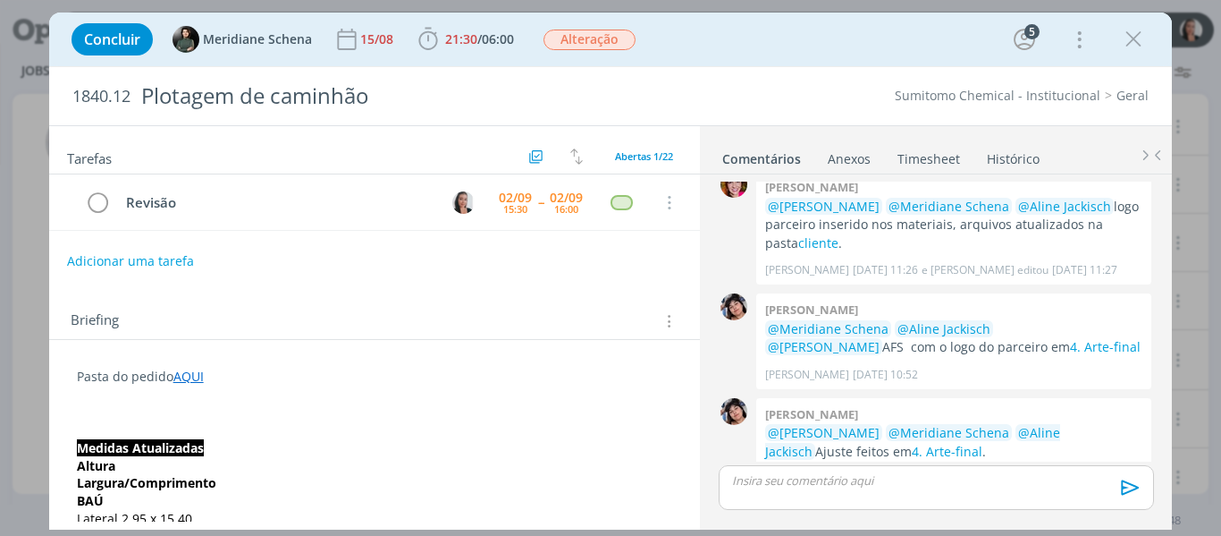
click at [684, 47] on div "Concluir Meridiane Schena [DATE] 21:30 / 06:00 Iniciar Apontar Data * [DATE] Ho…" at bounding box center [611, 39] width 1097 height 43
click at [802, 50] on div "Concluir Meridiane Schena [DATE] 21:30 / 06:00 Iniciar Apontar Data * [DATE] Ho…" at bounding box center [611, 39] width 1097 height 43
click at [804, 27] on div "Concluir Meridiane Schena [DATE] 21:30 / 06:00 Iniciar Apontar Data * [DATE] Ho…" at bounding box center [611, 39] width 1097 height 43
click at [415, 41] on icon "dialog" at bounding box center [428, 39] width 27 height 27
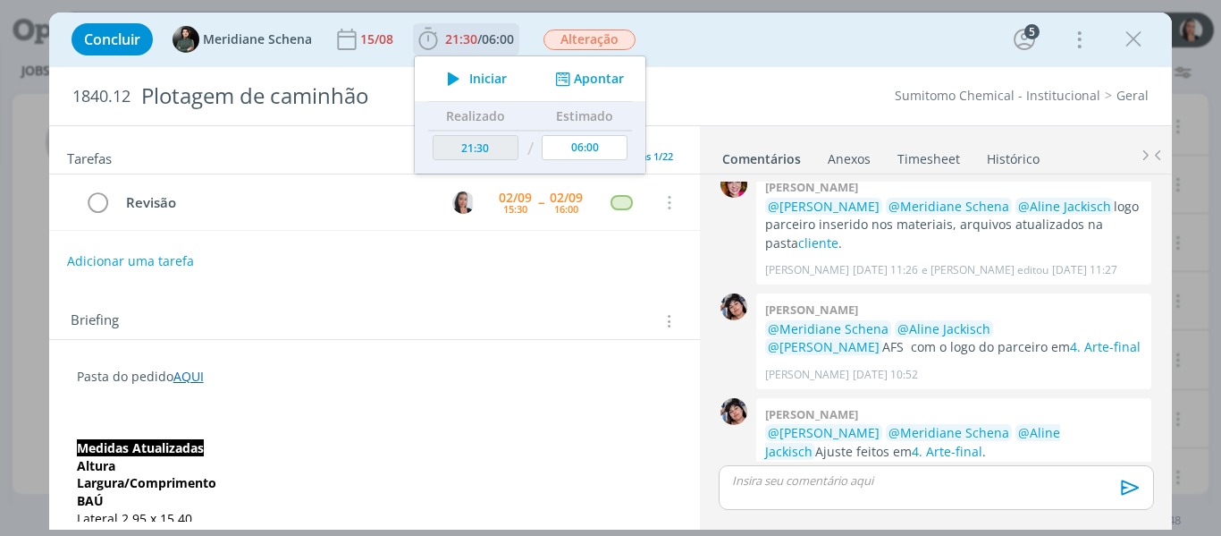
click at [460, 77] on icon "dialog" at bounding box center [453, 78] width 31 height 23
click at [819, 57] on div "Concluir Meridiane Schena [DATE] 21:30 / 06:00 Iniciar Apontar Data * [DATE] Ho…" at bounding box center [611, 39] width 1097 height 43
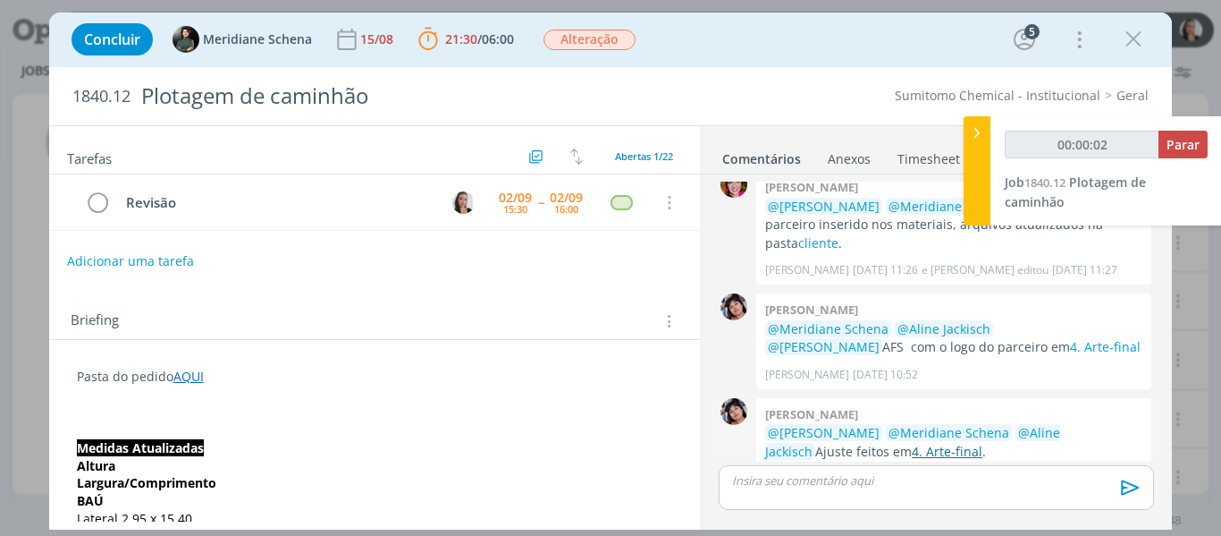
click at [923, 443] on link "4. Arte-final" at bounding box center [947, 451] width 71 height 17
type input "00:00:05"
click at [974, 156] on div at bounding box center [977, 170] width 27 height 109
drag, startPoint x: 944, startPoint y: 43, endPoint x: 1132, endPoint y: 9, distance: 190.8
click at [944, 42] on div "Concluir Meridiane Schena [DATE] 21:30 / 06:00 Parar Apontar Data * [DATE] Hora…" at bounding box center [611, 39] width 1097 height 43
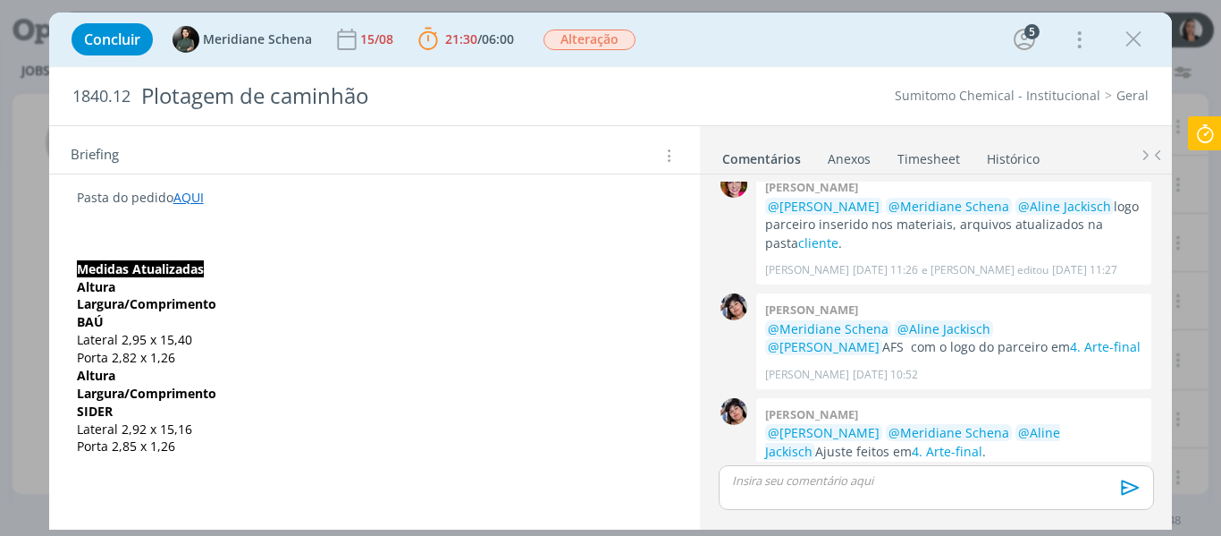
scroll to position [447, 0]
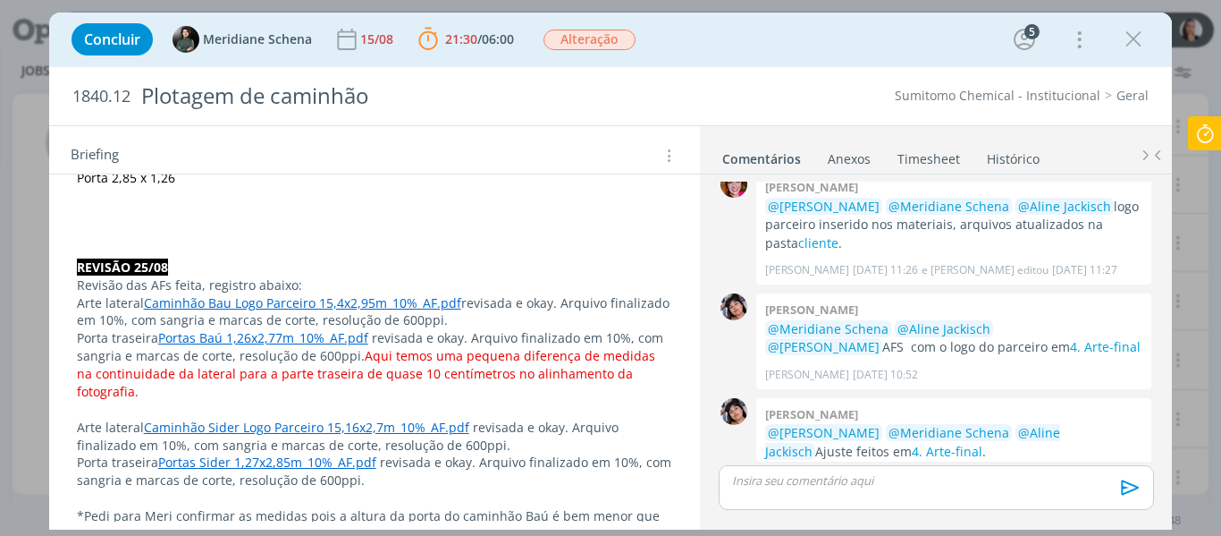
click at [859, 51] on div "Concluir Meridiane Schena [DATE] 21:30 / 06:00 Parar Apontar Data * [DATE] Hora…" at bounding box center [611, 39] width 1097 height 43
click at [730, 43] on div "Concluir Meridiane Schena [DATE] 21:30 / 06:00 Parar Apontar Data * [DATE] Hora…" at bounding box center [611, 39] width 1097 height 43
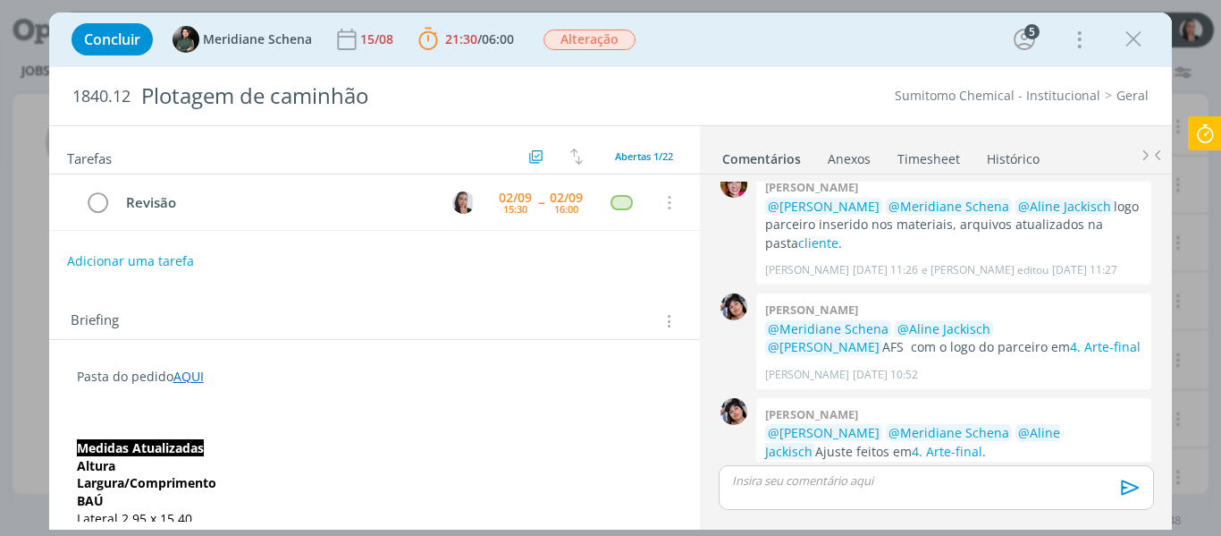
click at [829, 60] on div "Concluir Meridiane Schena [DATE] 21:30 / 06:00 Parar Apontar Data * [DATE] Hora…" at bounding box center [611, 39] width 1097 height 43
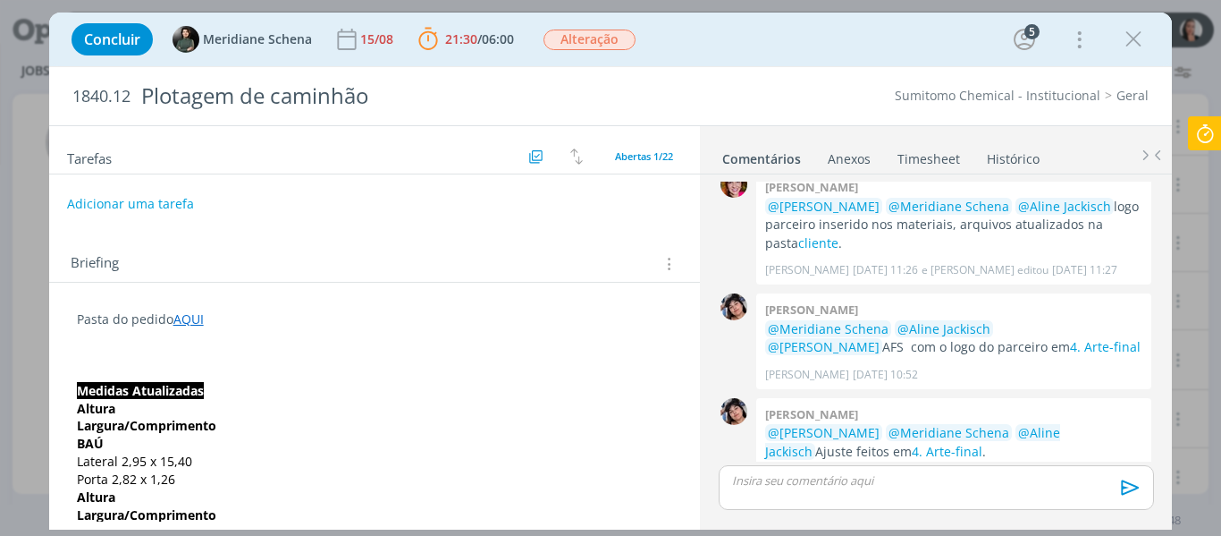
scroll to position [179, 0]
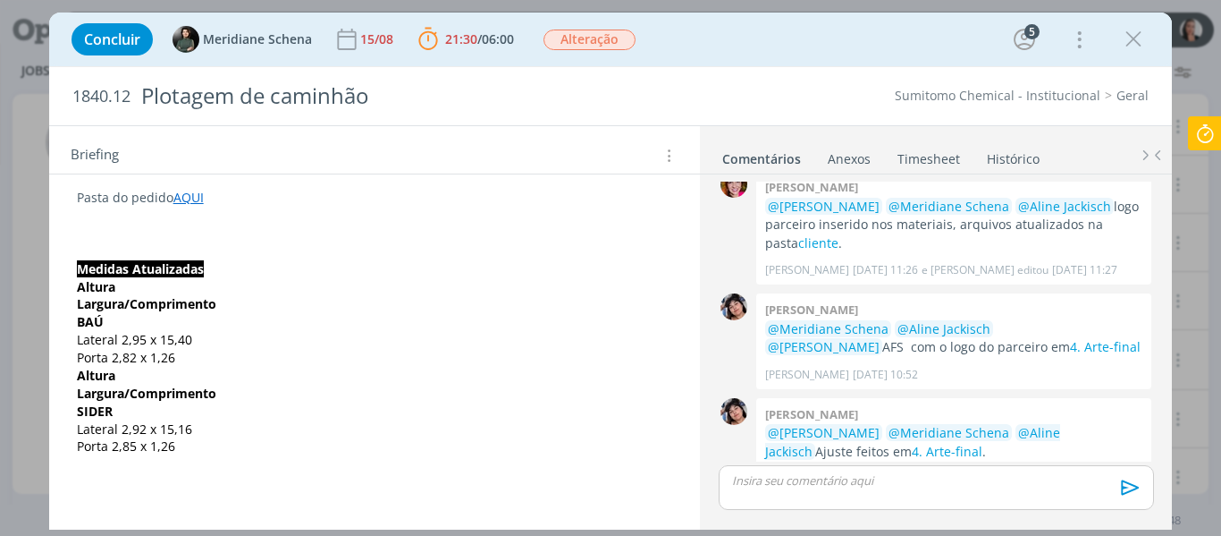
click at [692, 40] on div "Concluir Meridiane Schena [DATE] 21:30 / 06:00 Parar Apontar Data * [DATE] Hora…" at bounding box center [611, 39] width 1097 height 43
click at [876, 45] on div "Concluir Meridiane Schena [DATE] 21:30 / 06:00 Parar Apontar Data * [DATE] Hora…" at bounding box center [611, 39] width 1097 height 43
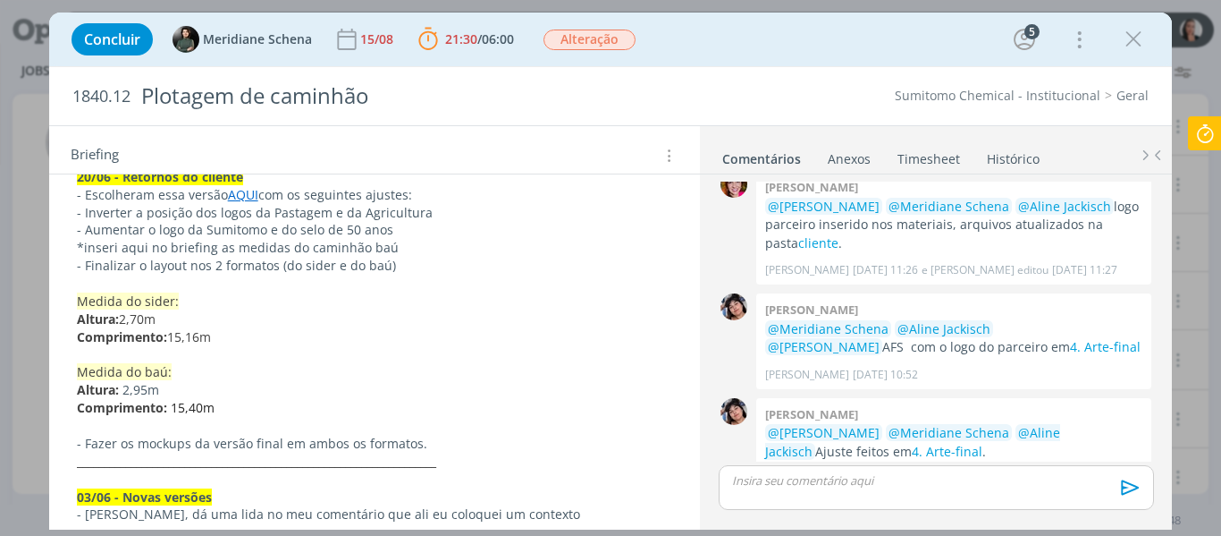
scroll to position [1430, 0]
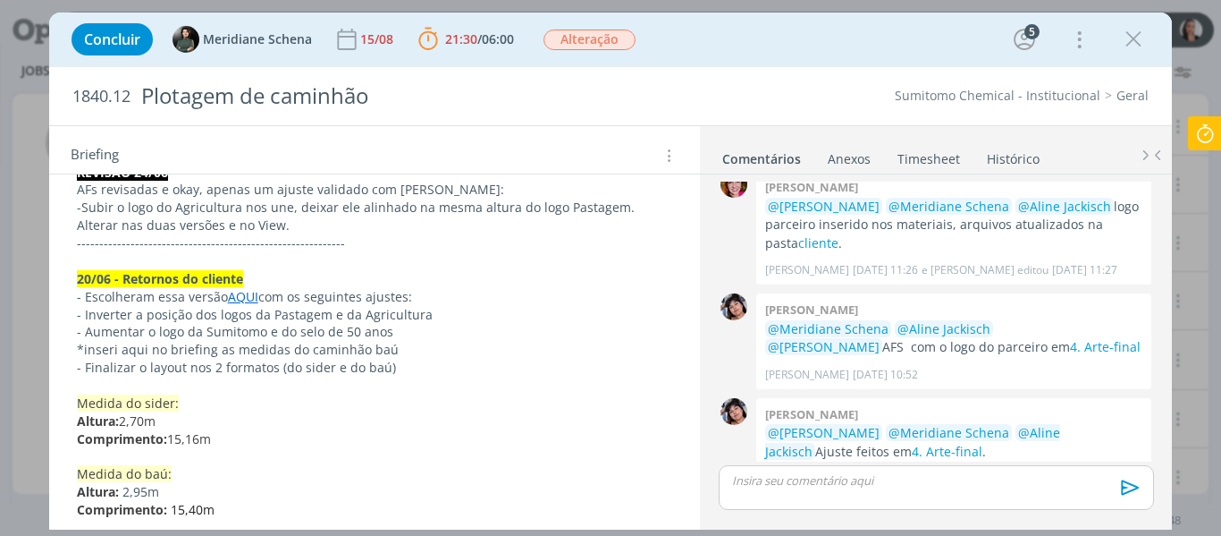
click at [789, 469] on div "dialog" at bounding box center [936, 487] width 434 height 45
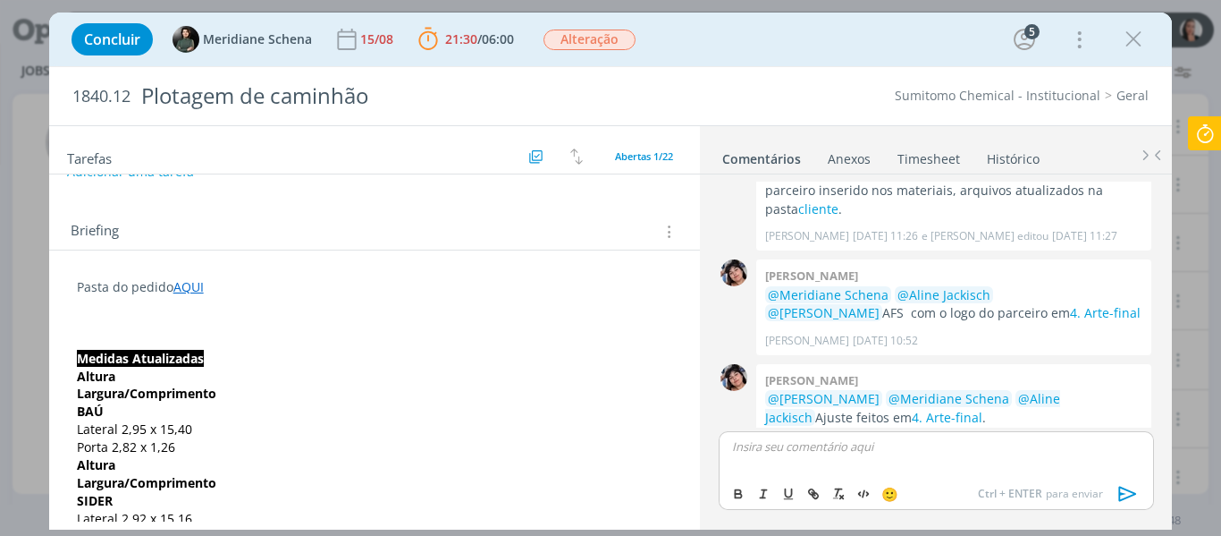
scroll to position [268, 0]
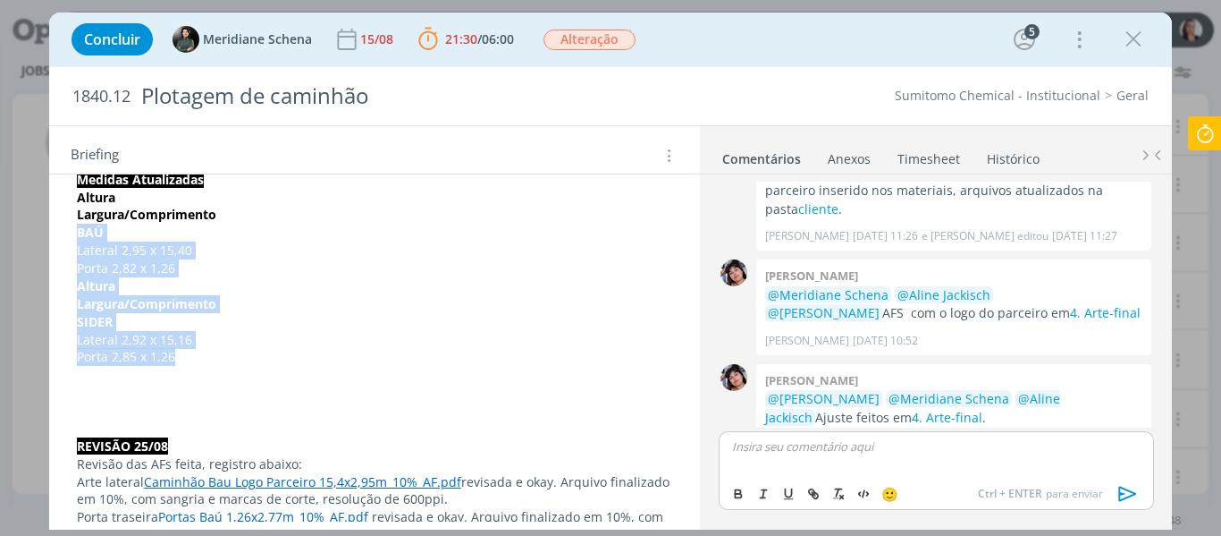
drag, startPoint x: 187, startPoint y: 358, endPoint x: 50, endPoint y: 229, distance: 188.4
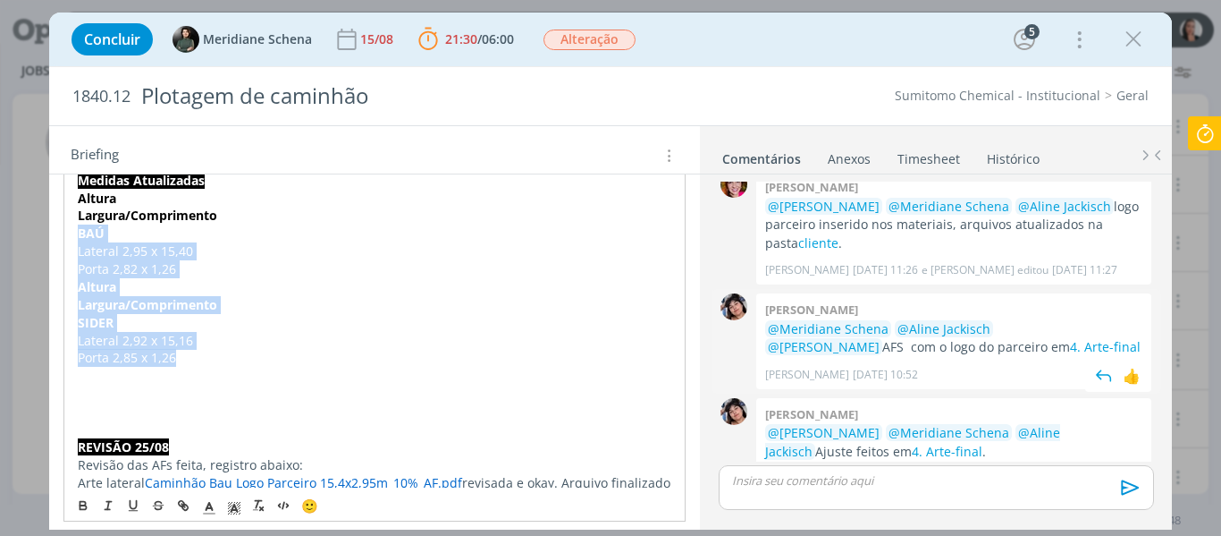
copy div "BAÚ Lateral 2,95 x 15,40 Porta 2,82 x 1,26 Altura Largura/Comprimento SIDER Lat…"
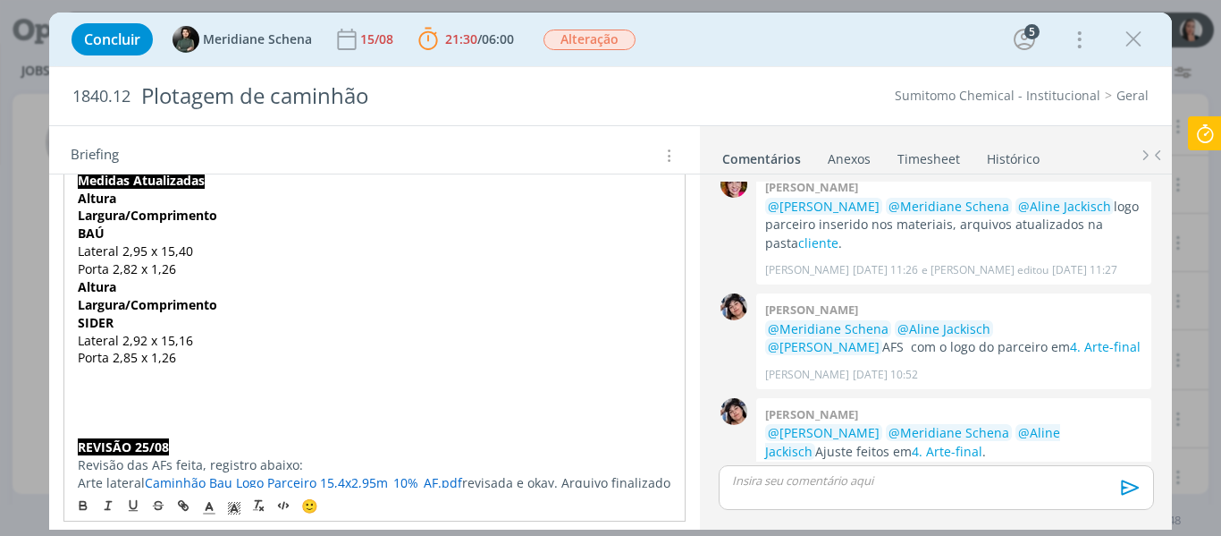
click at [892, 472] on p "dialog" at bounding box center [936, 480] width 406 height 16
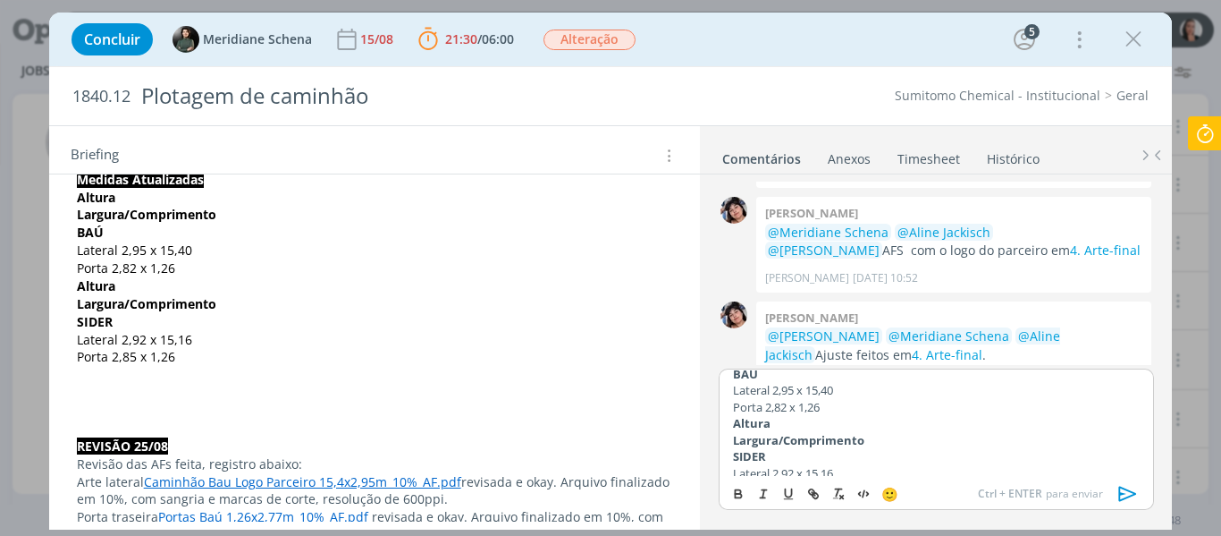
scroll to position [0, 0]
click at [755, 381] on strong "BAÚ" at bounding box center [745, 383] width 25 height 16
click at [737, 381] on strong "BAÚ" at bounding box center [745, 383] width 25 height 16
click at [753, 399] on p "Lateral 2,95 x 15,40" at bounding box center [936, 400] width 406 height 16
click at [778, 392] on p "Lateral 2,95 x 15,40" at bounding box center [936, 400] width 406 height 16
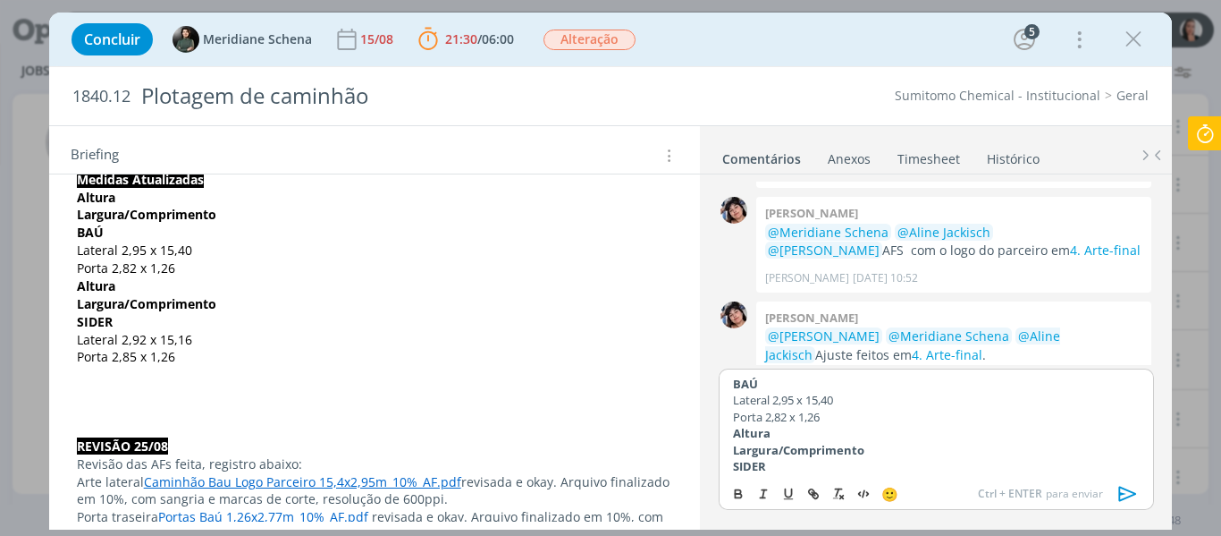
click at [850, 396] on p "Lateral 2,95 x 15,40" at bounding box center [936, 400] width 406 height 16
click at [807, 397] on p "Lateral 2,95 x 15,40 x 2,95" at bounding box center [936, 400] width 406 height 16
click at [893, 406] on p "Lateral 15,40 x 2,95" at bounding box center [936, 400] width 406 height 16
click at [803, 400] on p "Lateral 15,40 x 2,95" at bounding box center [936, 400] width 406 height 16
click at [856, 397] on p "Lateral 15,40m x 2,95" at bounding box center [936, 400] width 406 height 16
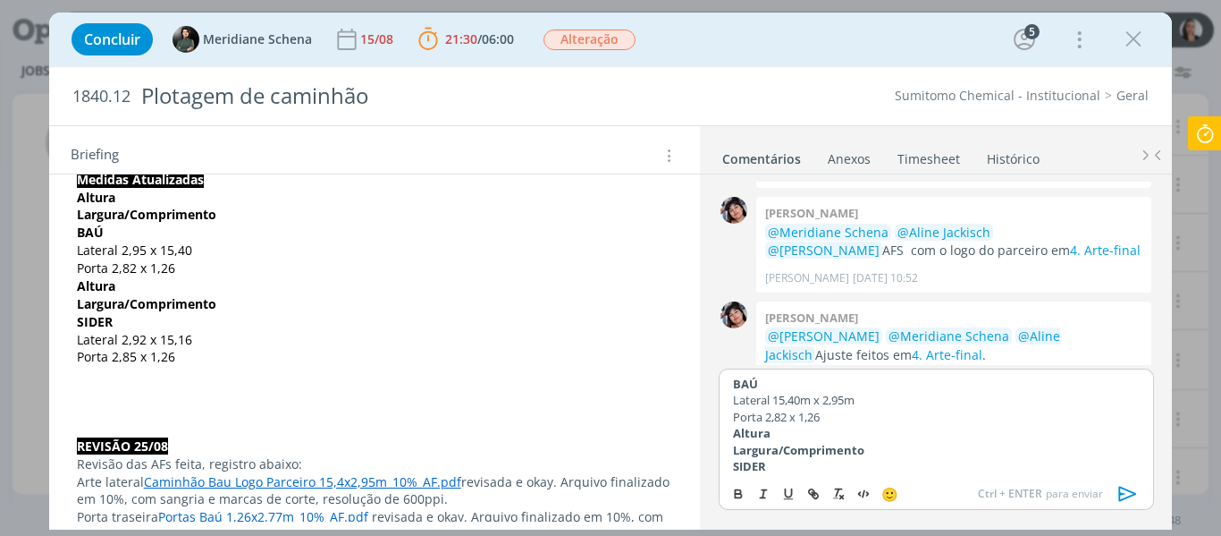
click at [735, 381] on div "BAÚ Lateral 15,40m x 2,95m Porta 2,82 x 1,26 Altura Largura/Comprimento SIDER L…" at bounding box center [936, 421] width 434 height 107
click at [740, 373] on div "﻿ BAÚ Lateral 15,40m x 2,95m Porta 2,82 x 1,26 Altura Largura/Comprimento SIDER…" at bounding box center [936, 421] width 434 height 107
click at [779, 407] on strong "Largura/Comprimento" at bounding box center [798, 411] width 131 height 16
click at [806, 391] on p "Altura" at bounding box center [936, 394] width 406 height 16
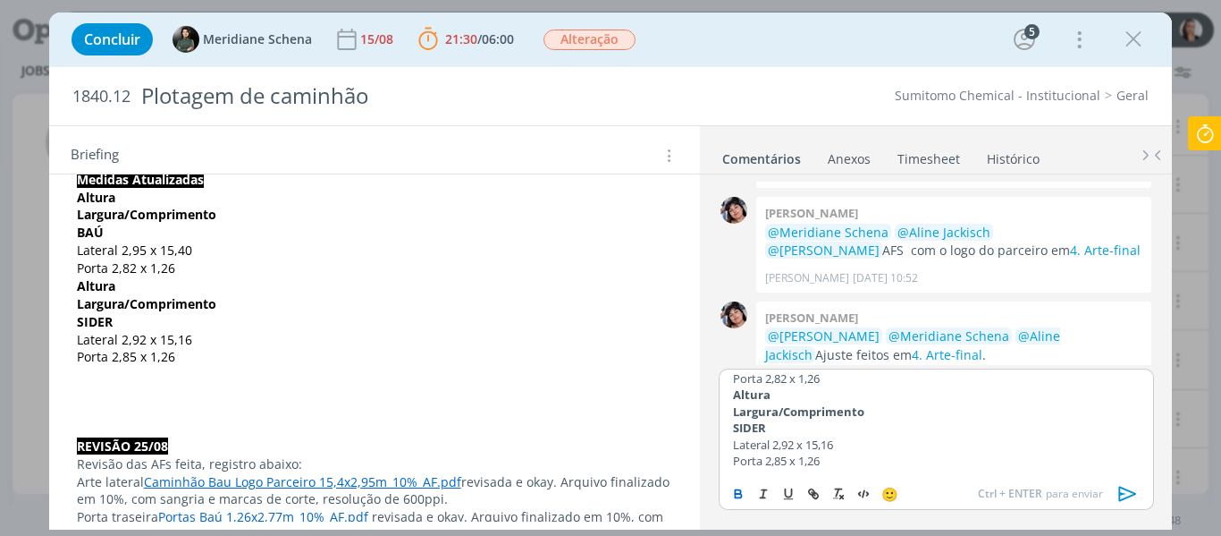
click at [839, 376] on p "Porta 2,82 x 1,26" at bounding box center [936, 378] width 406 height 16
click at [822, 380] on p "Porta 2,82 x 1,26 x 2,82m" at bounding box center [936, 378] width 406 height 16
click at [776, 386] on p "Porta 2,82 x 1,26m x 2,82m" at bounding box center [936, 378] width 406 height 16
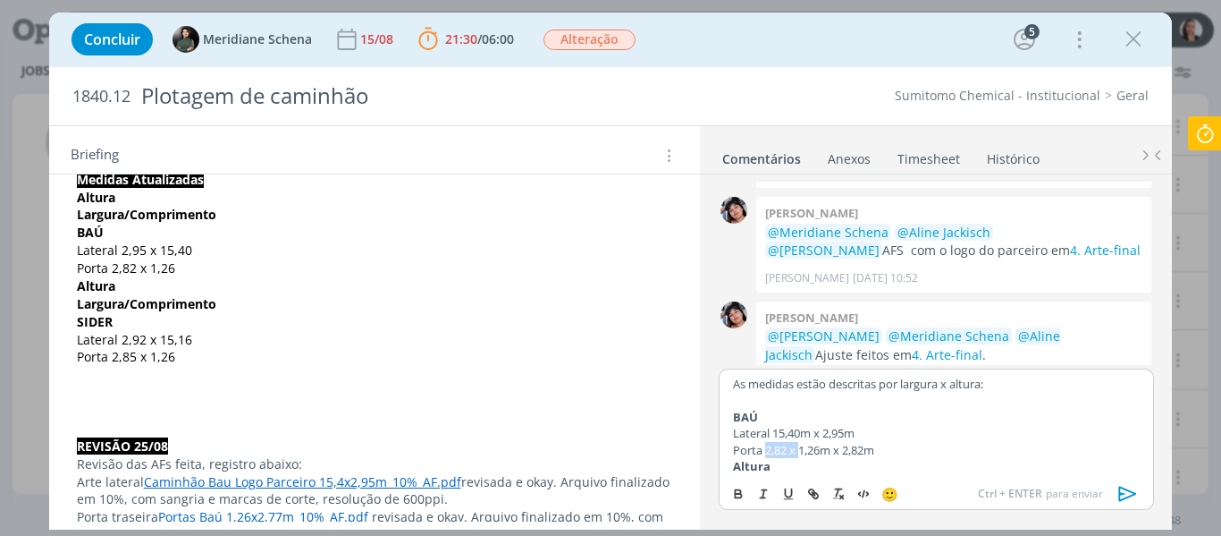
drag, startPoint x: 802, startPoint y: 450, endPoint x: 768, endPoint y: 451, distance: 34.0
click at [764, 450] on p "Porta 2,82 x 1,26m x 2,82m" at bounding box center [936, 450] width 406 height 16
click at [848, 452] on p "Porta 1,26m x 2,82m" at bounding box center [936, 450] width 406 height 16
click at [858, 443] on p "Porta 1,26m x 2,82m" at bounding box center [936, 450] width 406 height 16
drag, startPoint x: 761, startPoint y: 420, endPoint x: 742, endPoint y: 417, distance: 19.1
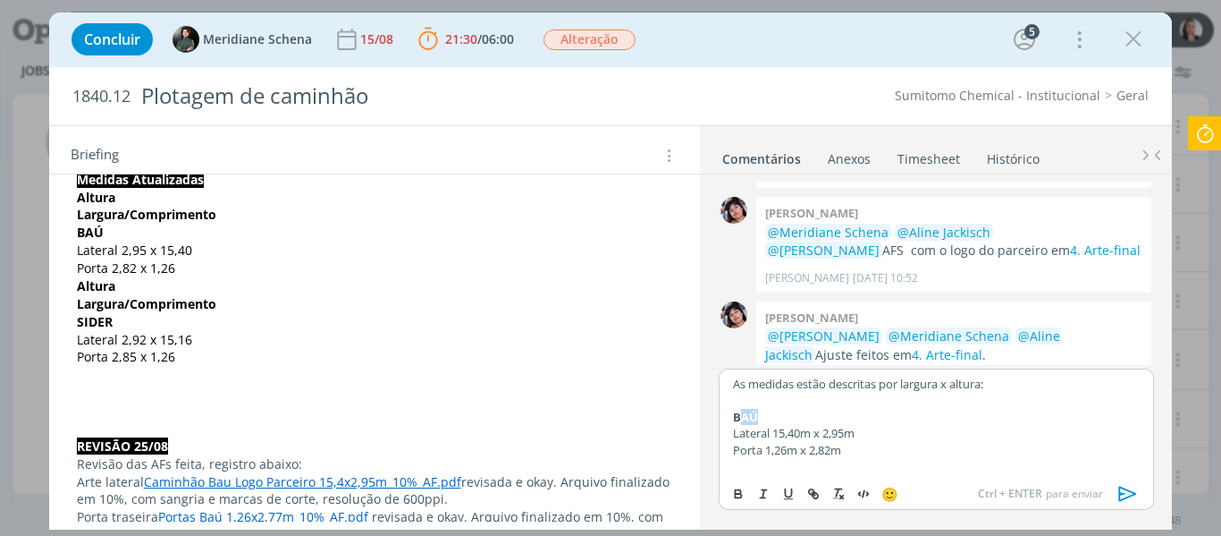
click at [742, 417] on p "BAÚ" at bounding box center [936, 417] width 406 height 16
drag, startPoint x: 734, startPoint y: 381, endPoint x: 777, endPoint y: 441, distance: 73.7
click at [734, 381] on p "As medidas estão descritas por largura x altura:" at bounding box center [936, 383] width 406 height 16
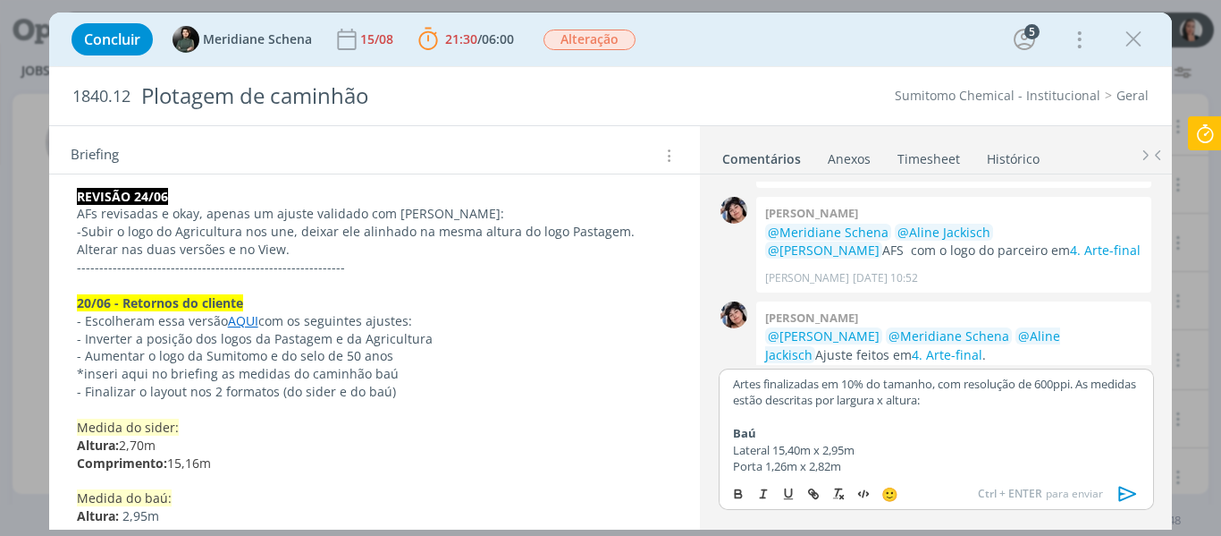
scroll to position [1430, 0]
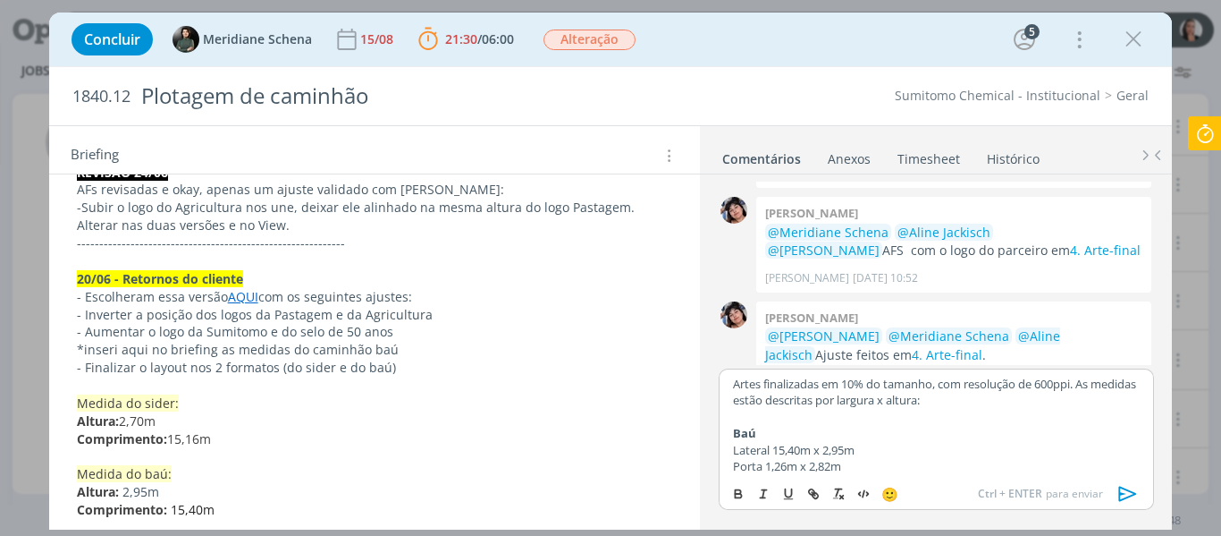
drag, startPoint x: 240, startPoint y: 279, endPoint x: 258, endPoint y: 299, distance: 26.6
click at [240, 288] on link "AQUI" at bounding box center [243, 296] width 30 height 17
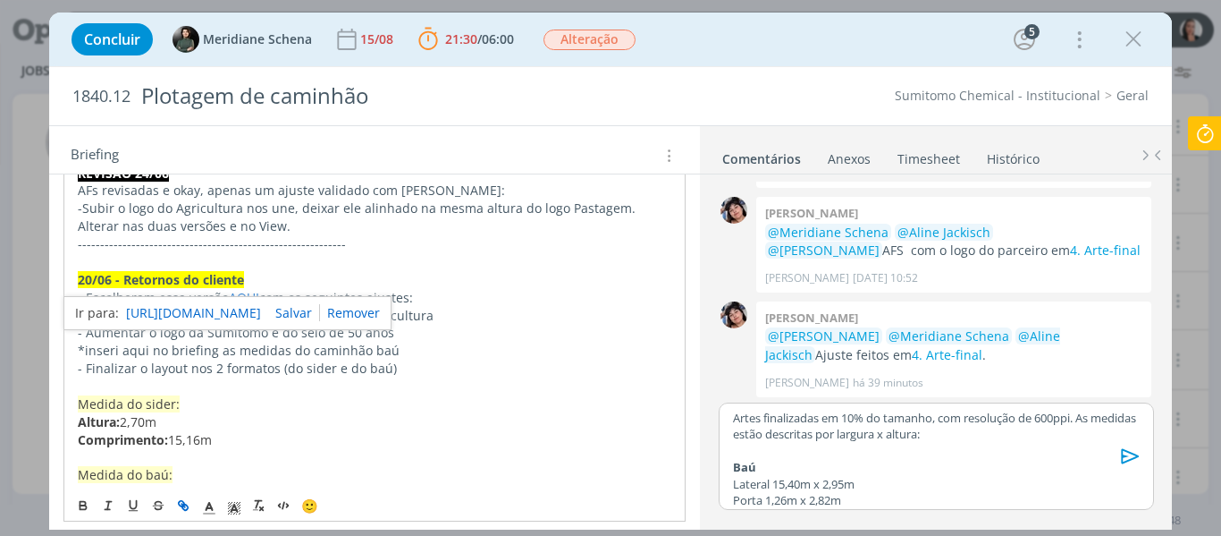
scroll to position [2068, 0]
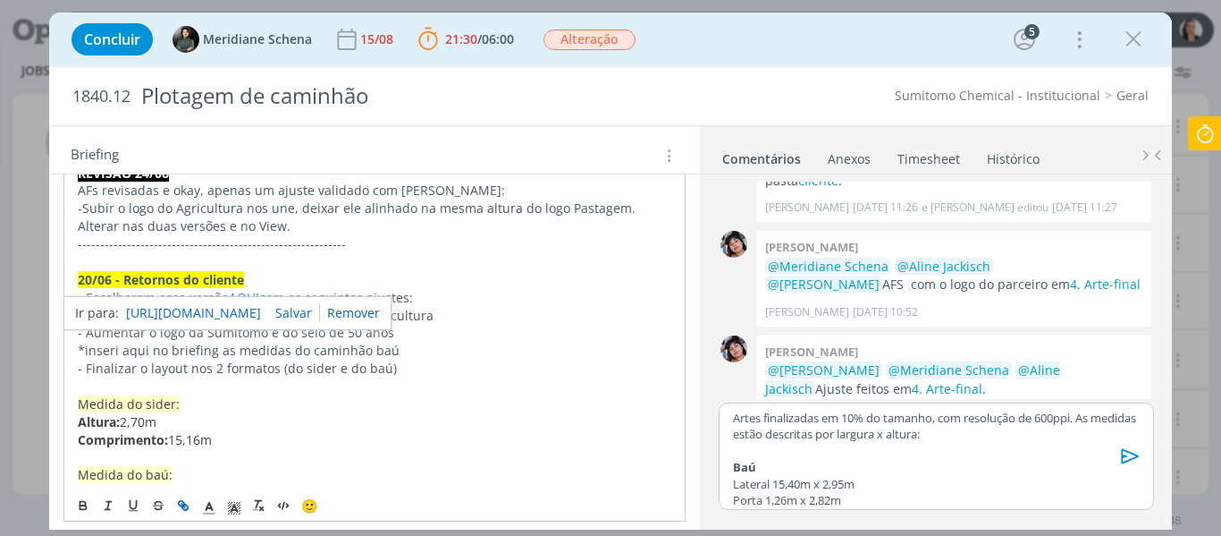
click at [254, 316] on link "[URL][DOMAIN_NAME]" at bounding box center [193, 312] width 135 height 23
click at [403, 359] on p "- Finalizar o layout nos 2 formatos (do sider e do baú)" at bounding box center [375, 368] width 595 height 18
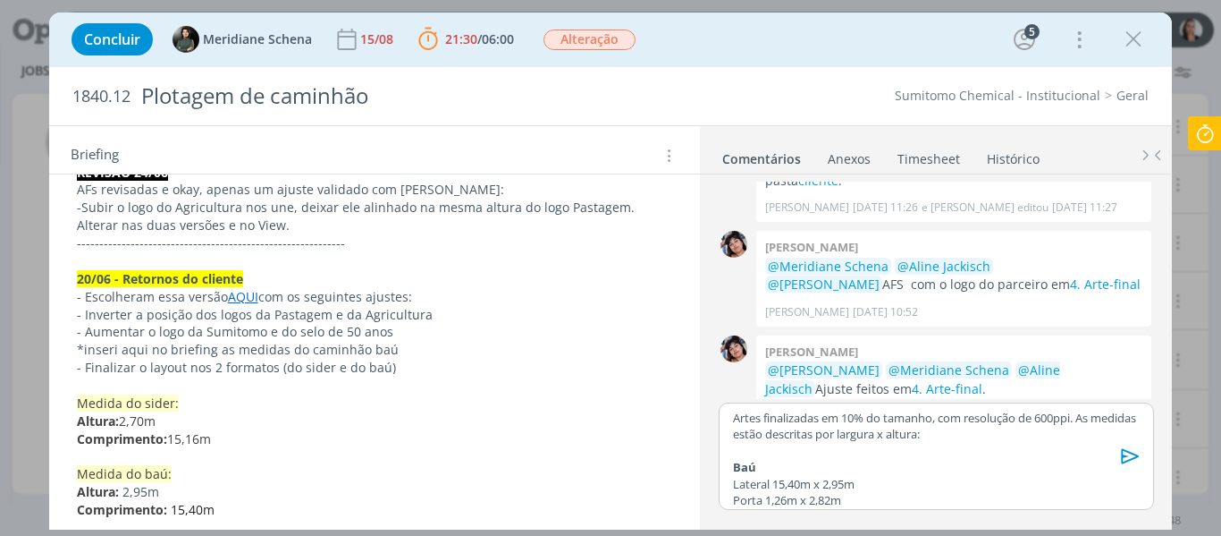
click at [885, 483] on p "Lateral 15,40m x 2,95m" at bounding box center [936, 484] width 406 height 16
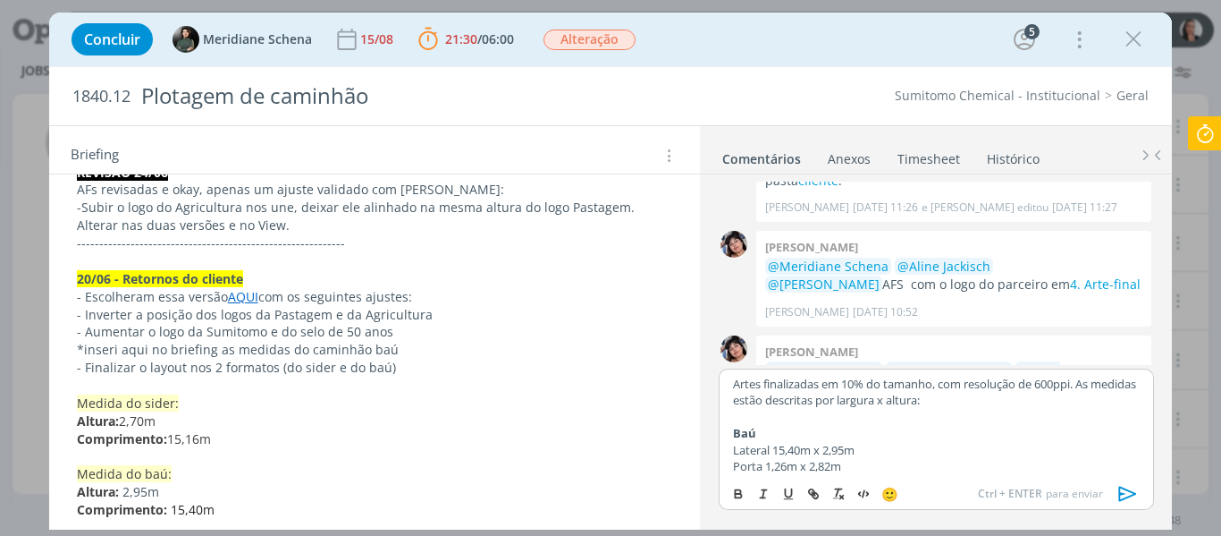
scroll to position [2102, 0]
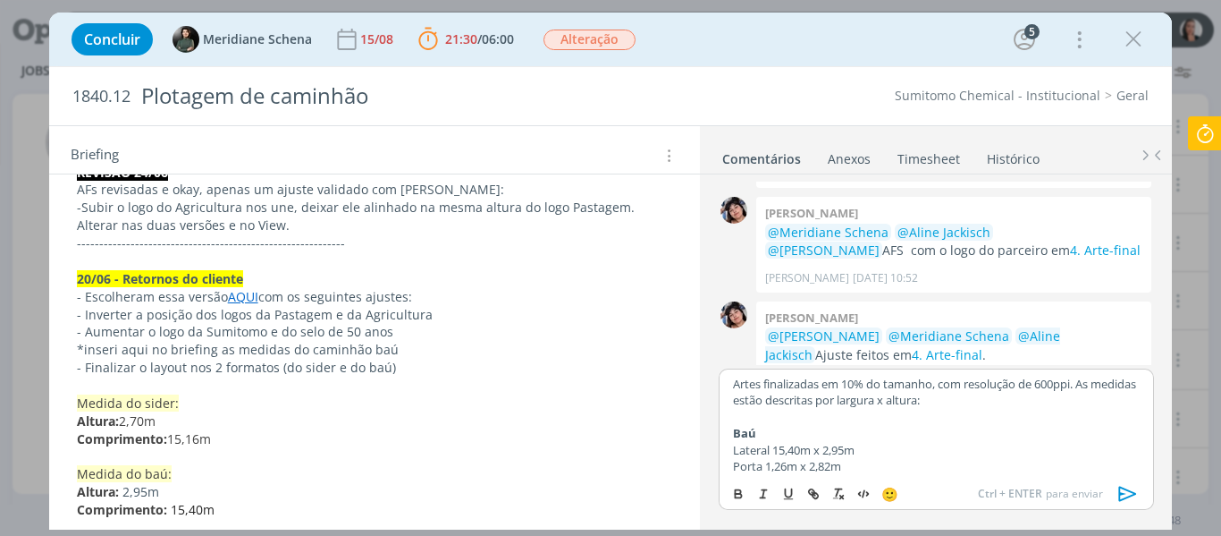
click at [839, 439] on p "Baú" at bounding box center [936, 433] width 406 height 16
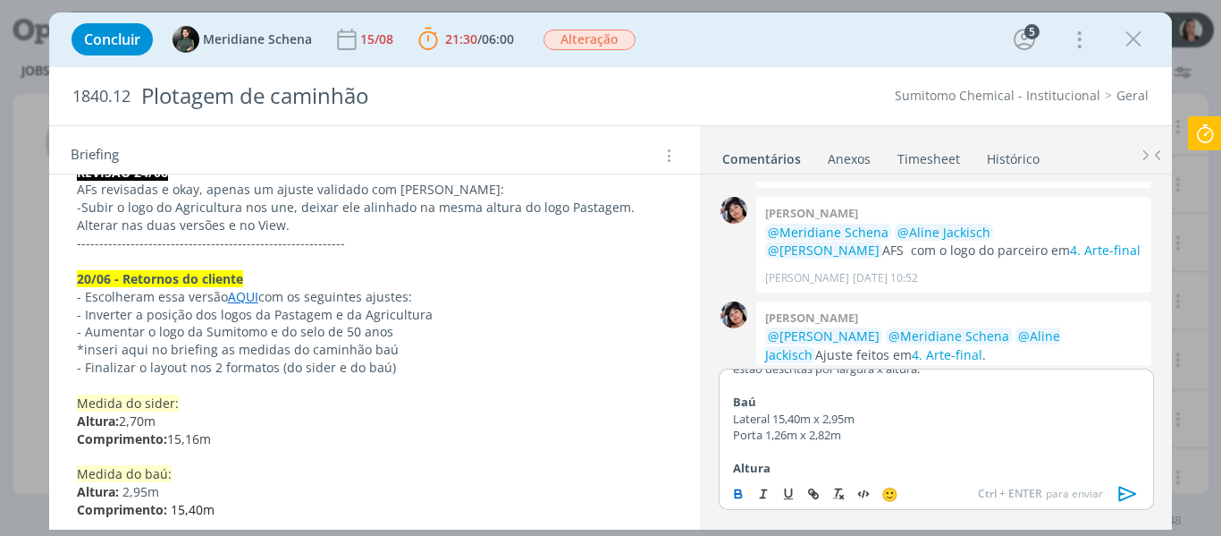
scroll to position [0, 0]
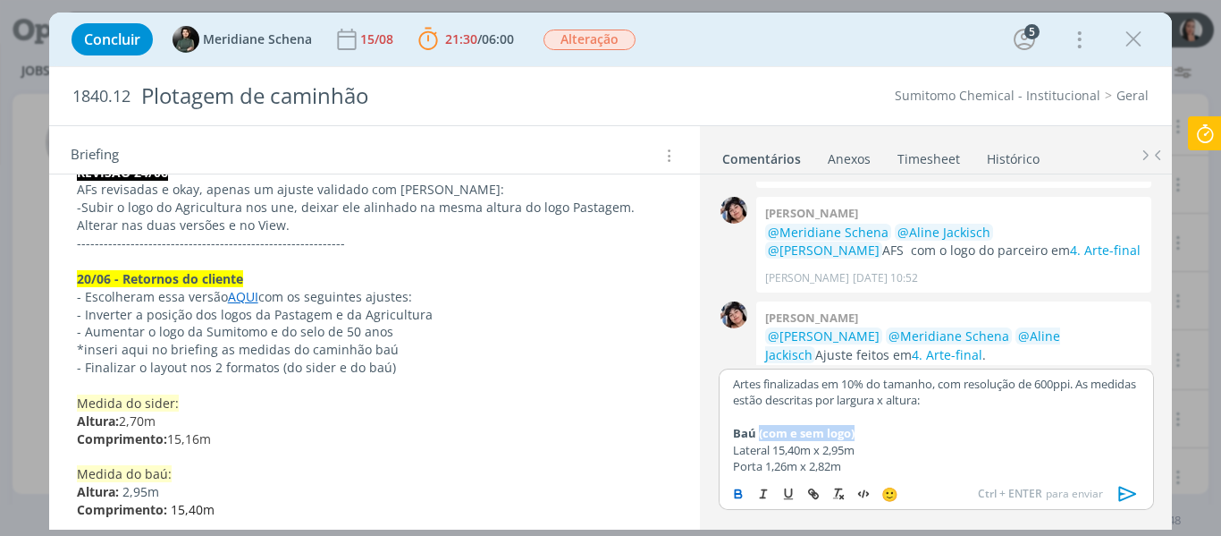
drag, startPoint x: 856, startPoint y: 431, endPoint x: 757, endPoint y: 431, distance: 99.2
click at [757, 431] on p "Baú (com e sem logo)" at bounding box center [936, 433] width 406 height 16
click at [900, 443] on p "Lateral 15,40m x 2,95m" at bounding box center [936, 450] width 406 height 16
drag, startPoint x: 863, startPoint y: 451, endPoint x: 983, endPoint y: 443, distance: 121.0
click at [983, 443] on p "Lateral 15,40m x 2,95m (com e sem logo)" at bounding box center [936, 450] width 406 height 16
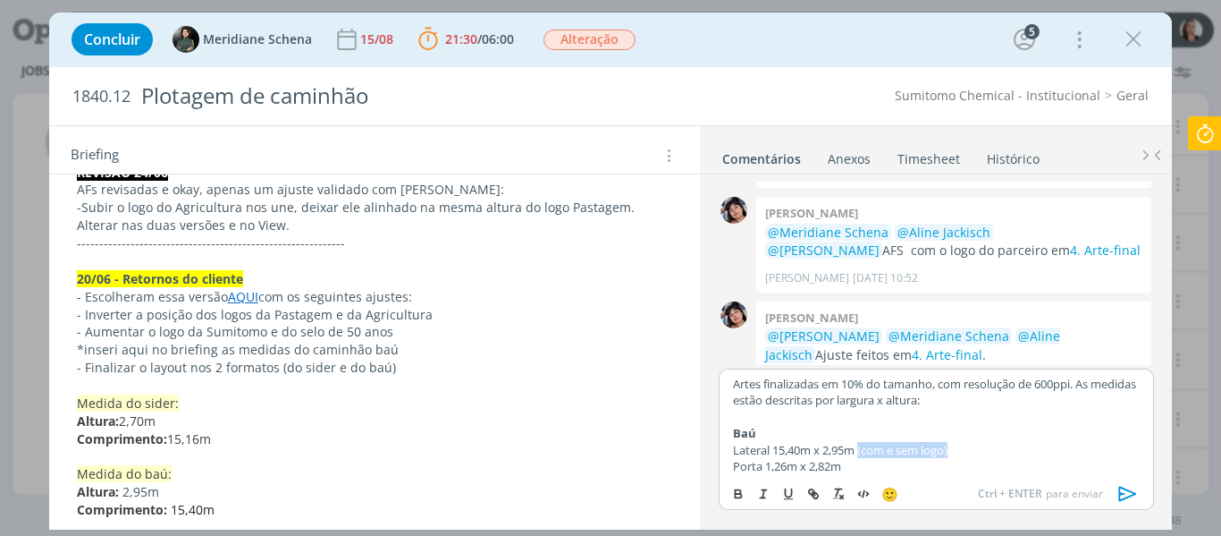
click at [976, 442] on p "Lateral 15,40m x 2,95m (com e sem logo)" at bounding box center [936, 450] width 406 height 16
drag, startPoint x: 736, startPoint y: 385, endPoint x: 763, endPoint y: 443, distance: 64.4
click at [736, 385] on p "Artes finalizadas em 10% do tamanho, com resolução de 600ppi. As medidas estão …" at bounding box center [936, 391] width 406 height 33
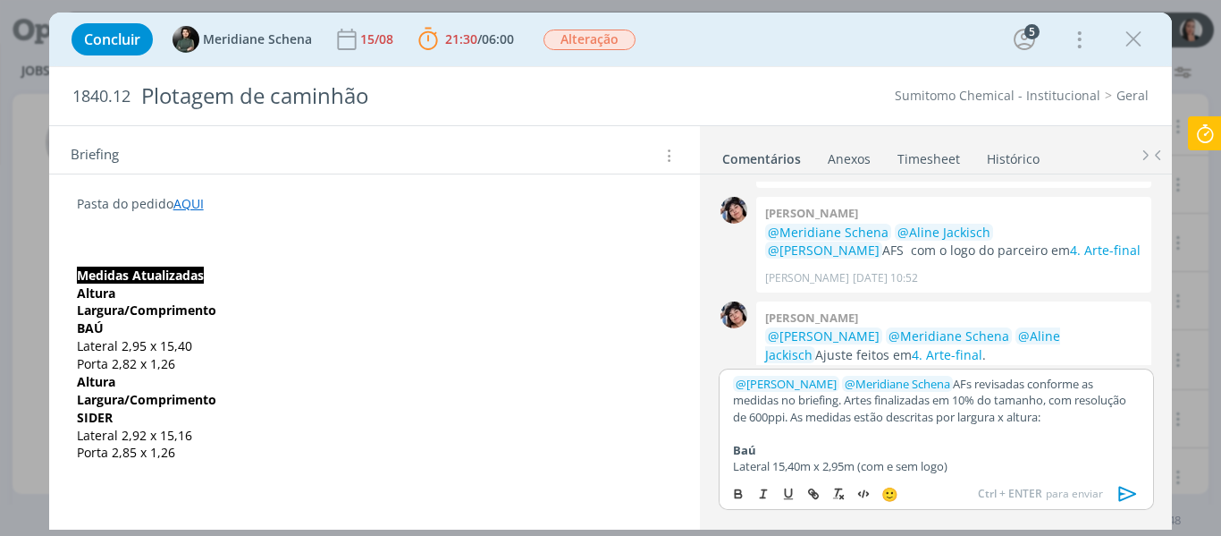
scroll to position [179, 0]
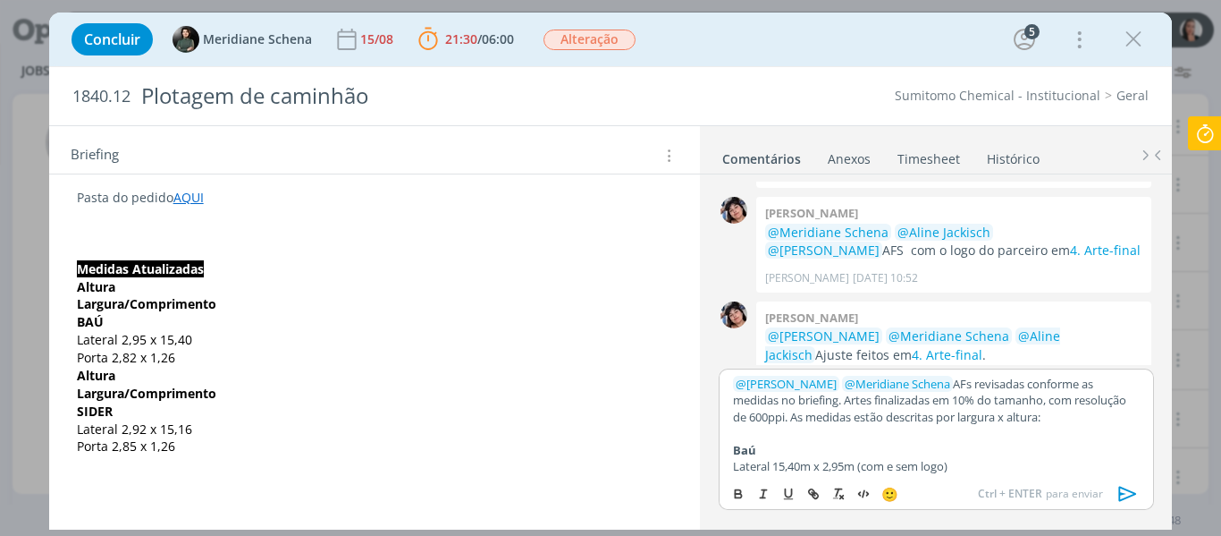
drag, startPoint x: 937, startPoint y: 409, endPoint x: 801, endPoint y: 407, distance: 135.9
click at [937, 409] on p "﻿ @ [PERSON_NAME] ﻿ ﻿ @ Meridiane Schena ﻿ AFs revisadas conforme as medidas no…" at bounding box center [936, 399] width 406 height 49
click at [1056, 400] on p "﻿ @ [PERSON_NAME] ﻿ ﻿ @ Meridiane Schena ﻿ AFs revisadas conforme as medidas no…" at bounding box center [936, 399] width 406 height 49
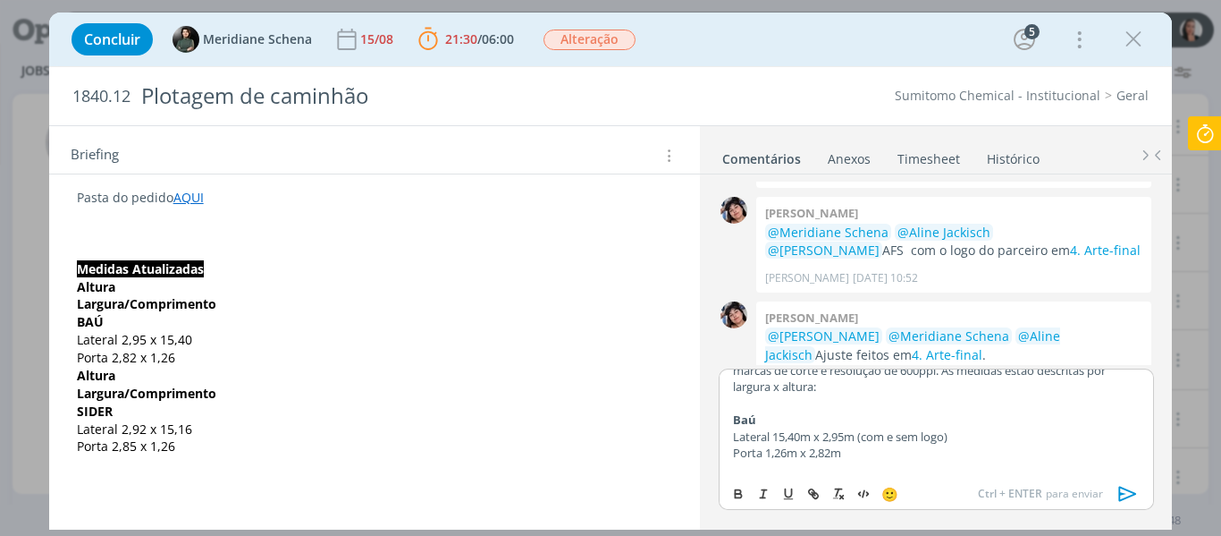
scroll to position [89, 0]
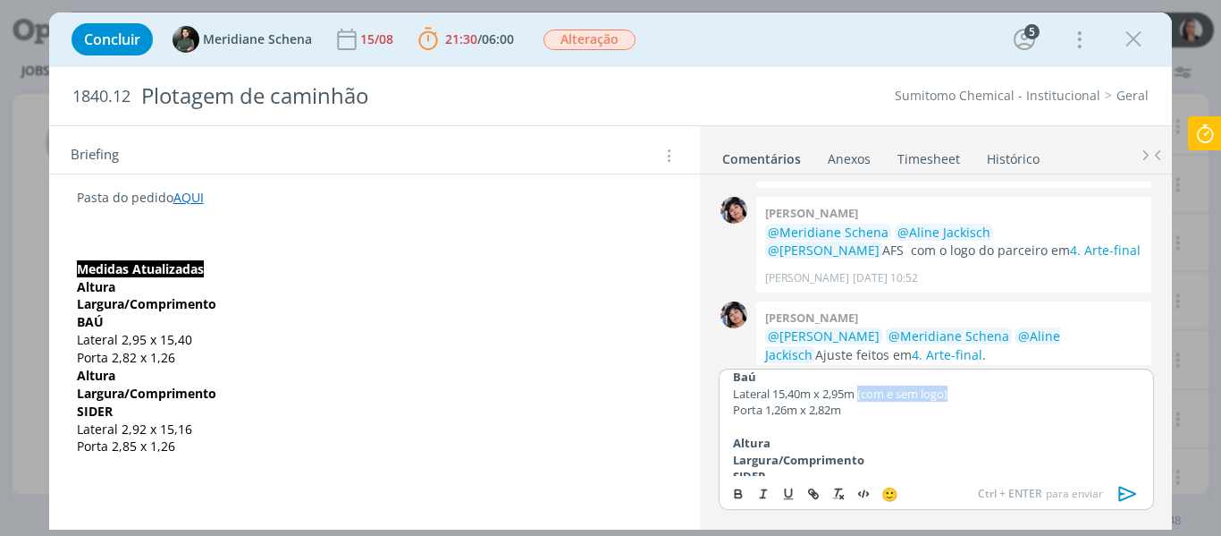
drag, startPoint x: 970, startPoint y: 395, endPoint x: 863, endPoint y: 388, distance: 107.5
click at [863, 388] on p "Lateral 15,40m x 2,95m (com e sem logo)" at bounding box center [936, 393] width 406 height 16
copy p "(com e sem logo)"
click at [852, 414] on p "Porta 1,26m x 2,82m" at bounding box center [936, 409] width 406 height 16
drag, startPoint x: 869, startPoint y: 455, endPoint x: 715, endPoint y: 443, distance: 154.2
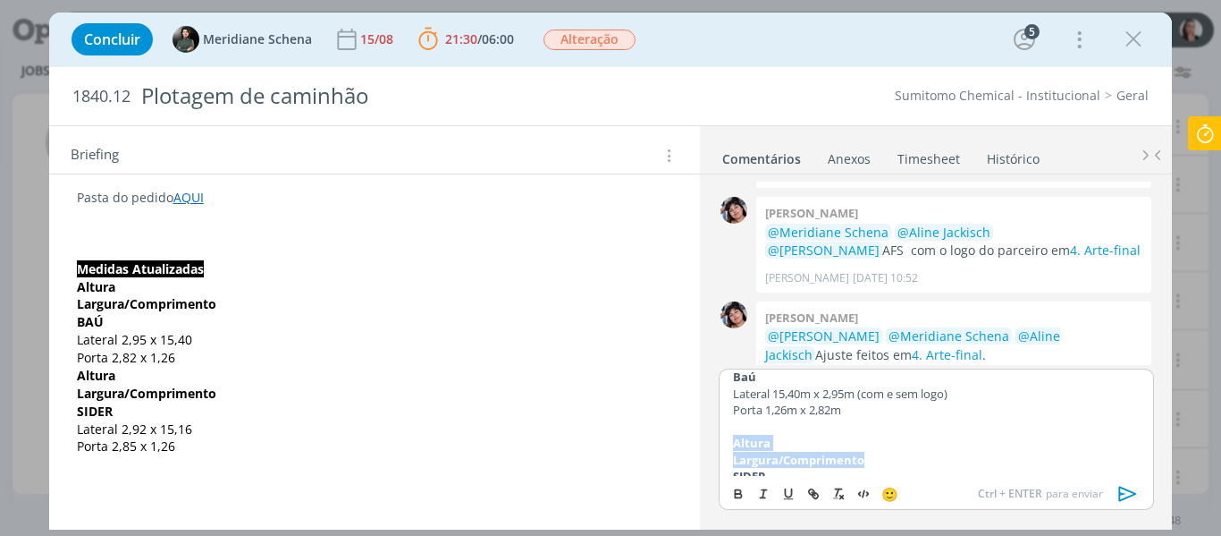
click at [715, 443] on div "﻿ @ [PERSON_NAME] ﻿ ﻿ @ Meridiane Schena ﻿ AFs revisadas conforme as medidas no…" at bounding box center [936, 446] width 449 height 157
drag, startPoint x: 738, startPoint y: 439, endPoint x: 797, endPoint y: 439, distance: 58.1
click at [797, 439] on p "SIDER" at bounding box center [936, 442] width 406 height 16
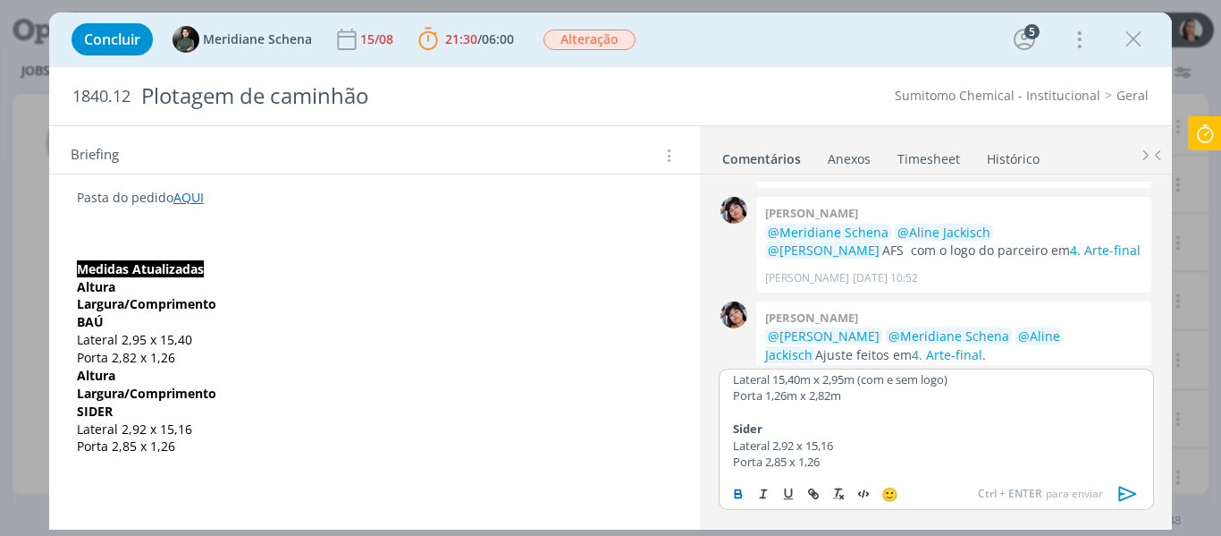
click at [851, 440] on p "Lateral 2,92 x 15,16" at bounding box center [936, 445] width 406 height 16
click at [840, 443] on p "Lateral 2,92 x 15,16 (com e sem logo)" at bounding box center [936, 445] width 406 height 16
click at [836, 446] on p "Lateral 2,92 x 15,16 x 2,92 (com e sem logo)" at bounding box center [936, 445] width 406 height 16
click at [883, 444] on p "Lateral 2,92 x 15,16m x 2,92 (com e sem logo)" at bounding box center [936, 445] width 406 height 16
click at [810, 444] on p "Lateral 2,92 x 15,16m x 2,92m (com e sem logo)" at bounding box center [936, 445] width 406 height 16
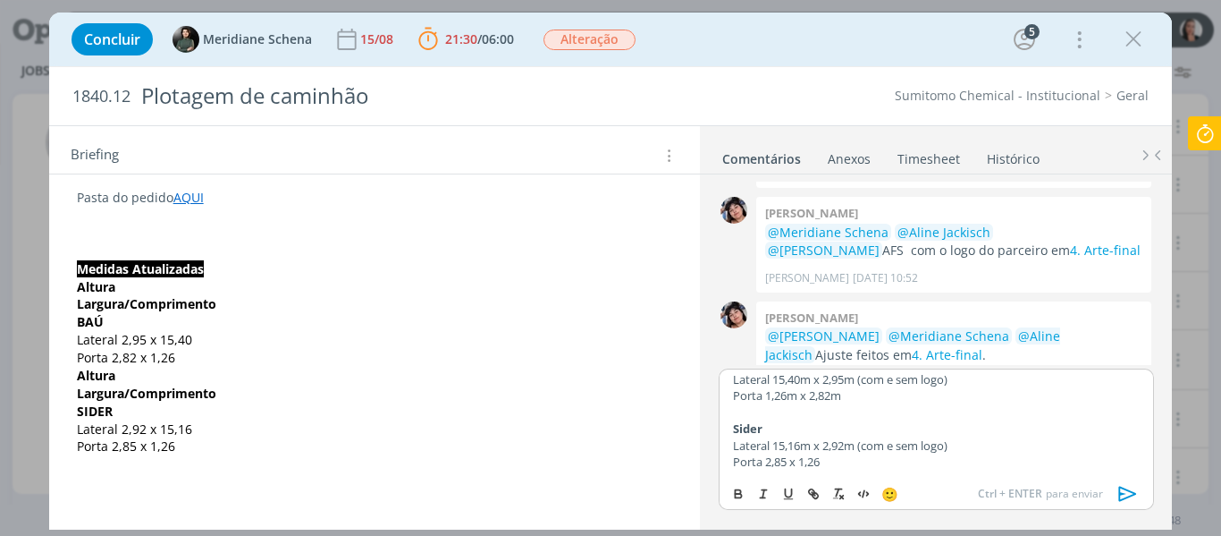
click at [835, 462] on p "Porta 2,85 x 1,26" at bounding box center [936, 461] width 406 height 16
click at [825, 458] on p "Porta 2,85 x 1,26 x 2,85m" at bounding box center [936, 461] width 406 height 16
click at [803, 462] on p "Porta 2,85 x 1,26m x 2,85m" at bounding box center [936, 461] width 406 height 16
click at [860, 444] on p "Lateral 15,16m x 2,92m (com e sem logo)" at bounding box center [936, 445] width 406 height 16
click at [881, 413] on p "dialog" at bounding box center [936, 412] width 406 height 16
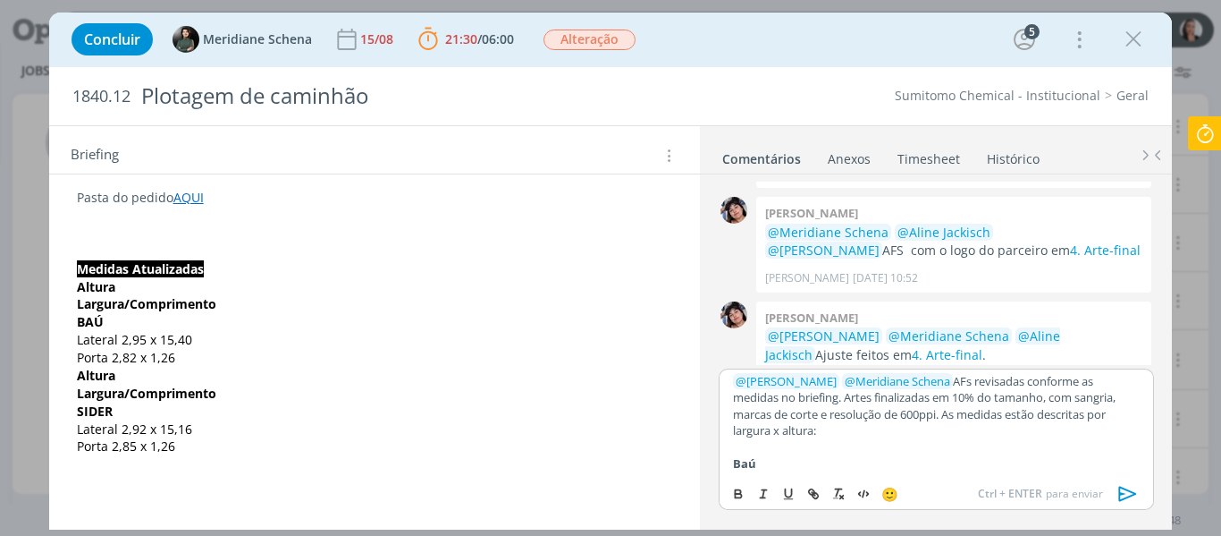
scroll to position [0, 0]
click at [954, 396] on p "﻿ @ [PERSON_NAME] ﻿ ﻿ @ Meridiane Schena ﻿ AFs revisadas conforme as medidas no…" at bounding box center [936, 408] width 406 height 66
drag, startPoint x: 821, startPoint y: 402, endPoint x: 852, endPoint y: 468, distance: 73.2
click at [821, 402] on p "﻿ @ [PERSON_NAME] ﻿ ﻿ @ Meridiane Schena ﻿ AFs revisadas conforme as medidas no…" at bounding box center [936, 408] width 406 height 66
click at [907, 434] on p "﻿ @ [PERSON_NAME] ﻿ ﻿ @ Meridiane Schena ﻿ AFs revisadas conforme as medidas no…" at bounding box center [936, 408] width 406 height 66
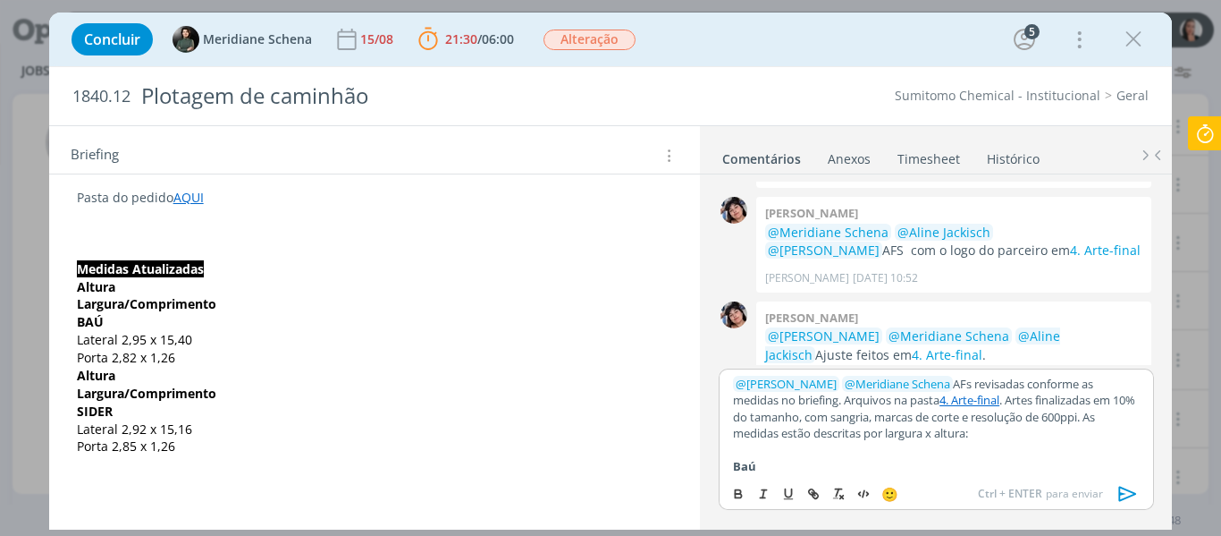
click at [1030, 417] on p "﻿ @ [PERSON_NAME] ﻿ ﻿ @ Meridiane Schena ﻿ AFs revisadas conforme as medidas no…" at bounding box center [936, 408] width 406 height 66
click at [997, 434] on p "﻿ @ [PERSON_NAME] ﻿ ﻿ @ Meridiane Schena ﻿ AFs revisadas conforme as medidas no…" at bounding box center [936, 408] width 406 height 66
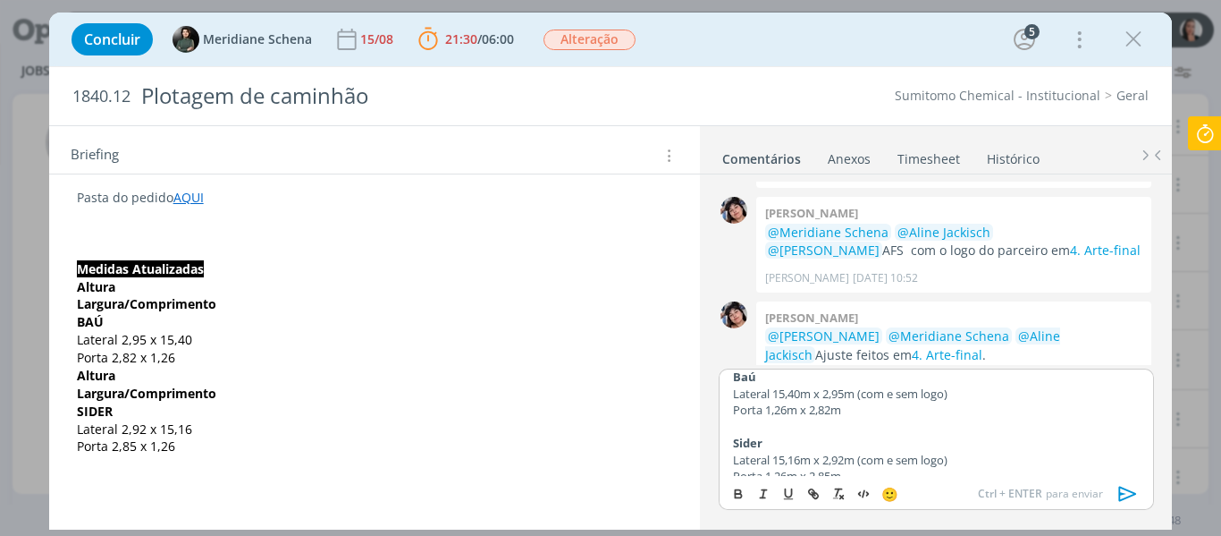
click at [997, 434] on p "Sider" at bounding box center [936, 442] width 406 height 16
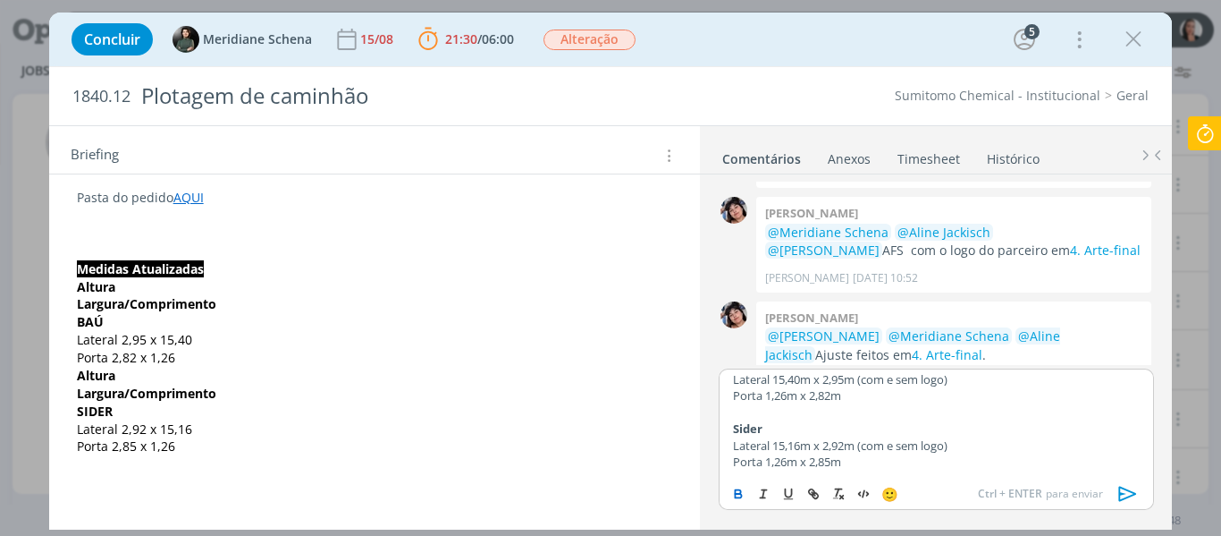
drag, startPoint x: 1122, startPoint y: 493, endPoint x: 496, endPoint y: 432, distance: 628.8
click at [1123, 493] on icon "dialog" at bounding box center [1127, 493] width 18 height 15
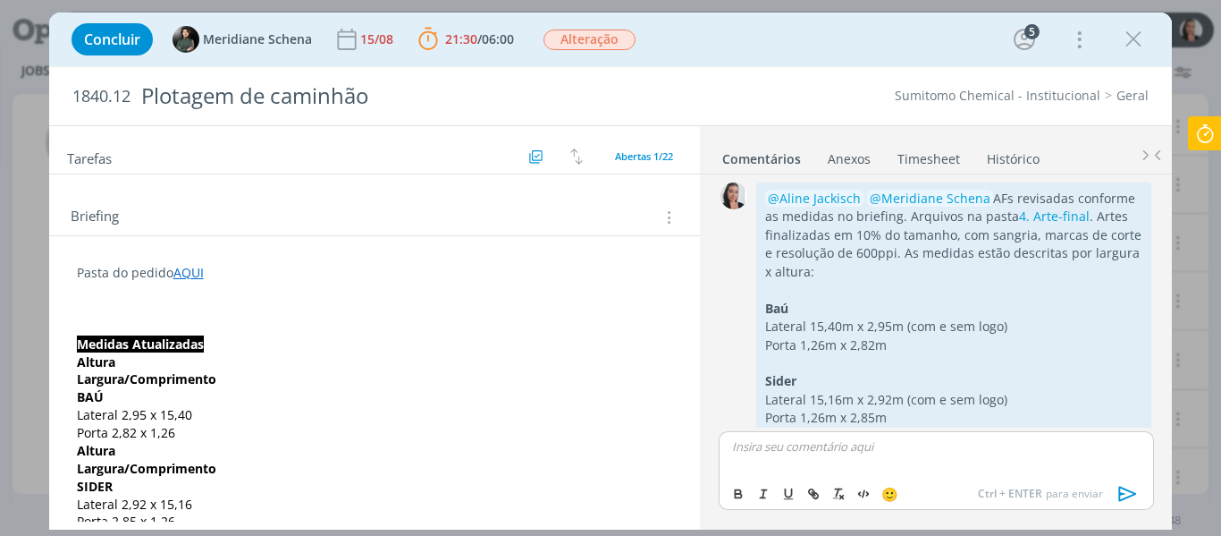
scroll to position [0, 0]
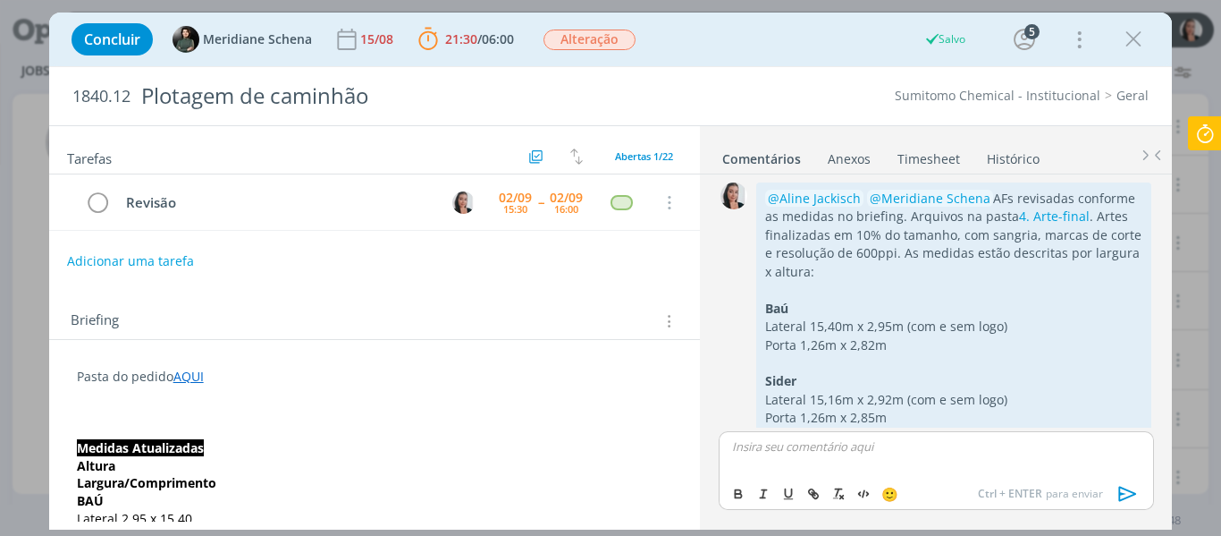
click at [1209, 131] on icon at bounding box center [1205, 133] width 32 height 35
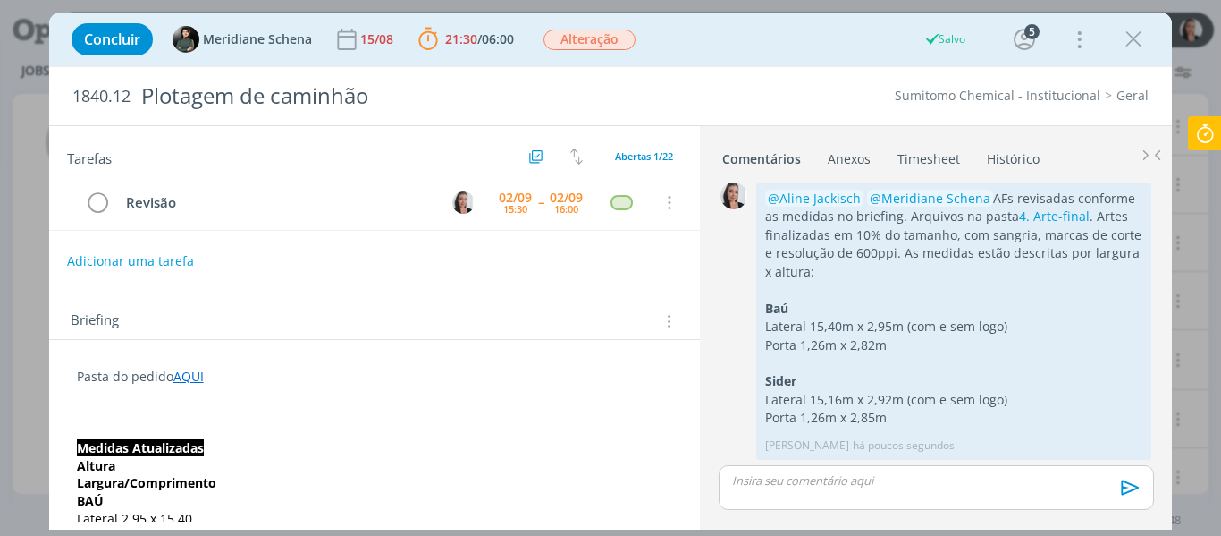
scroll to position [2291, 0]
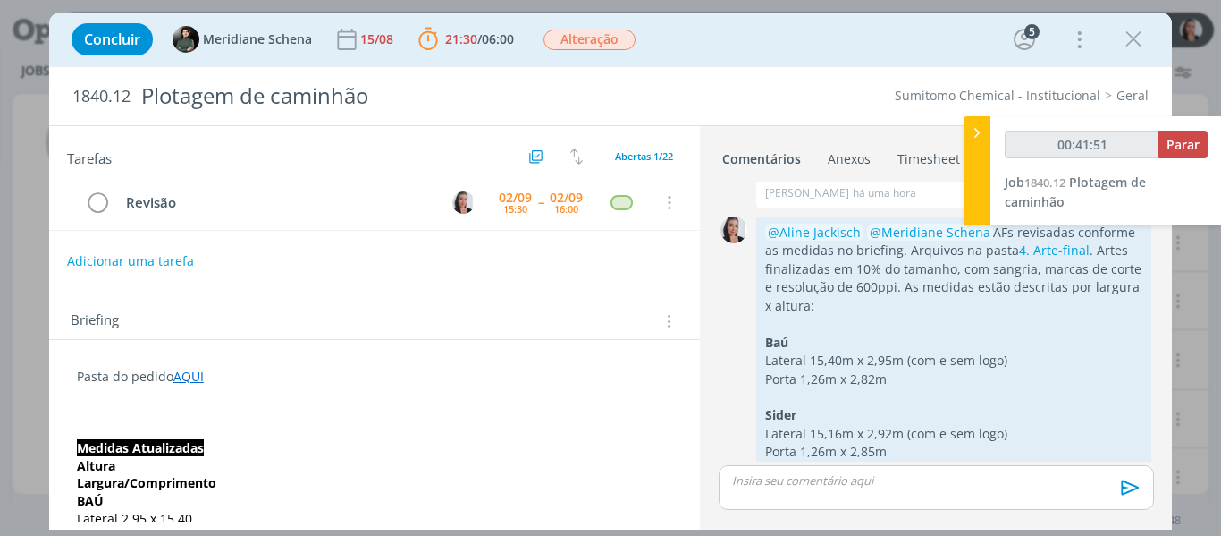
type input "00:41:52"
click at [1177, 156] on button "Parar" at bounding box center [1183, 145] width 49 height 28
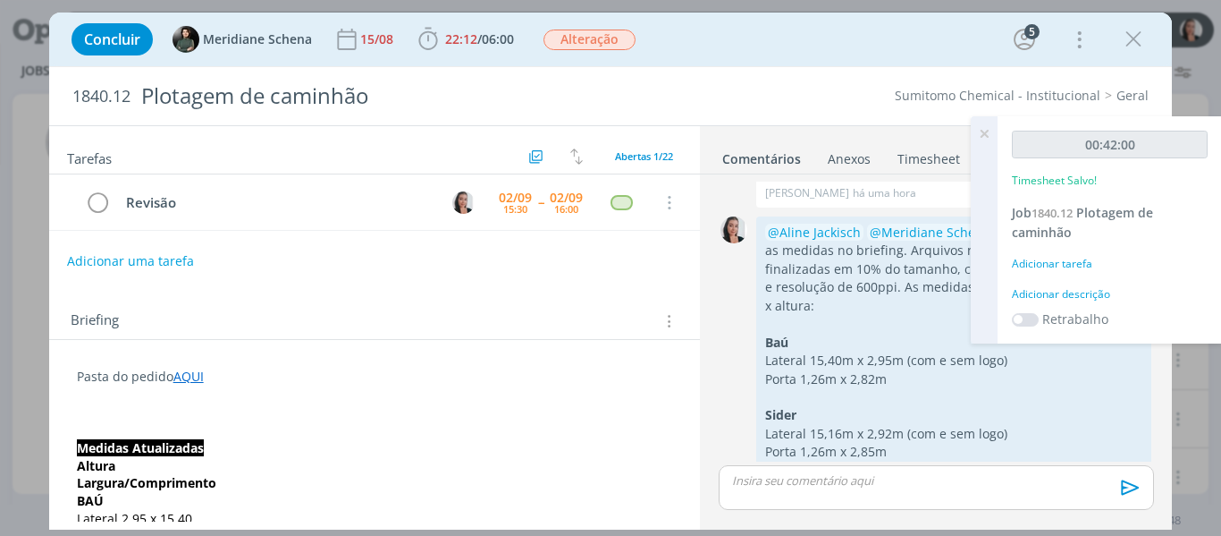
click at [1085, 291] on div "Adicionar descrição" at bounding box center [1110, 294] width 196 height 16
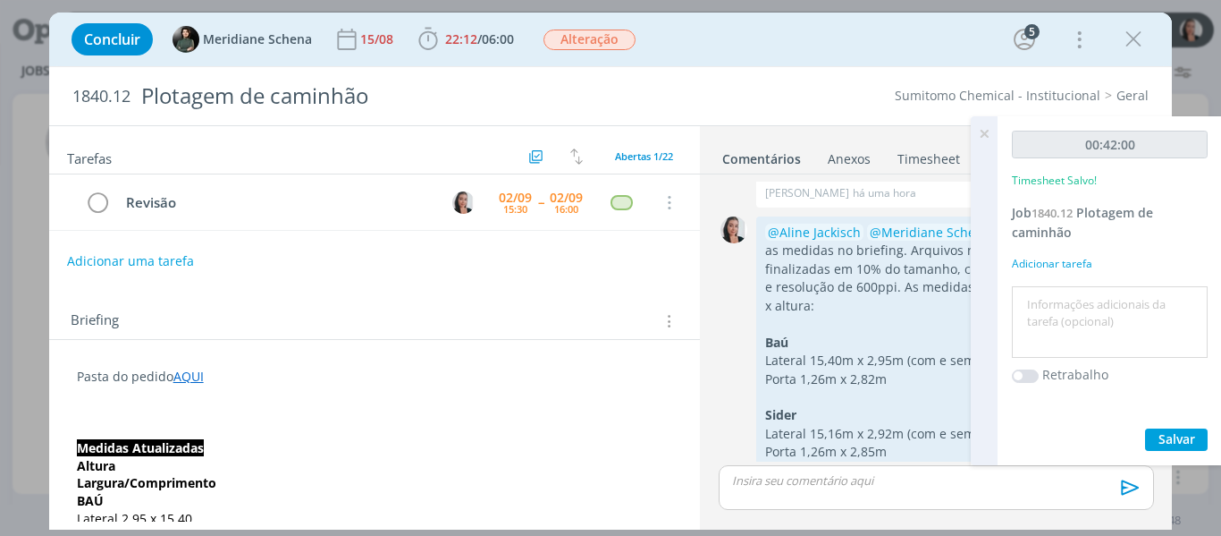
click at [1093, 309] on textarea at bounding box center [1109, 322] width 187 height 63
click at [1093, 309] on textarea "revisão" at bounding box center [1109, 322] width 187 height 63
type textarea "revisão AFs"
click at [1162, 436] on span "Salvar" at bounding box center [1177, 438] width 37 height 17
